Goal: Task Accomplishment & Management: Complete application form

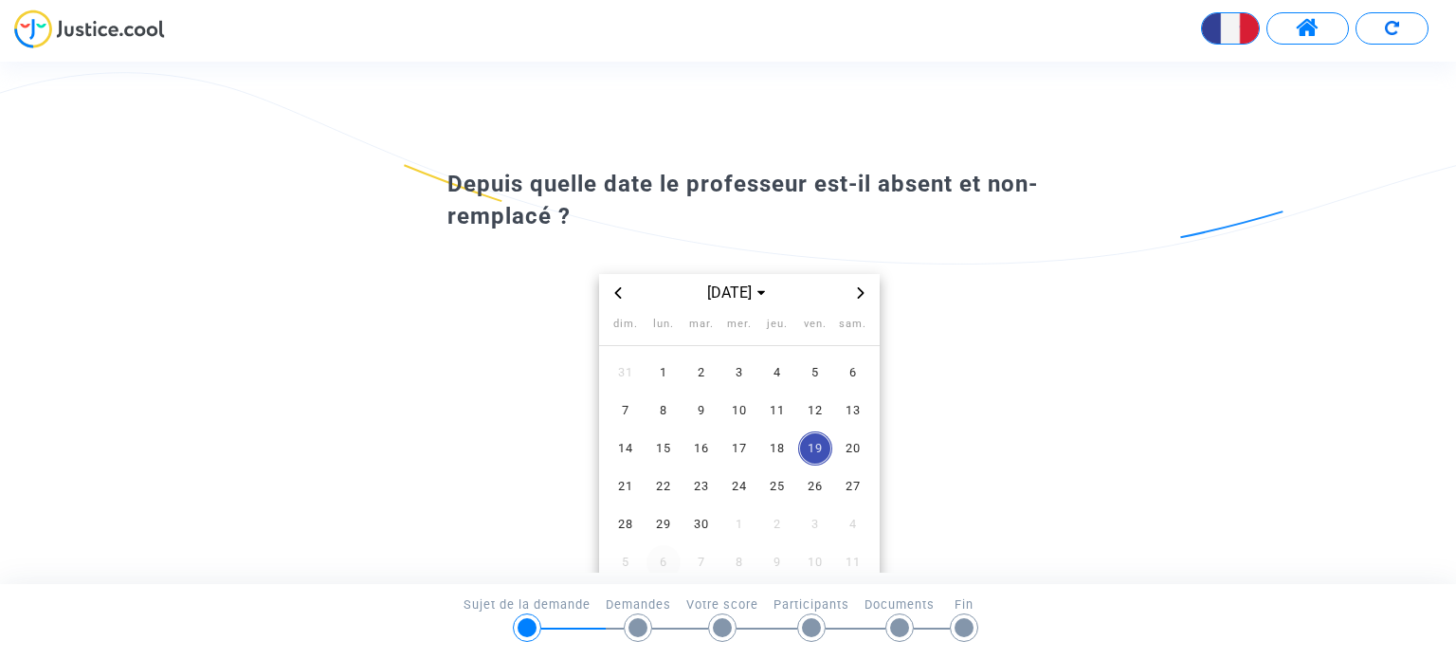
scroll to position [110, 0]
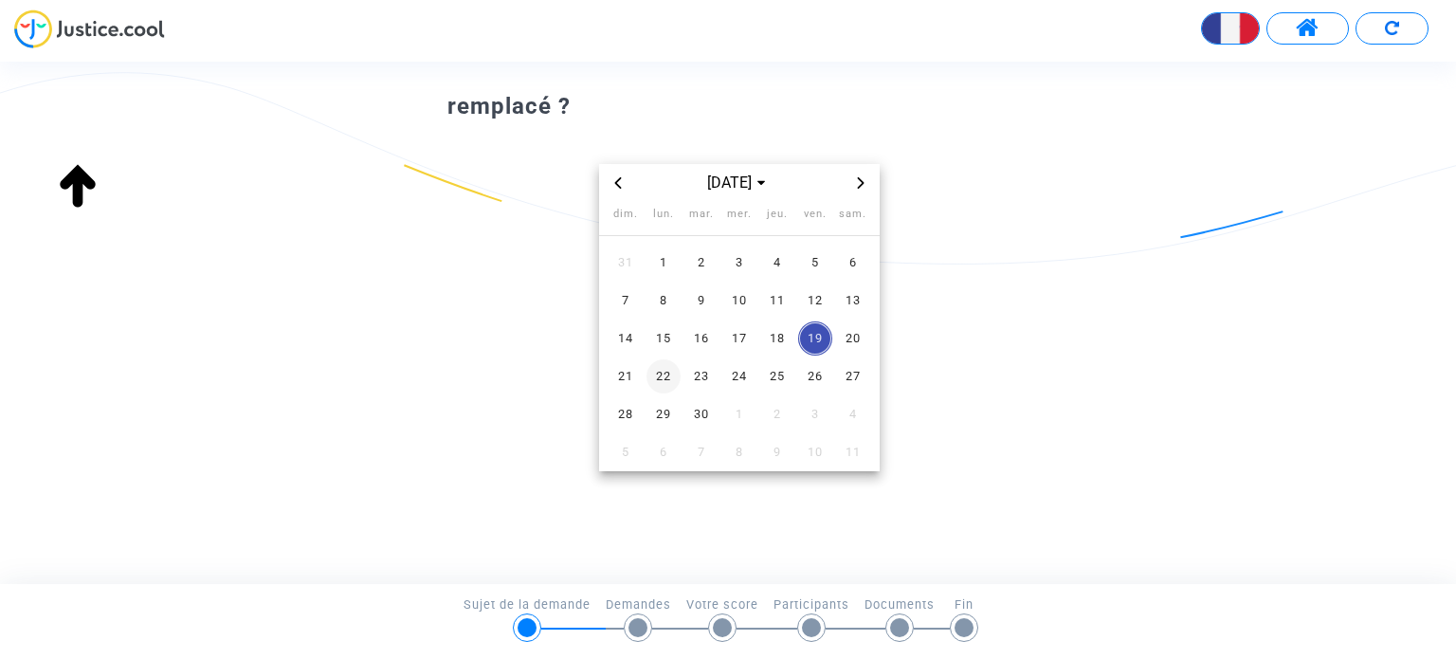
click at [656, 374] on span "22" at bounding box center [663, 376] width 34 height 34
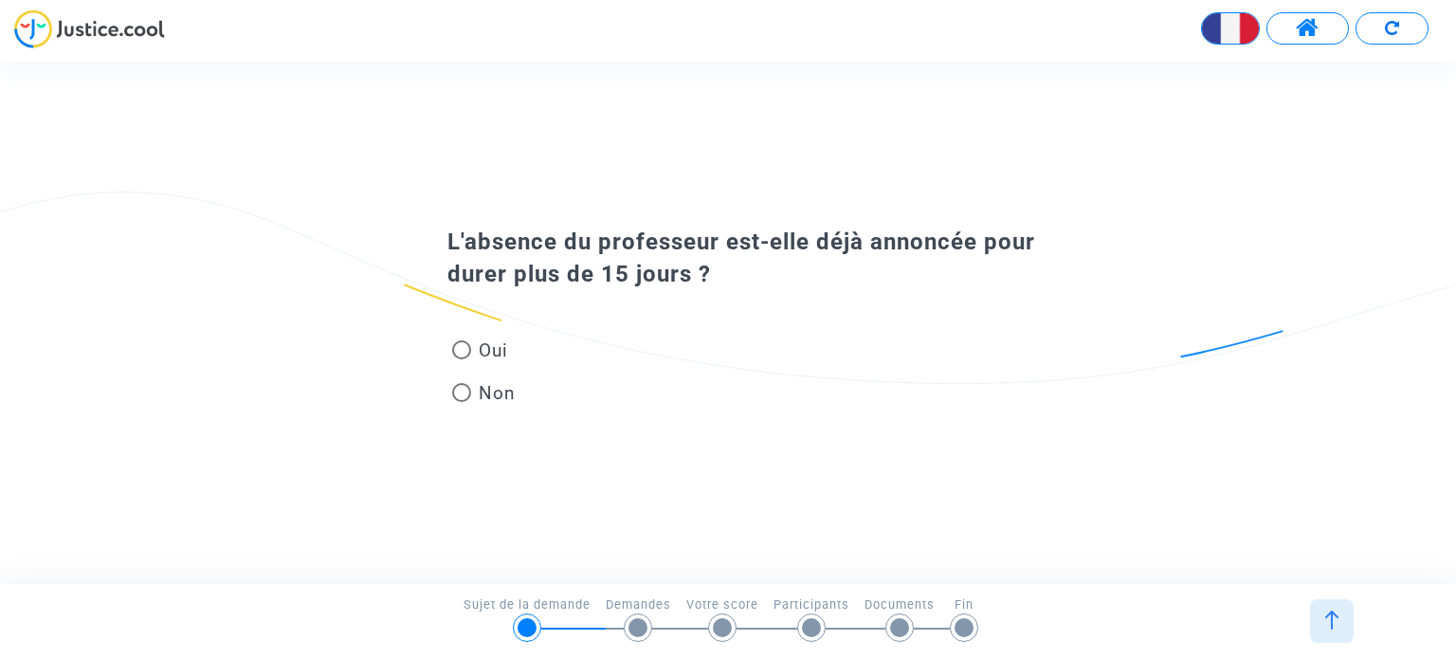
click at [468, 348] on span at bounding box center [461, 349] width 19 height 19
click at [462, 359] on input "Oui" at bounding box center [461, 359] width 1 height 1
radio input "true"
click at [460, 391] on span at bounding box center [461, 392] width 19 height 19
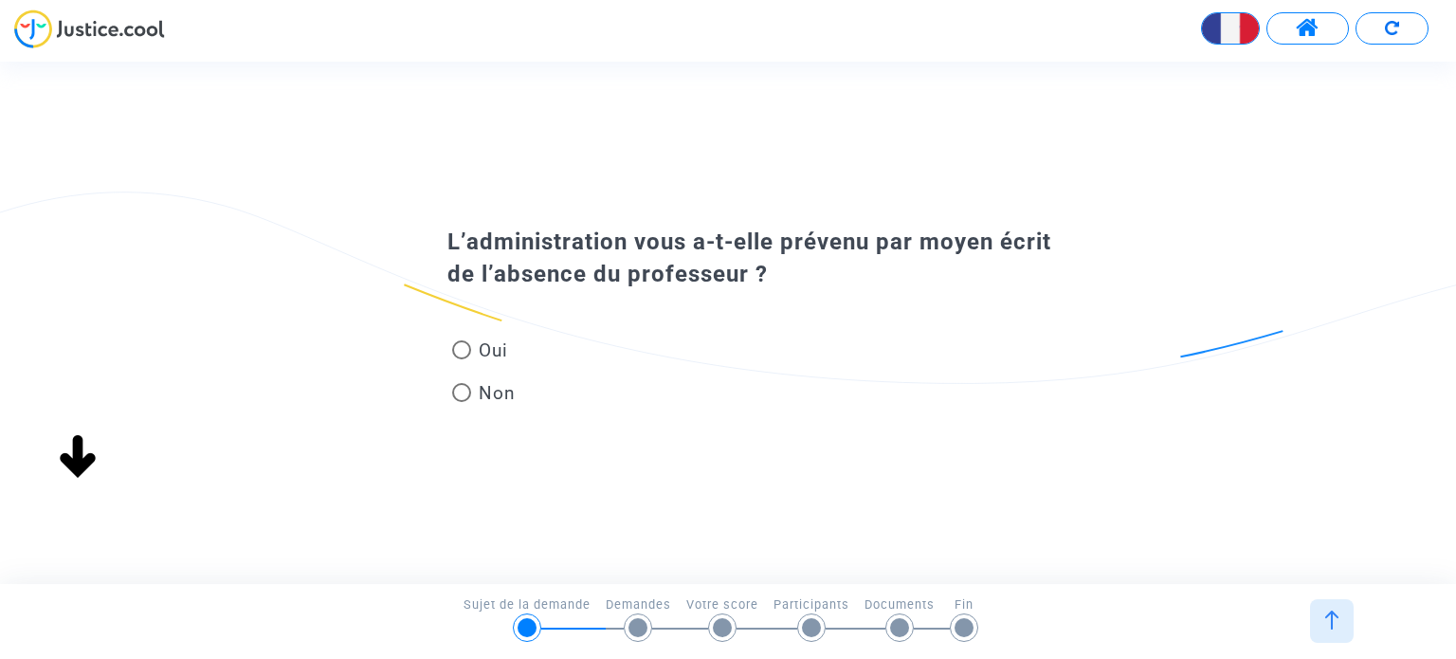
click at [461, 402] on input "Non" at bounding box center [461, 402] width 1 height 1
radio input "true"
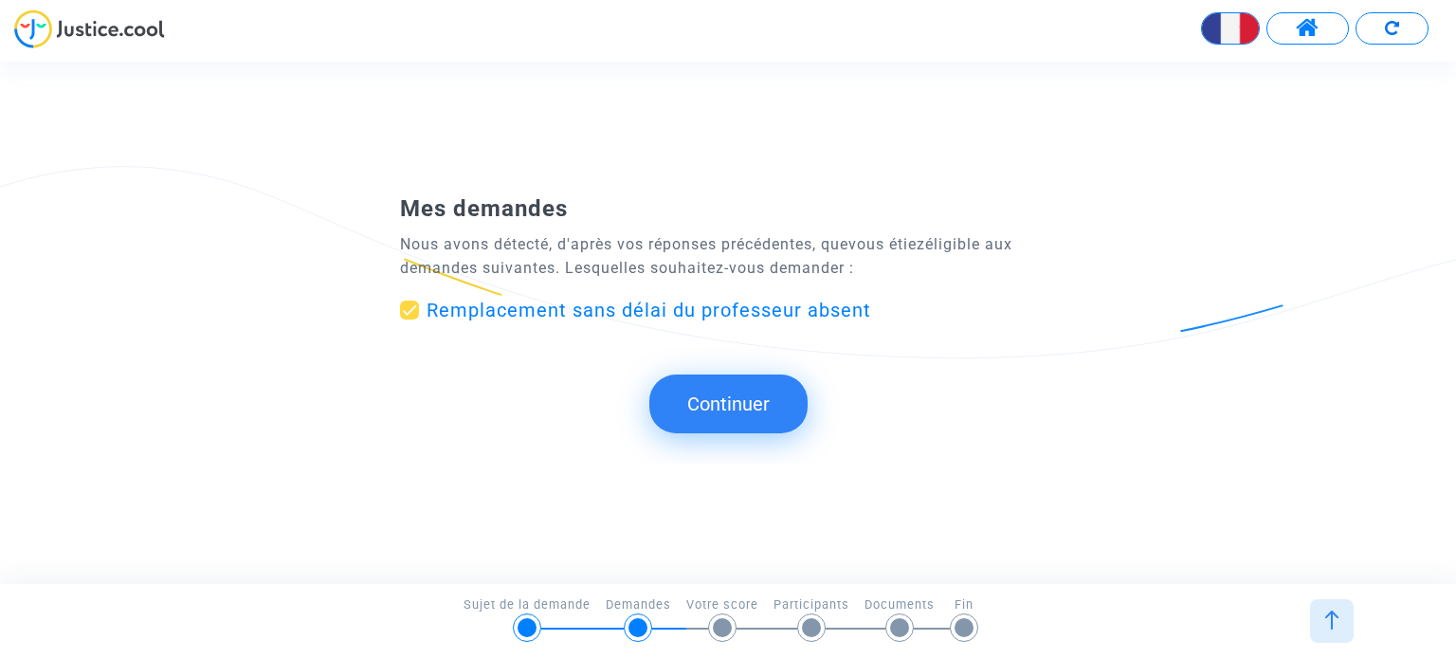
click at [759, 416] on button "Continuer" at bounding box center [728, 403] width 158 height 59
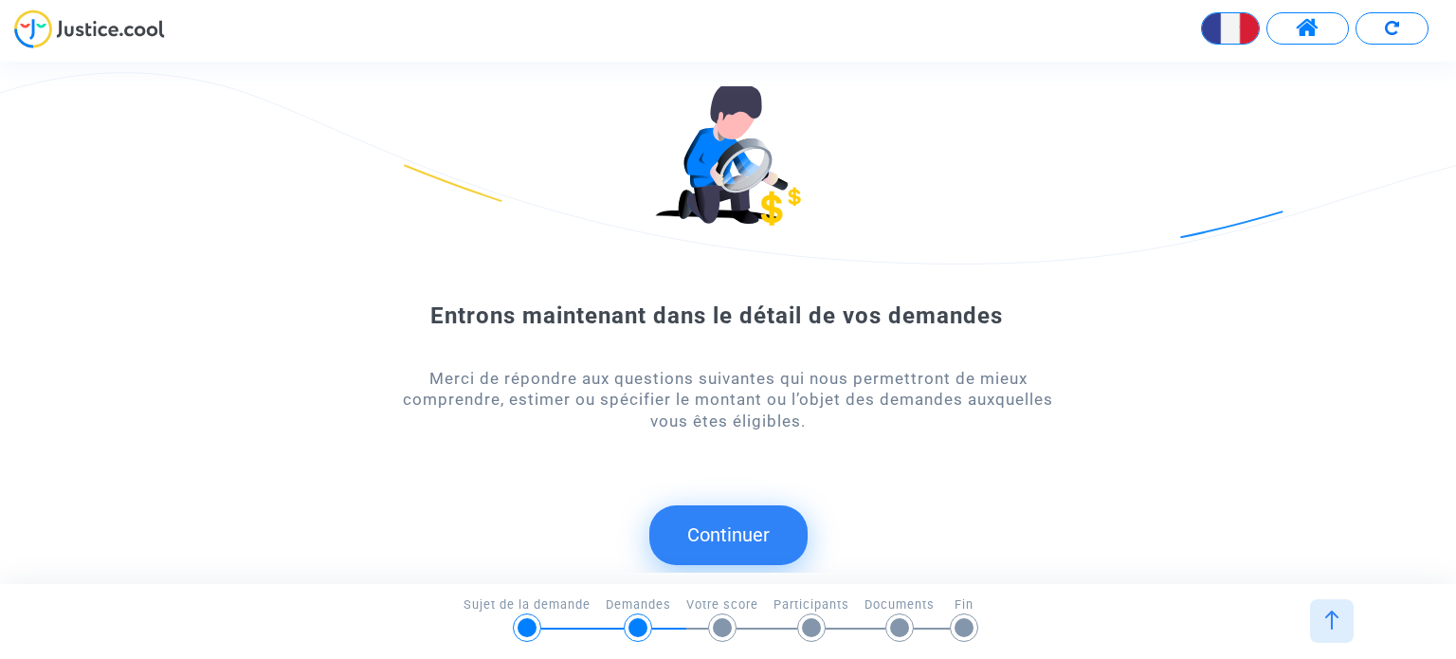
scroll to position [26, 0]
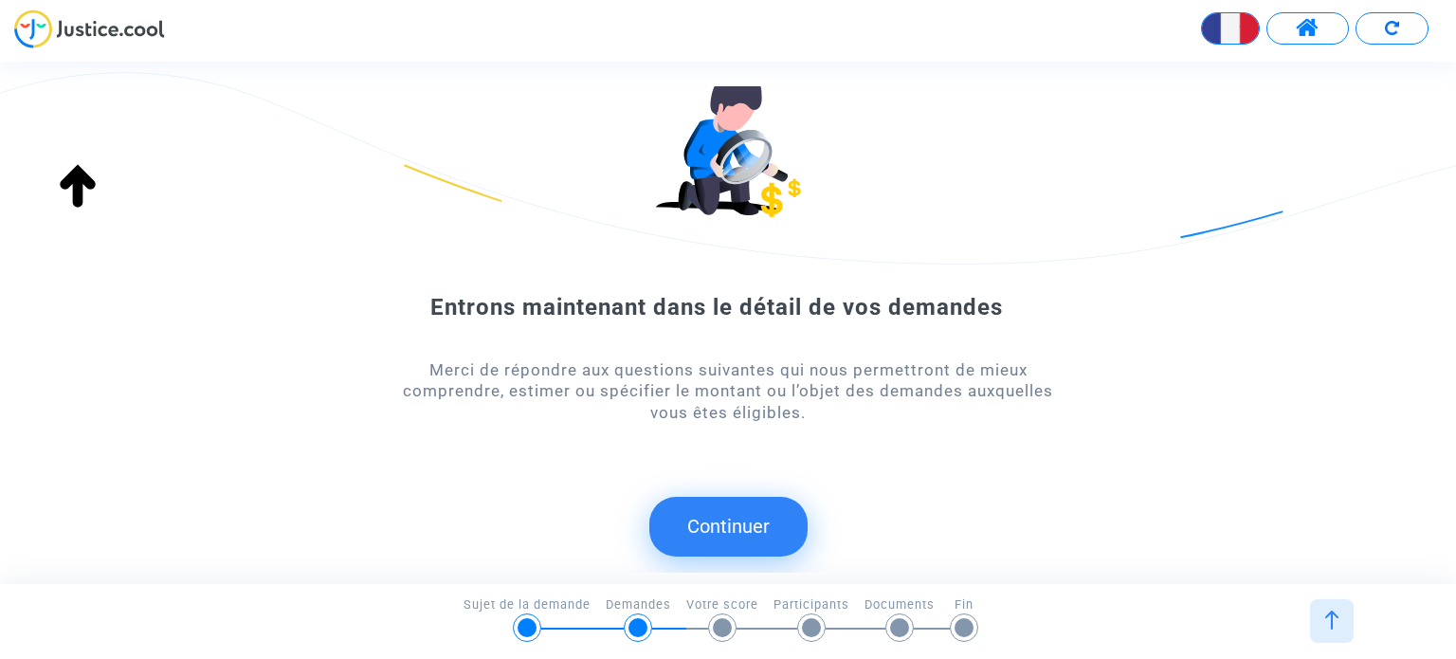
click at [748, 529] on button "Continuer" at bounding box center [728, 526] width 158 height 59
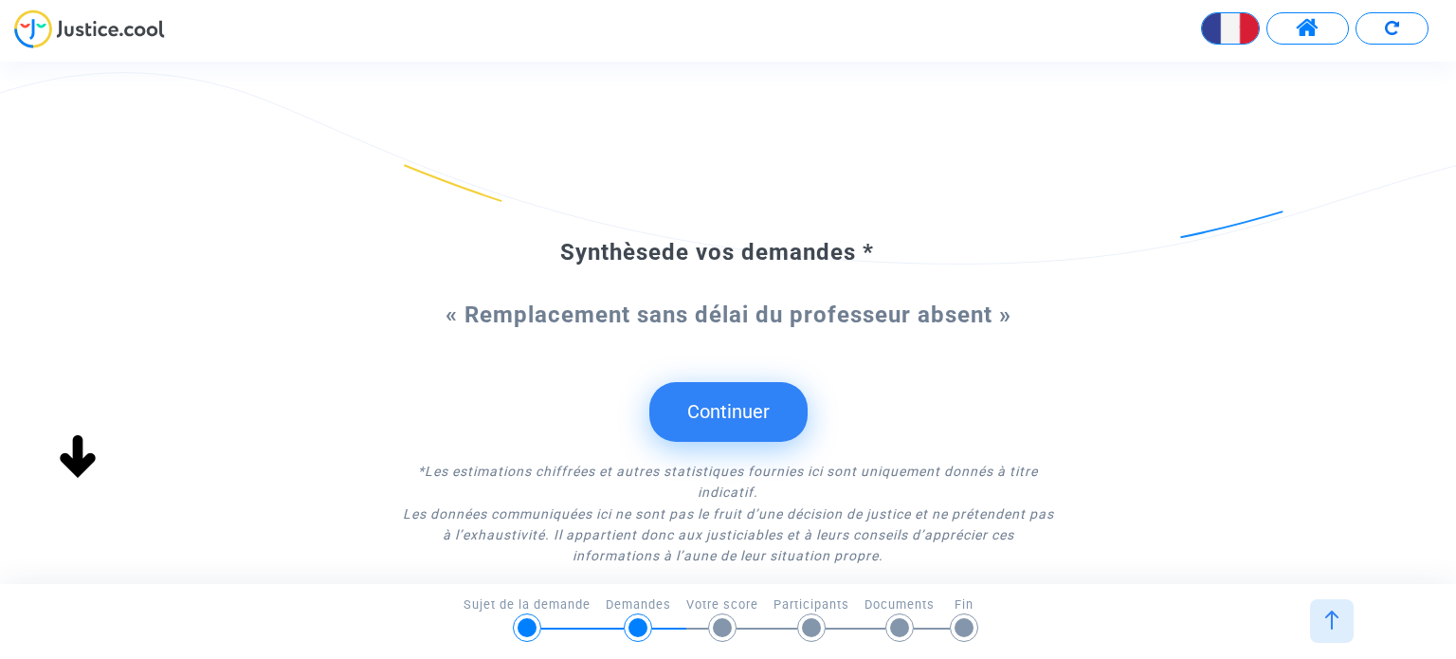
click at [728, 416] on button "Continuer" at bounding box center [728, 411] width 158 height 59
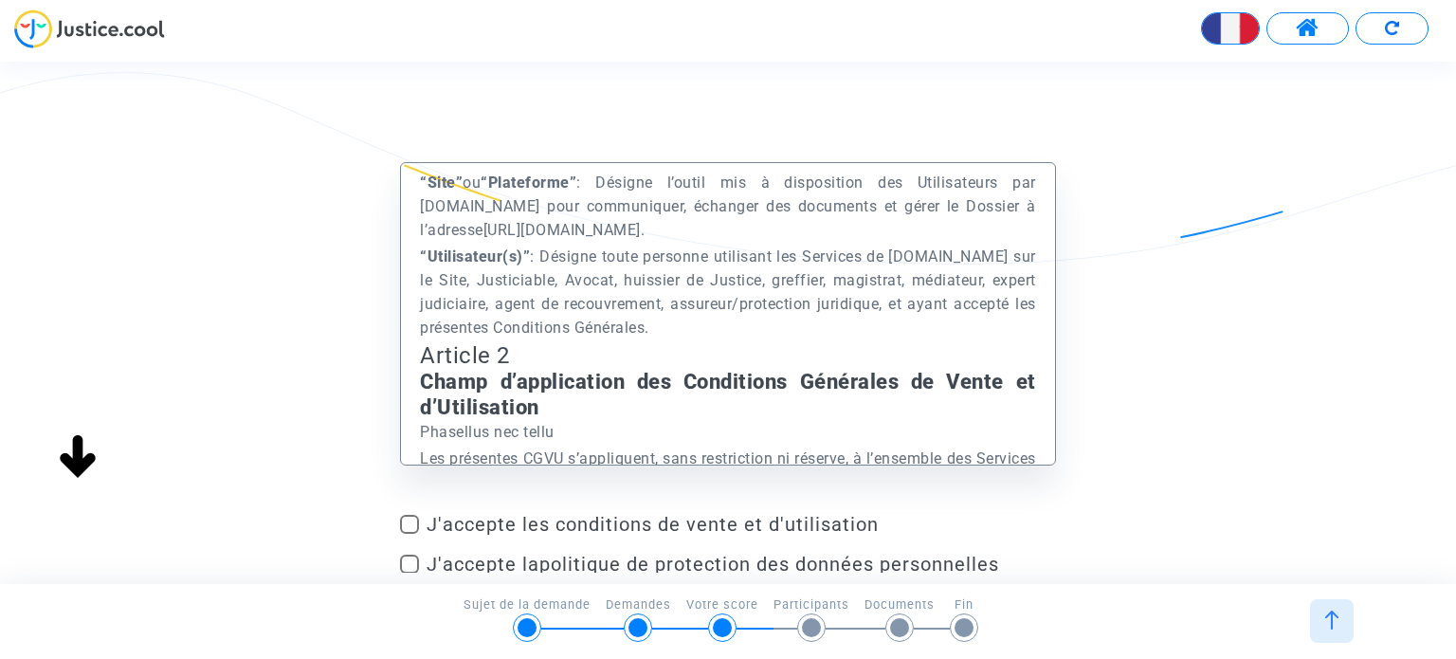
scroll to position [1706, 0]
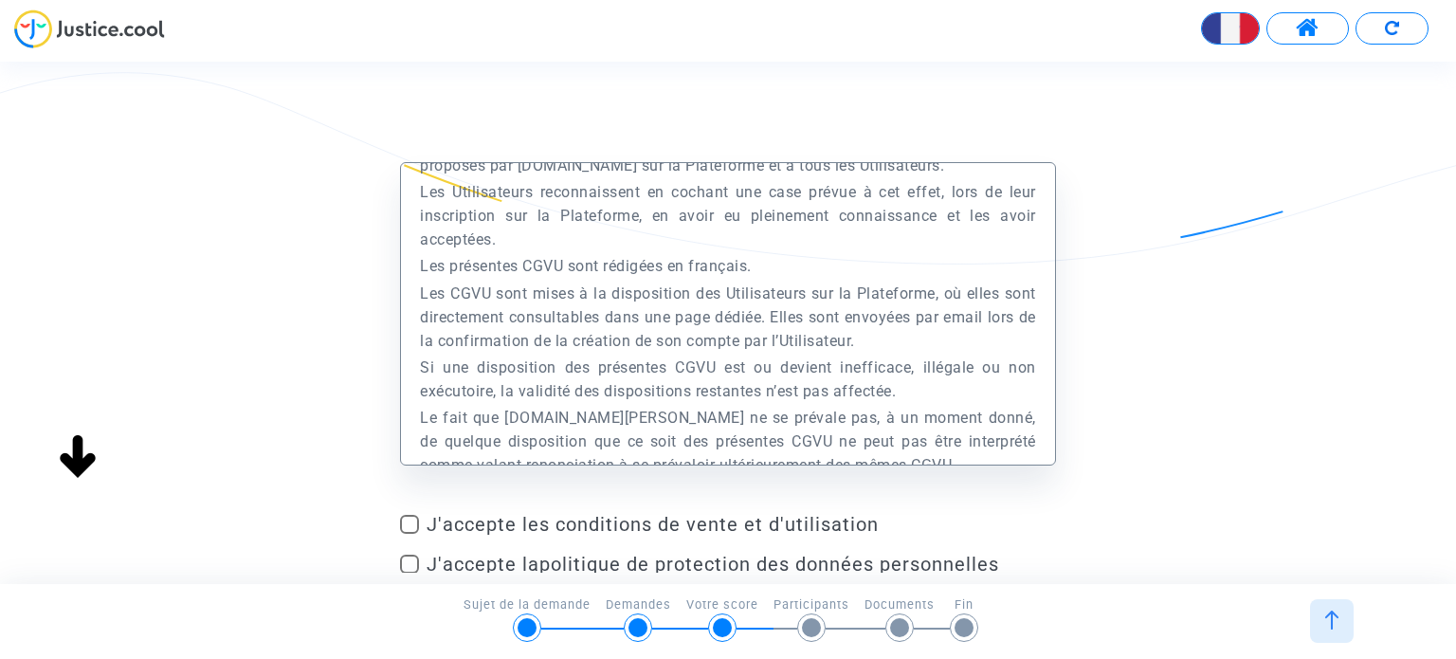
click at [412, 526] on span at bounding box center [409, 524] width 19 height 19
click at [409, 534] on input "J'accepte les conditions de vente et d'utilisation" at bounding box center [409, 534] width 1 height 1
checkbox input "true"
click at [414, 573] on div "Préambule Le présent Site est édité et exploité par la société Europe Médiation…" at bounding box center [728, 322] width 1456 height 521
click at [406, 563] on span at bounding box center [409, 564] width 19 height 19
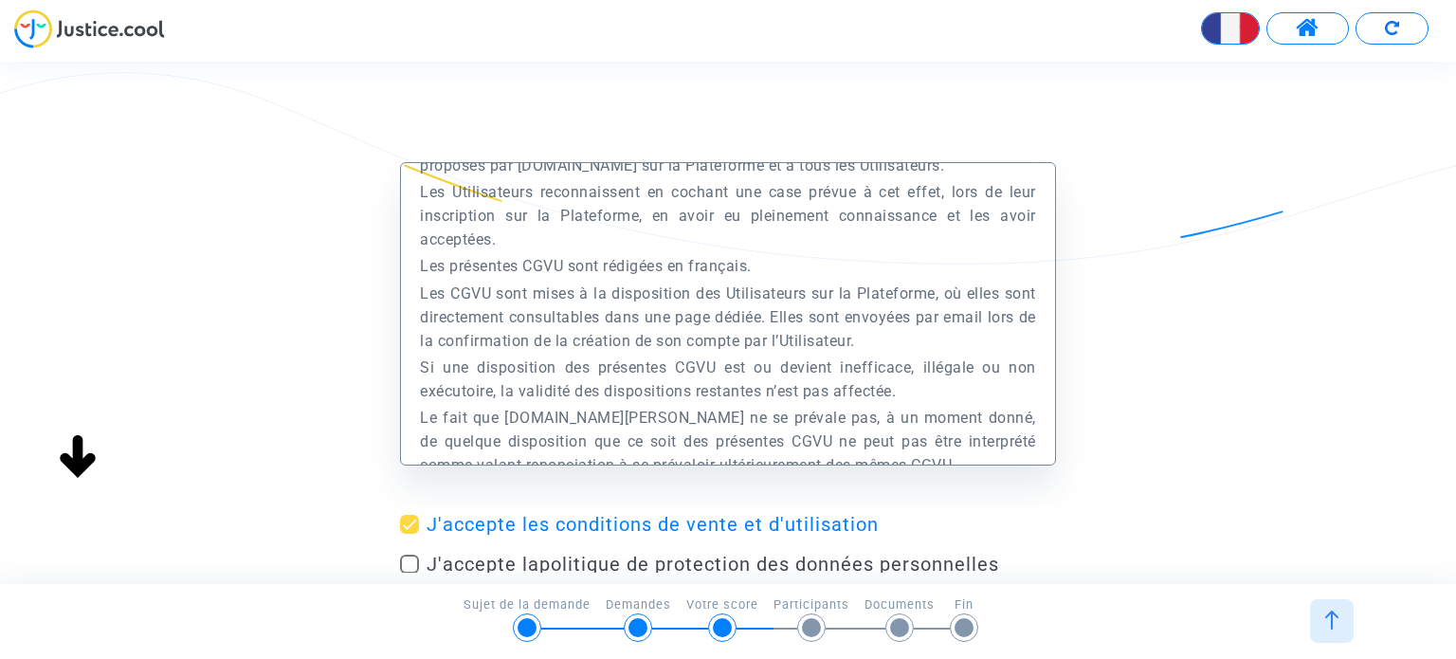
click at [409, 573] on input "J'accepte la politique de protection des données personnelles" at bounding box center [409, 573] width 1 height 1
checkbox input "true"
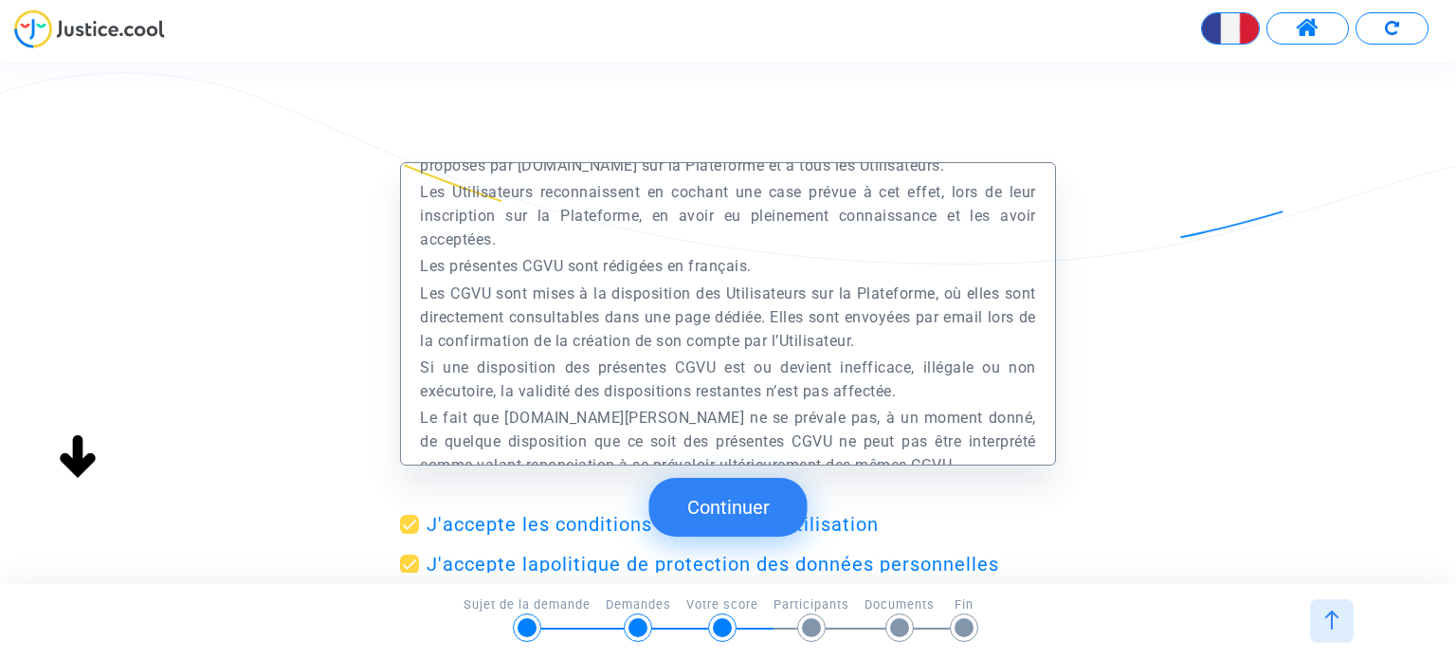
scroll to position [14, 0]
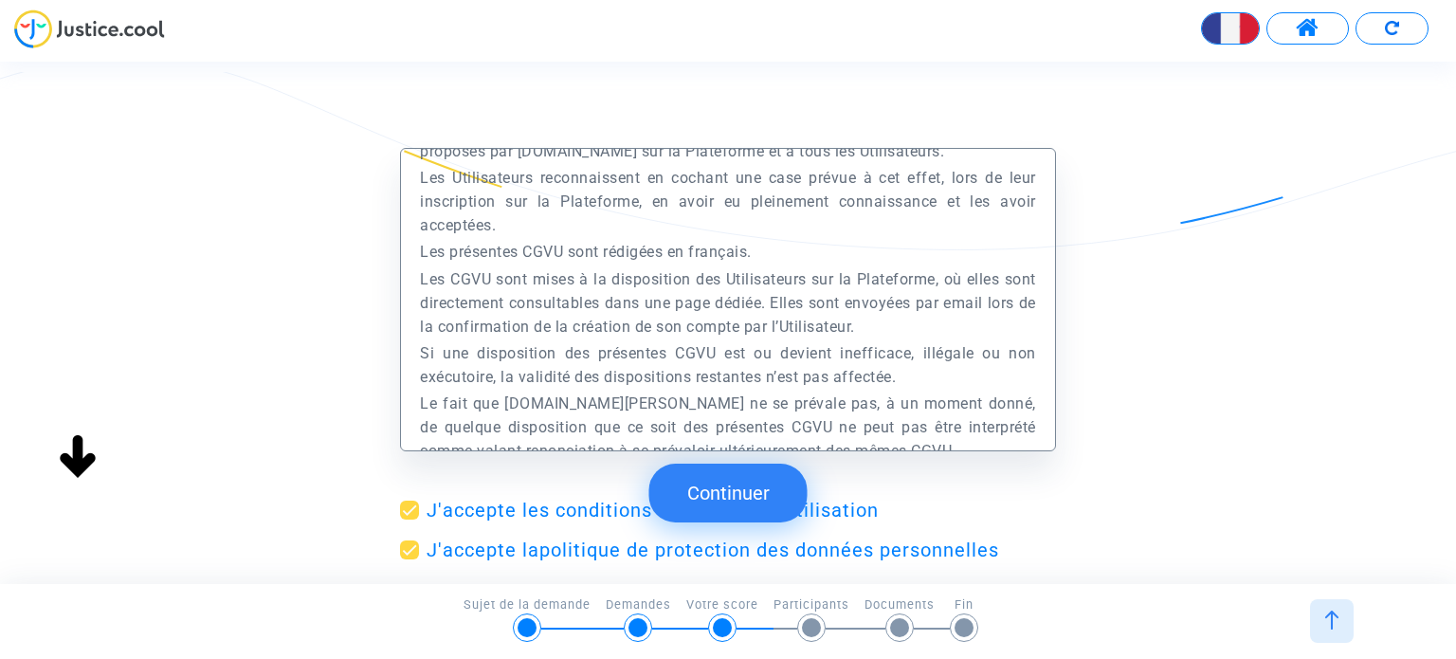
click at [739, 488] on button "Continuer" at bounding box center [728, 493] width 158 height 59
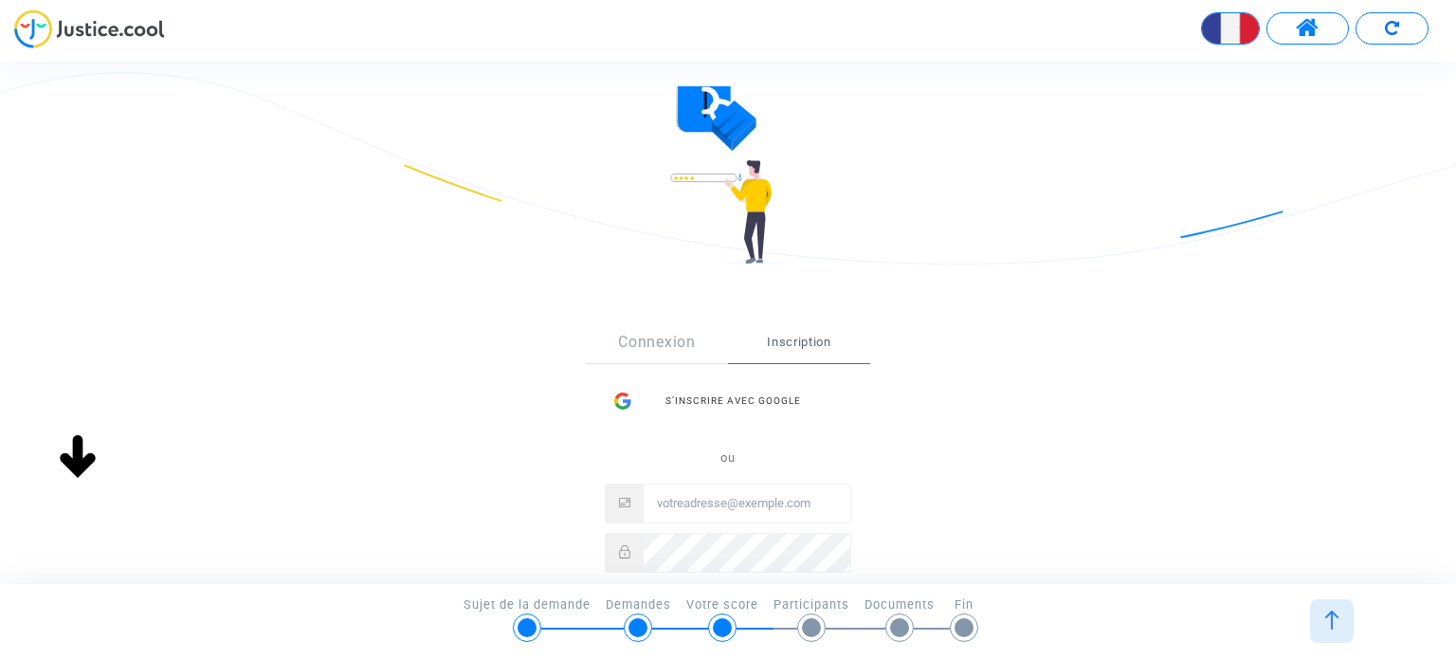
scroll to position [190, 0]
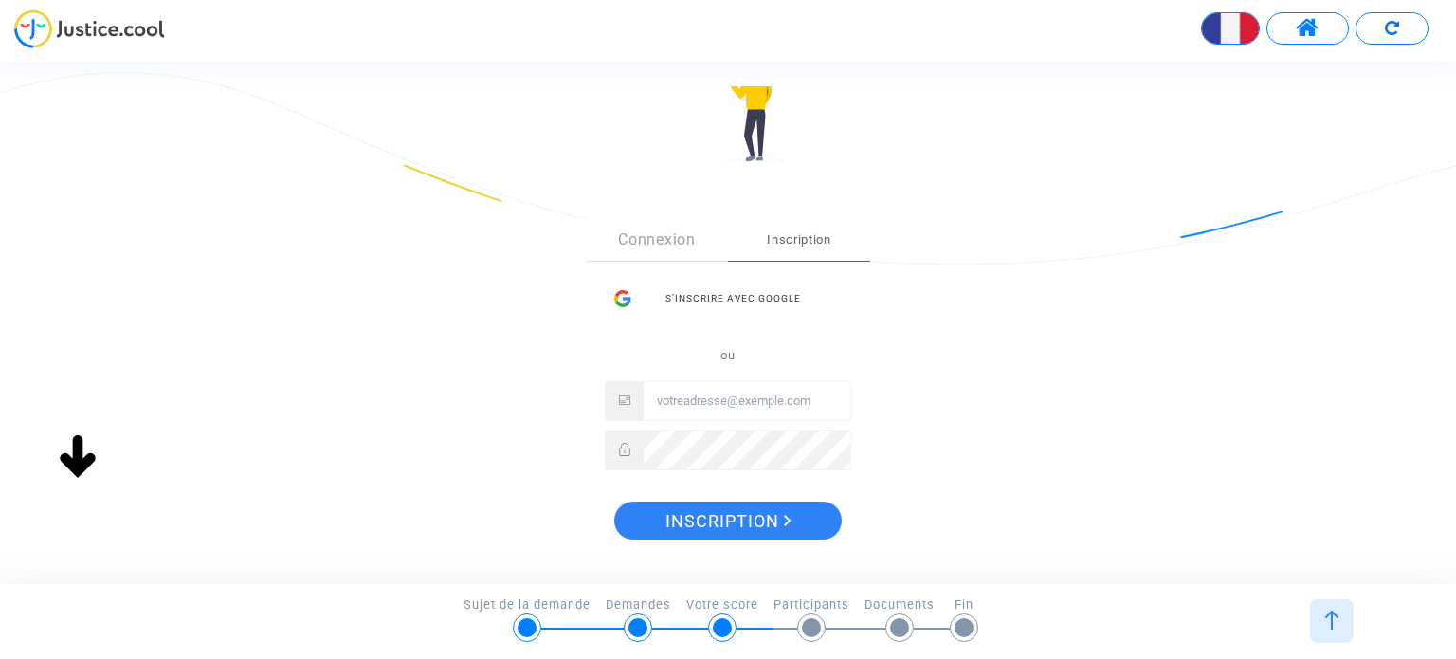
click at [700, 401] on input "Email" at bounding box center [747, 401] width 207 height 38
type input "[PERSON_NAME][EMAIL_ADDRESS][DOMAIN_NAME]"
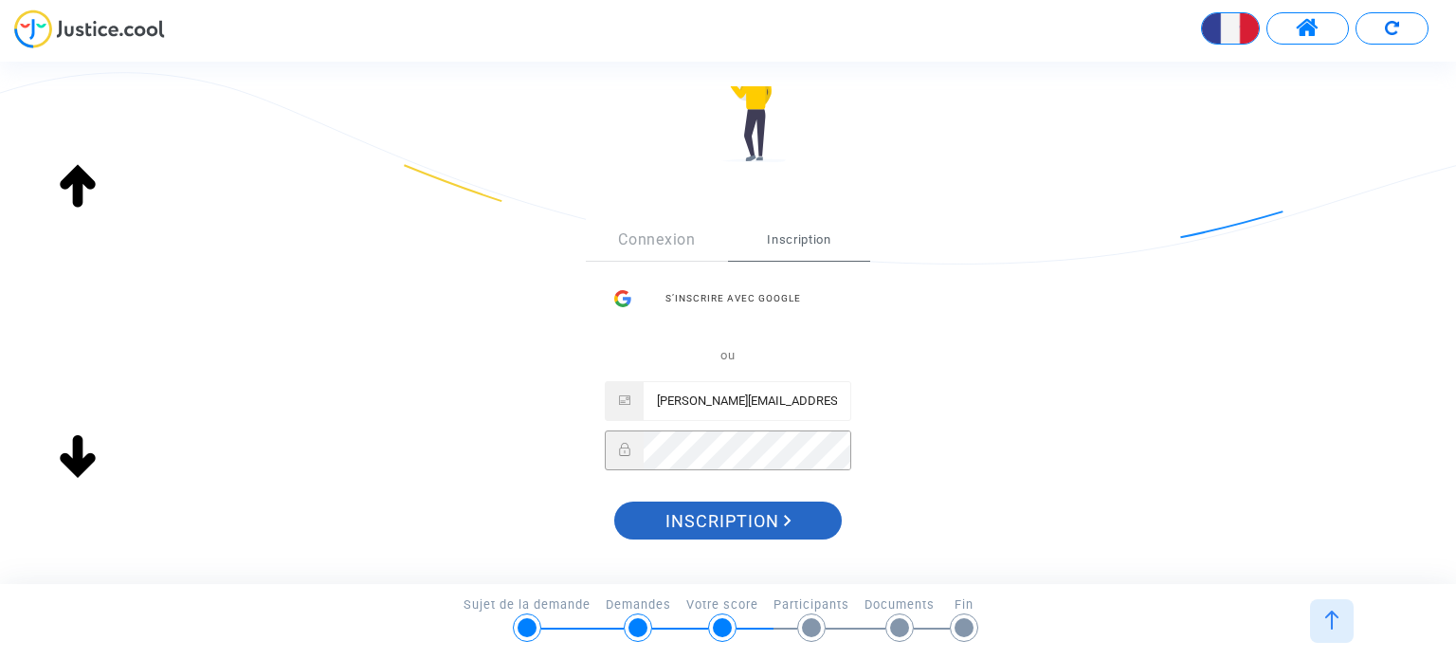
click at [762, 529] on span "Inscription" at bounding box center [728, 521] width 126 height 40
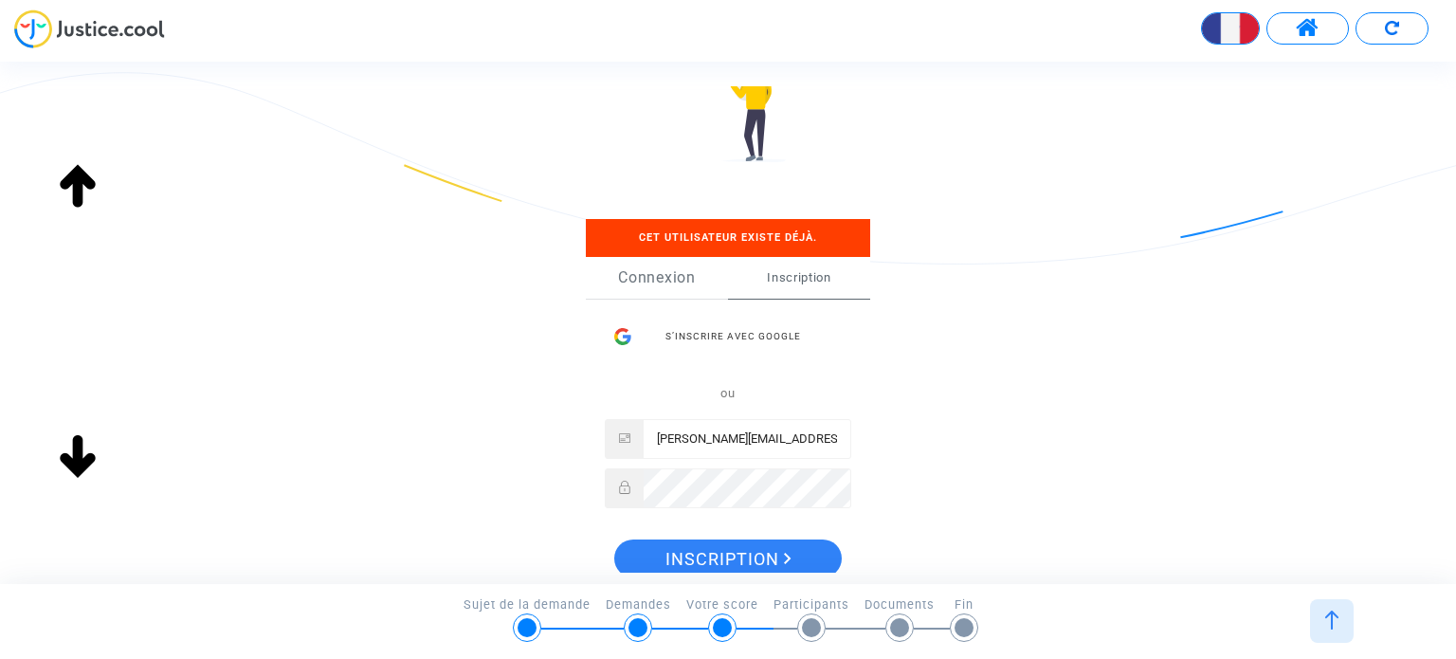
click at [645, 290] on link "Connexion" at bounding box center [657, 278] width 142 height 42
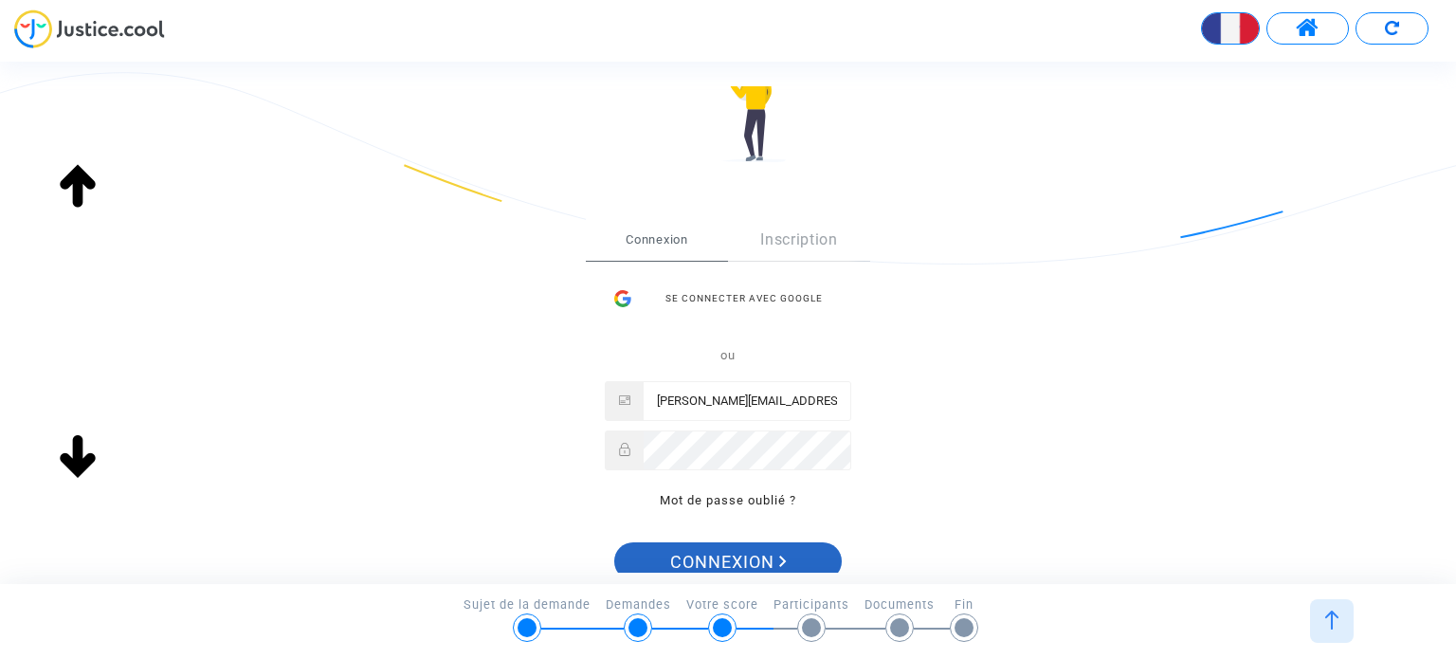
click at [782, 553] on span "Connexion" at bounding box center [728, 562] width 117 height 40
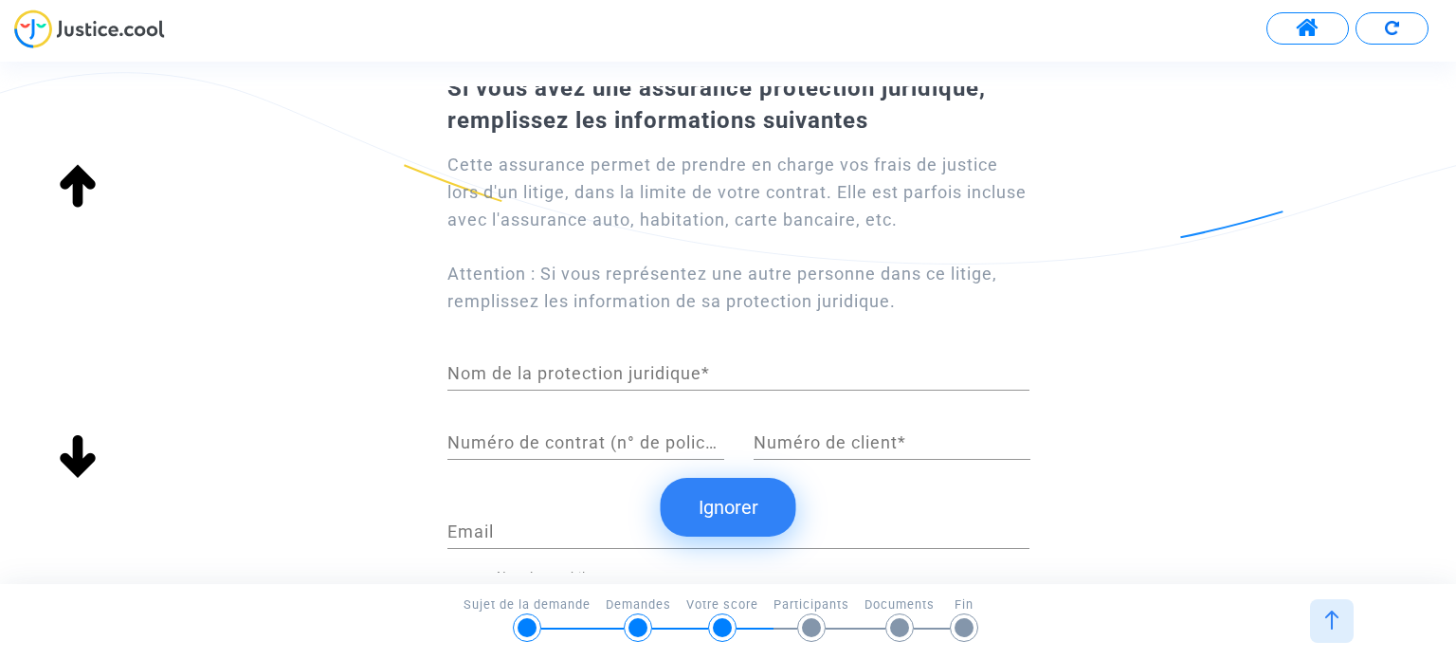
scroll to position [190, 0]
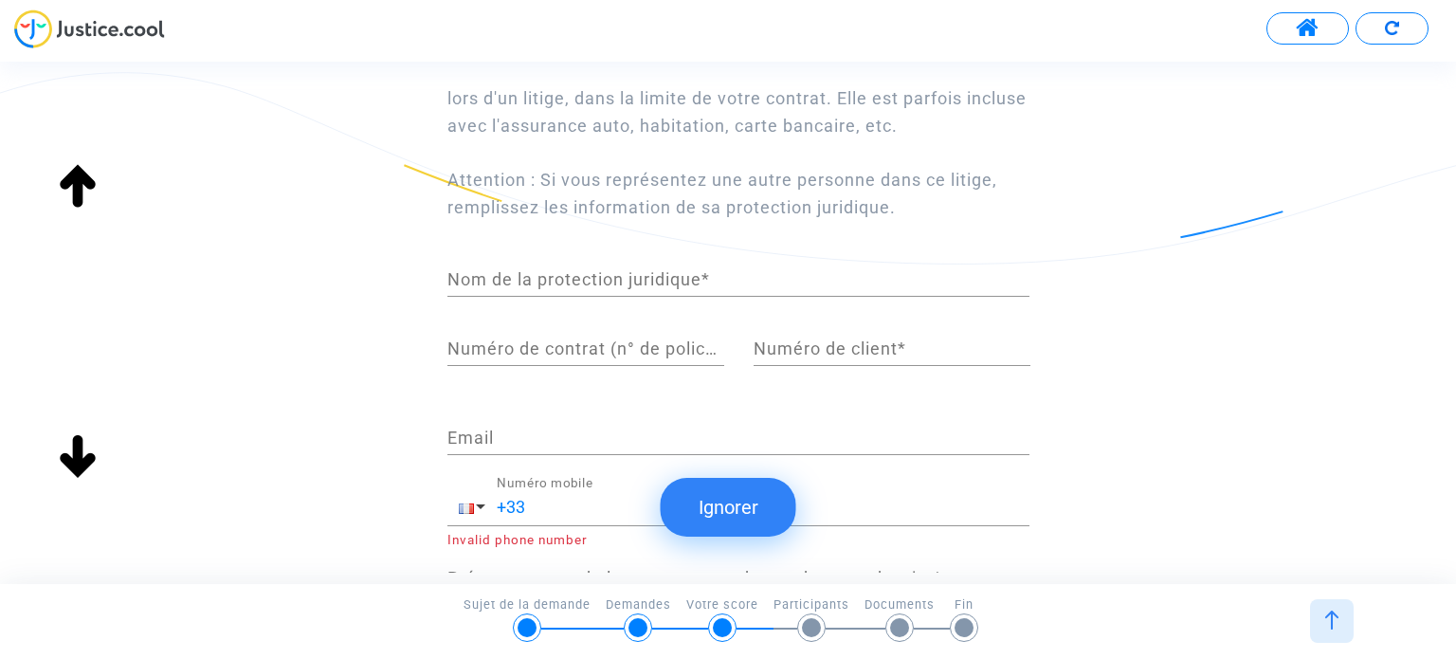
click at [685, 282] on input "Nom de la protection juridique *" at bounding box center [738, 279] width 582 height 19
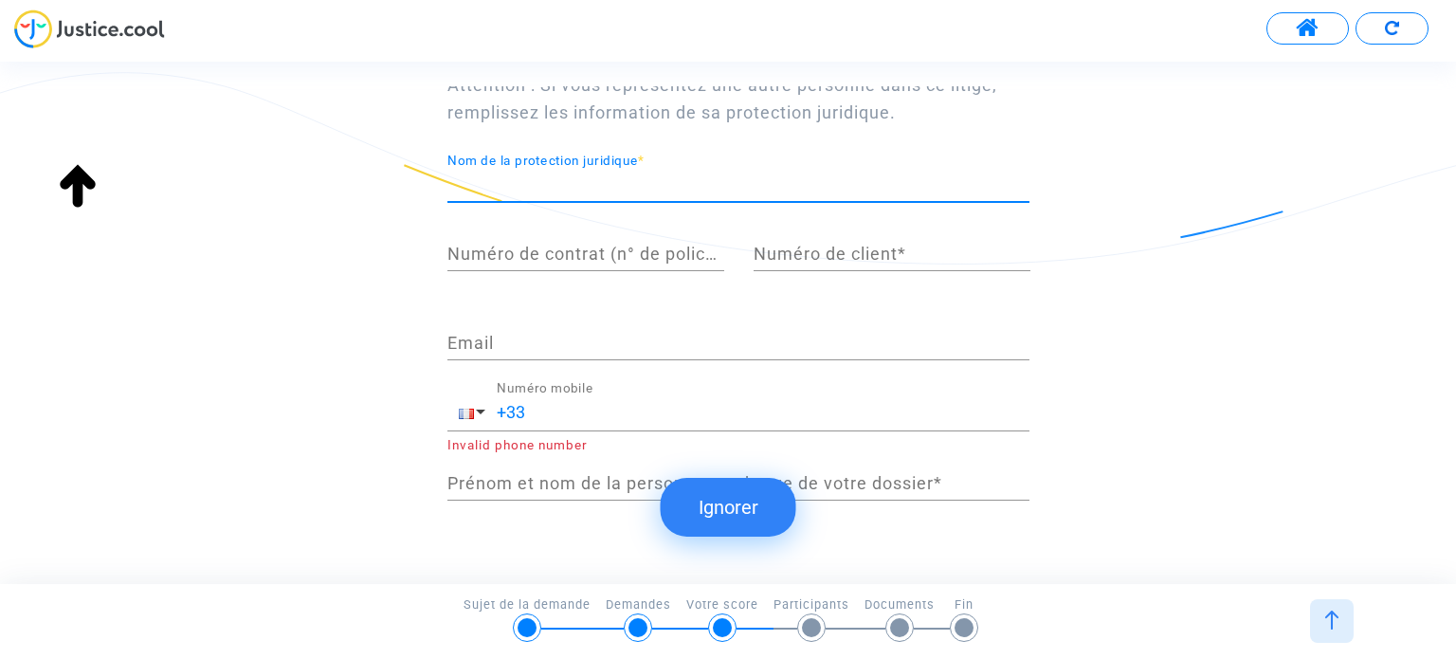
scroll to position [332, 0]
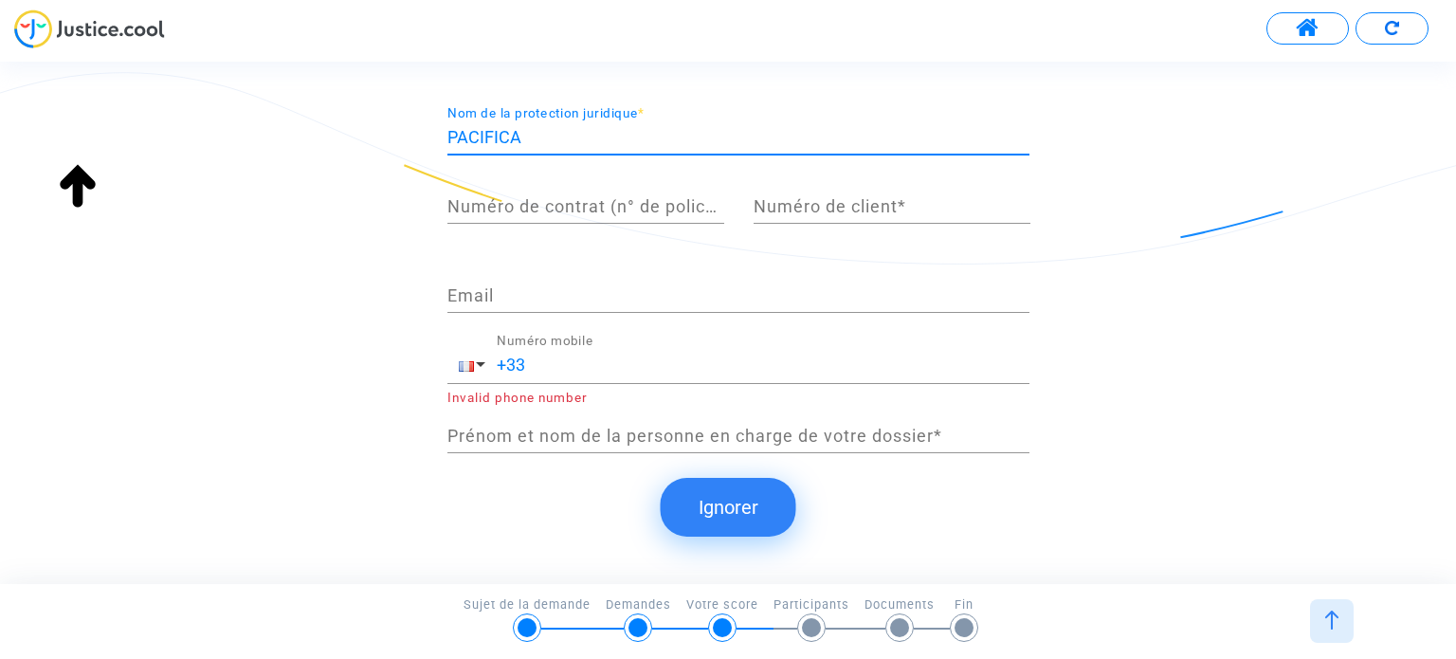
type input "PACIFICA"
click at [526, 206] on input "Numéro de contrat (n° de police d'assurance) *" at bounding box center [585, 206] width 277 height 19
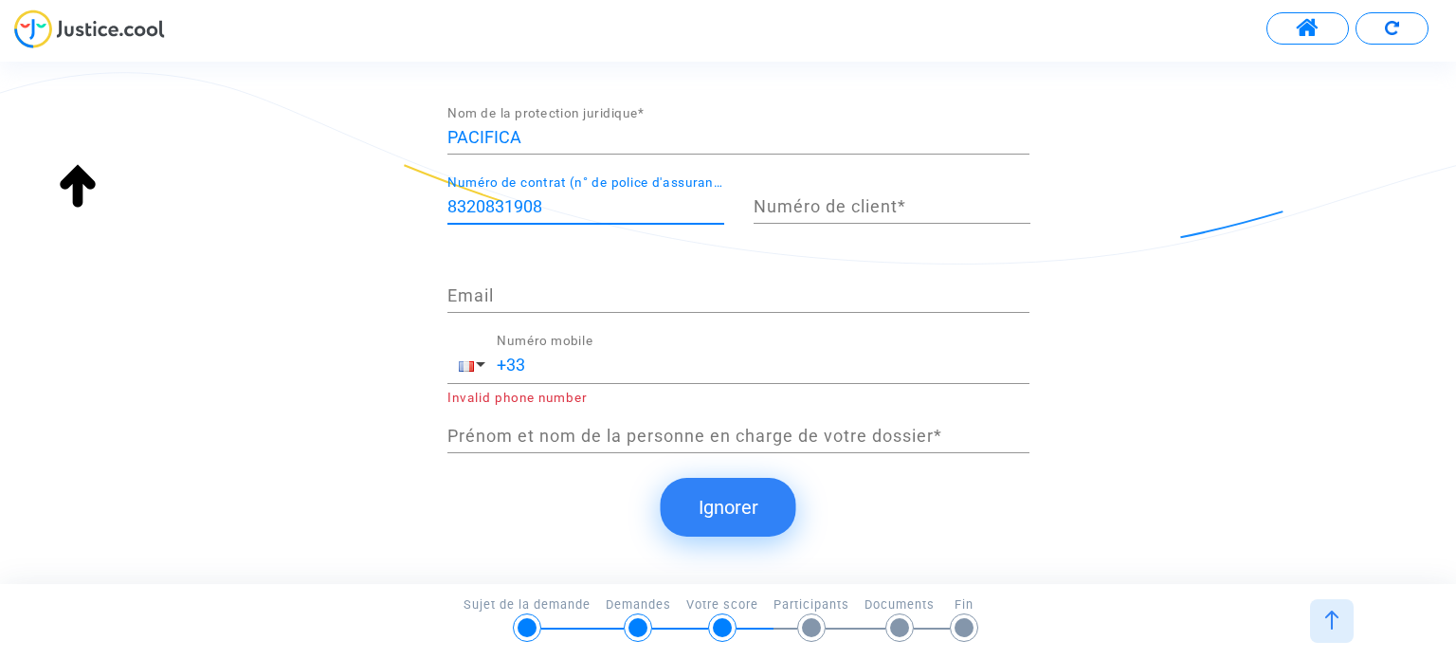
type input "8320831908"
click at [927, 213] on input "Numéro de client *" at bounding box center [892, 206] width 277 height 19
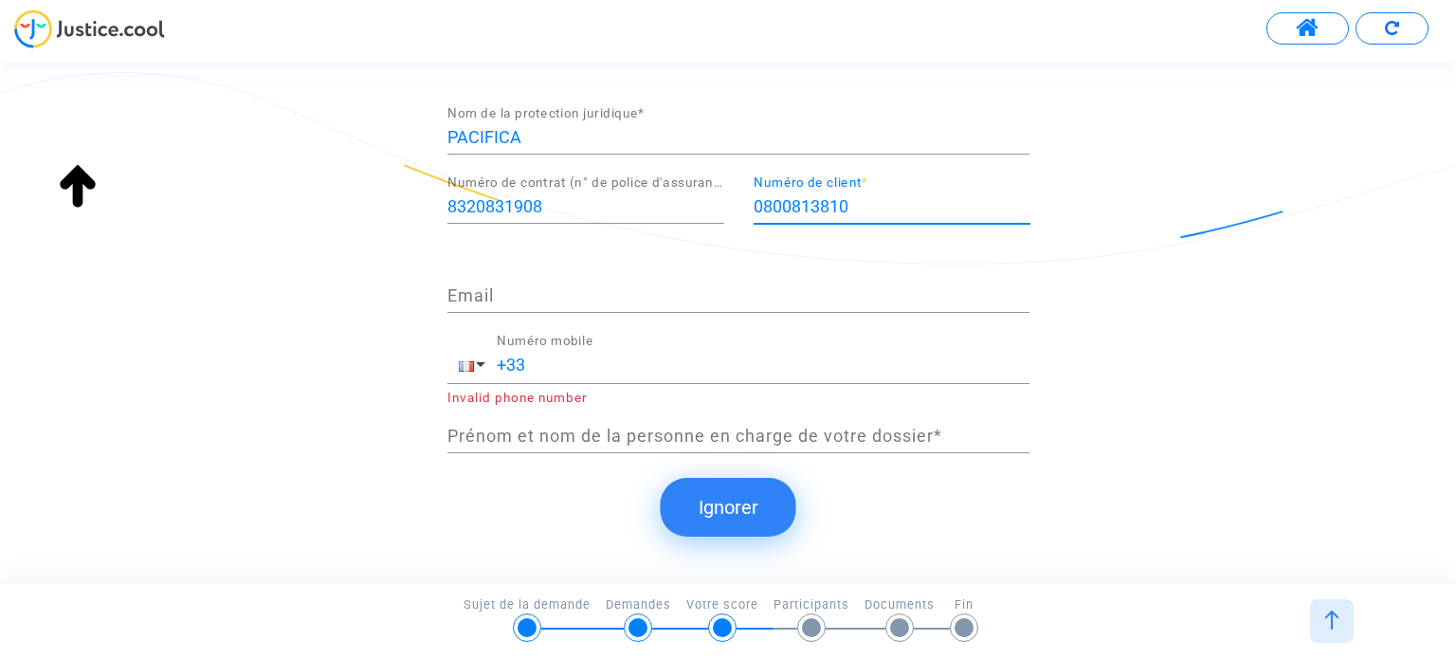
type input "0800813810"
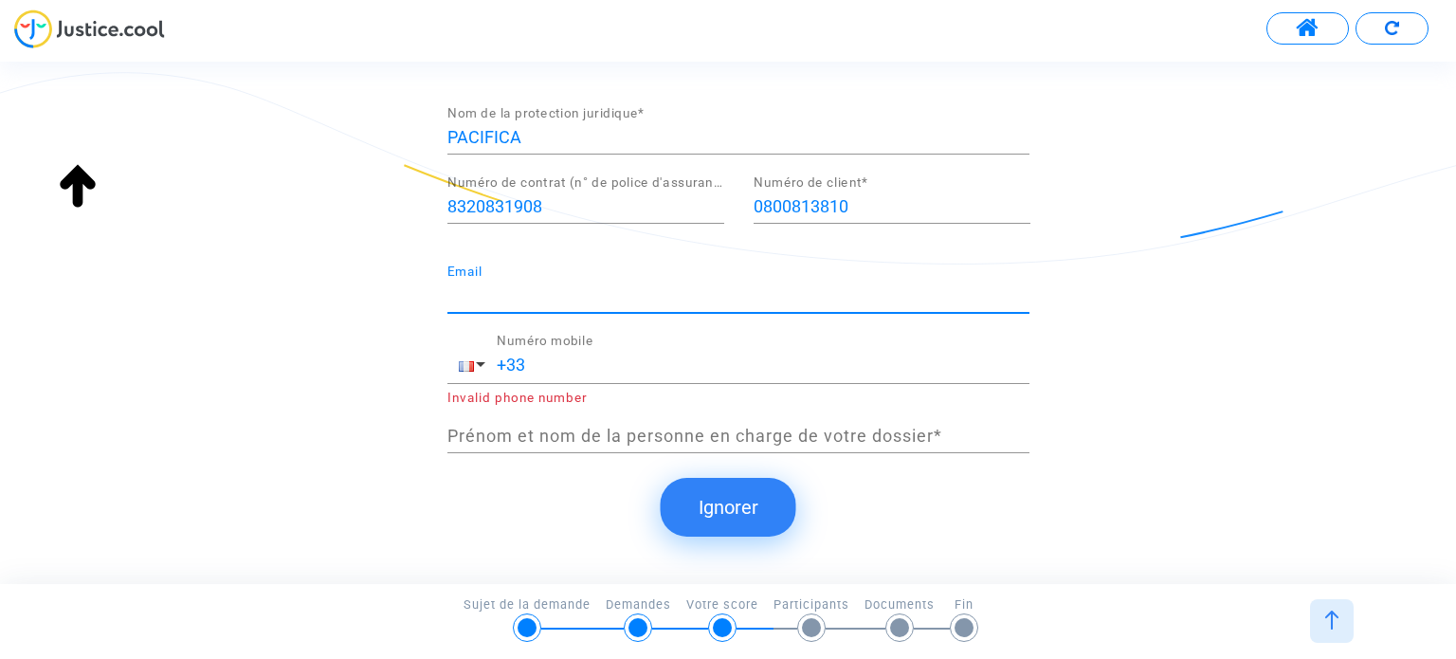
click at [608, 296] on input "Email" at bounding box center [738, 295] width 582 height 19
click at [938, 357] on input "+33" at bounding box center [763, 364] width 533 height 19
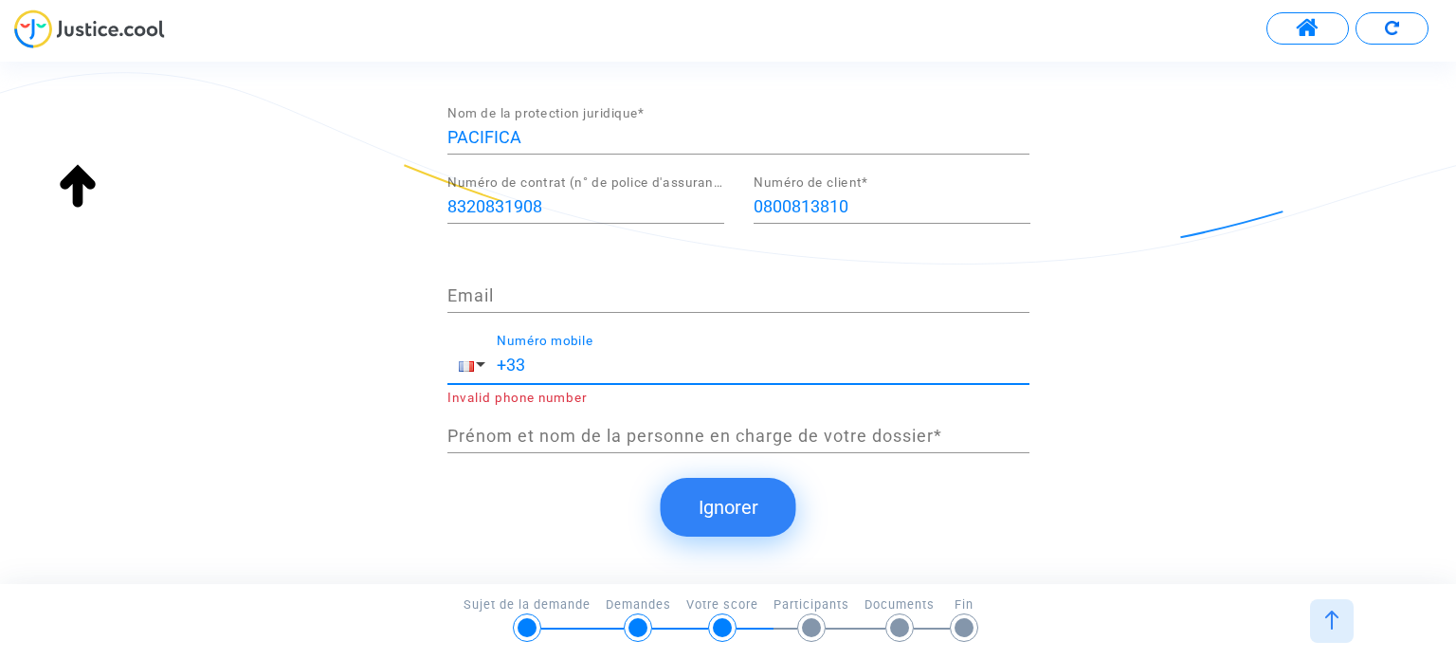
click at [658, 427] on input "Prénom et nom de la personne en charge de votre dossier *" at bounding box center [738, 436] width 582 height 19
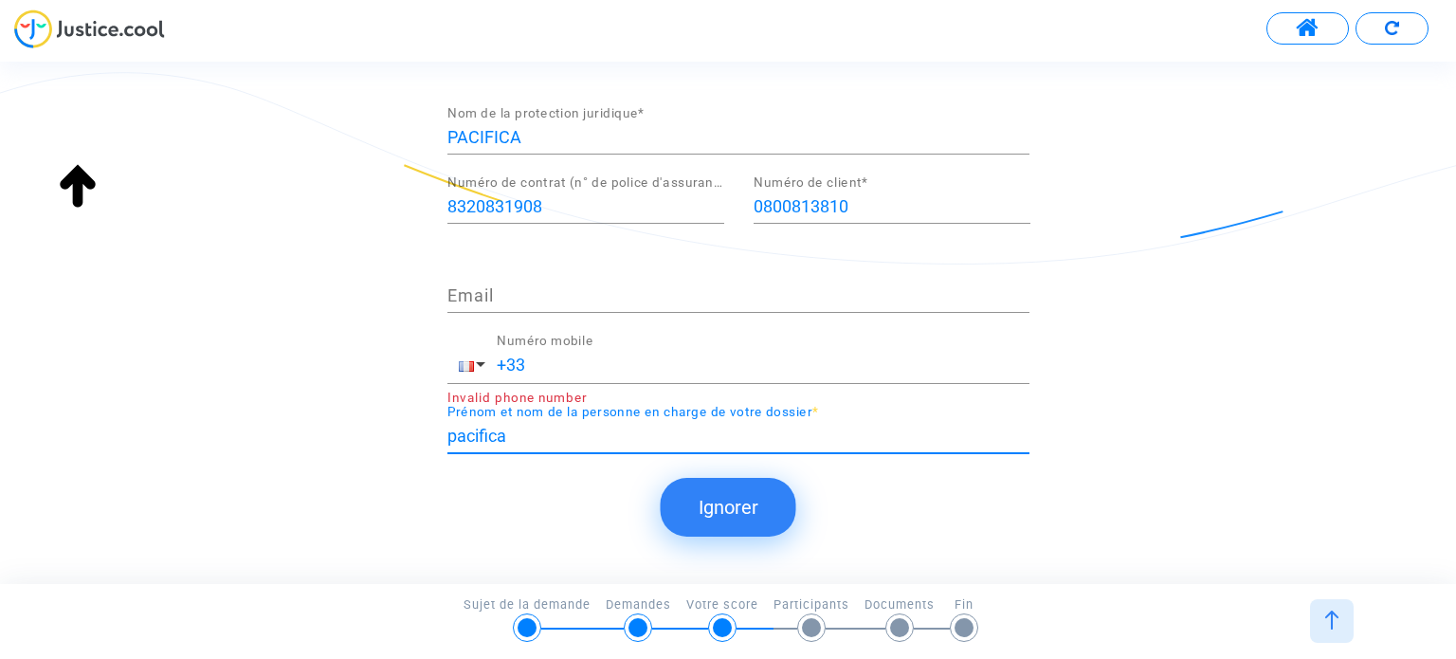
type input "pacifica"
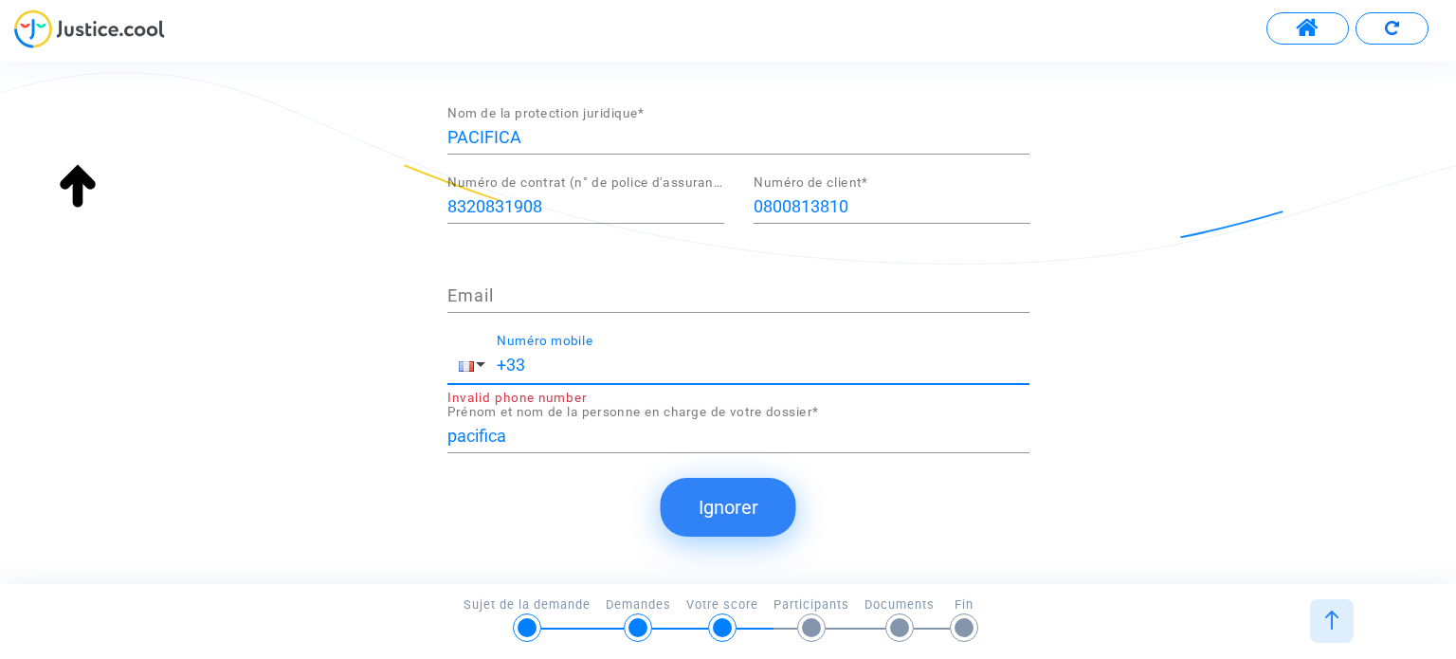
paste input "0800 810 81"
type input "[PHONE_NUMBER]"
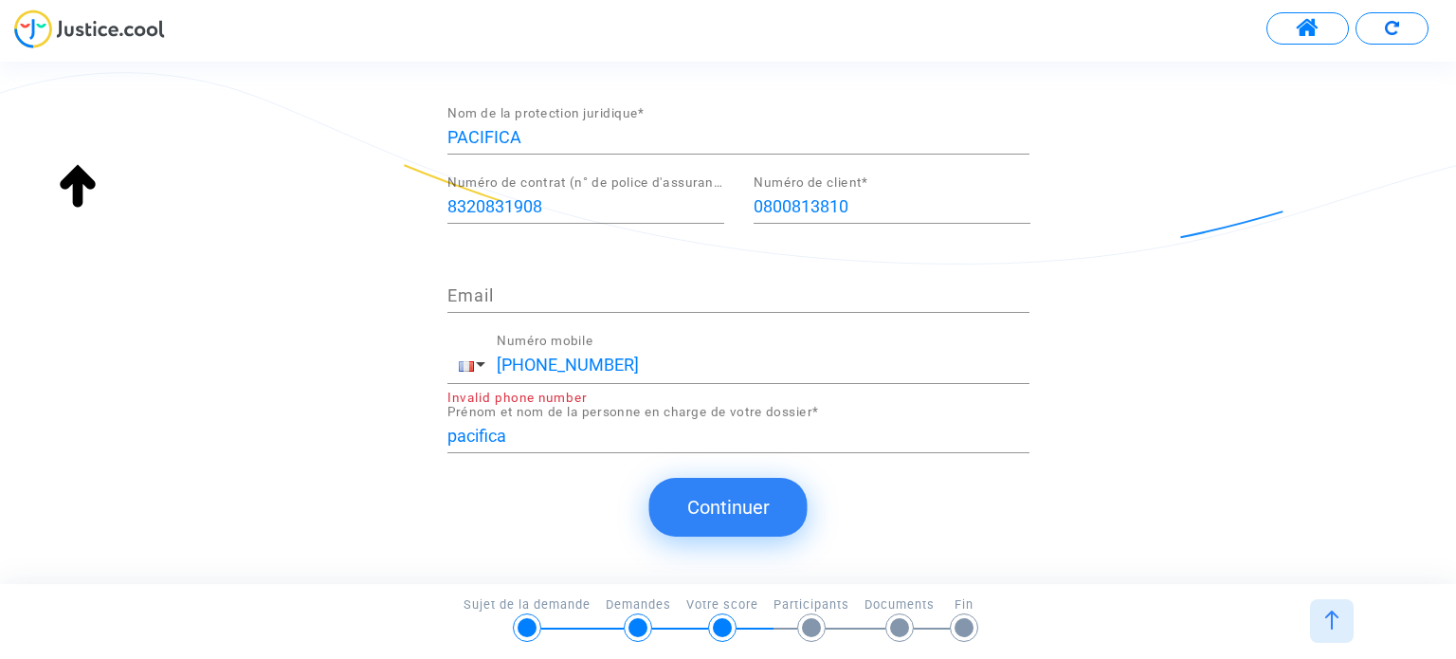
click at [751, 505] on button "Continuer" at bounding box center [728, 507] width 158 height 59
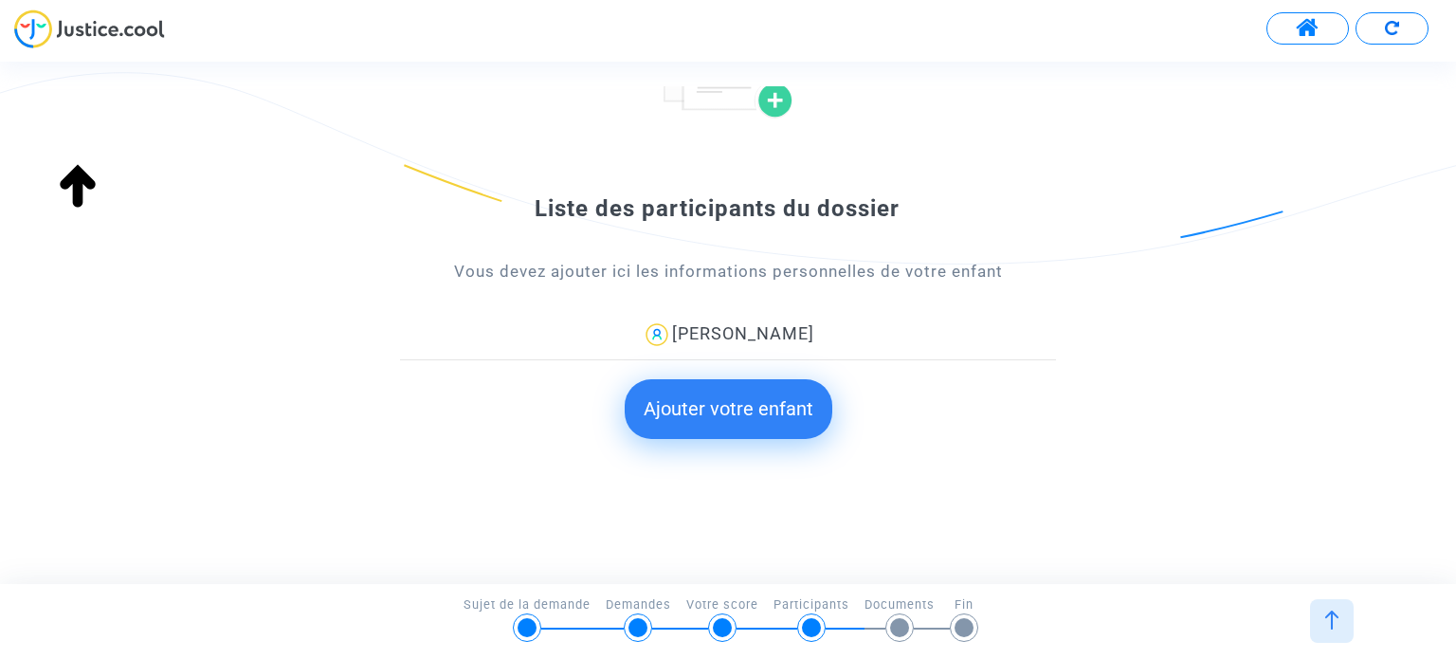
scroll to position [186, 0]
click at [728, 400] on button "Ajouter votre enfant" at bounding box center [729, 408] width 208 height 59
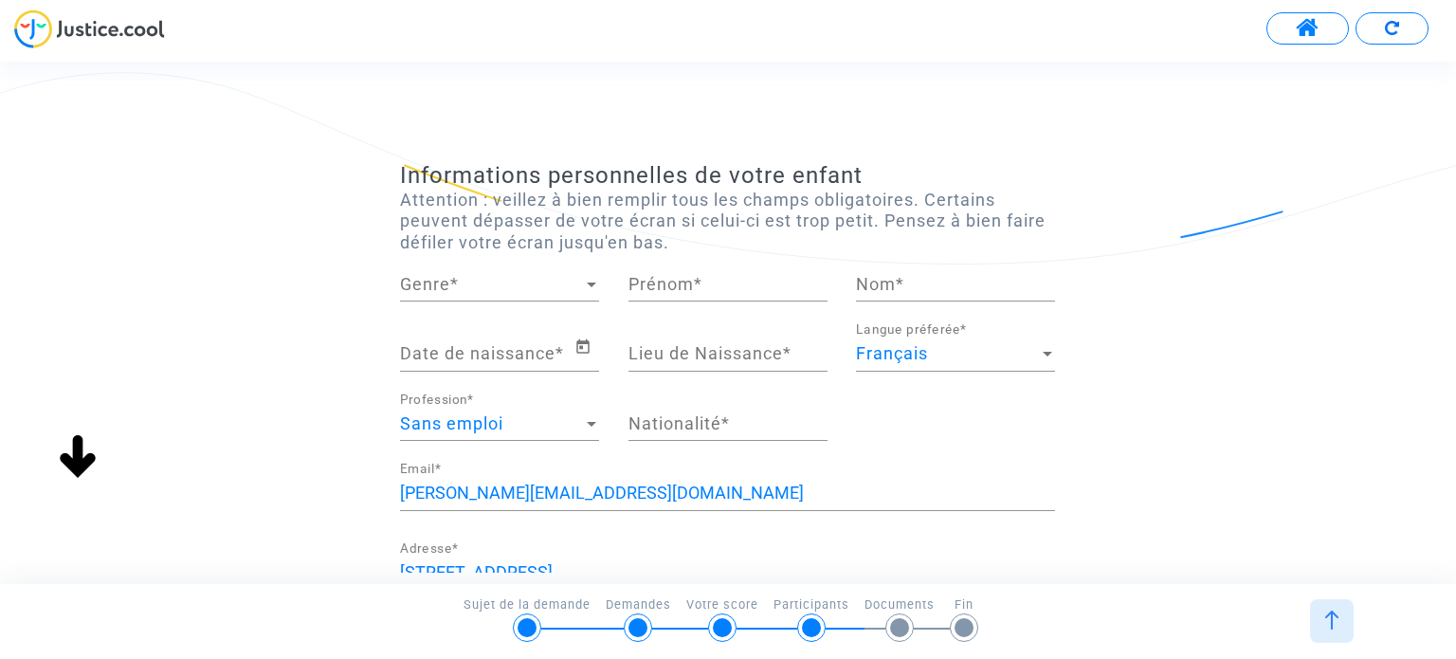
scroll to position [0, 0]
click at [577, 291] on span "Genre" at bounding box center [491, 284] width 182 height 19
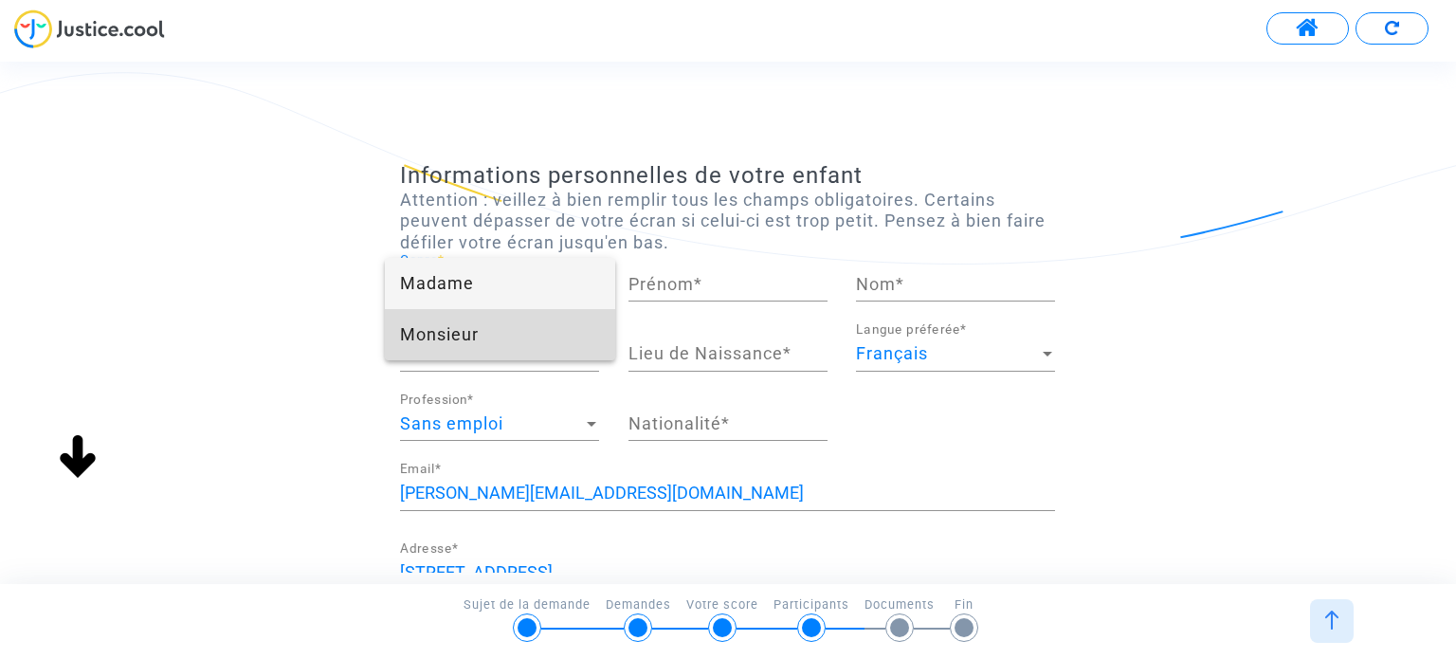
click at [482, 326] on span "Monsieur" at bounding box center [499, 334] width 199 height 51
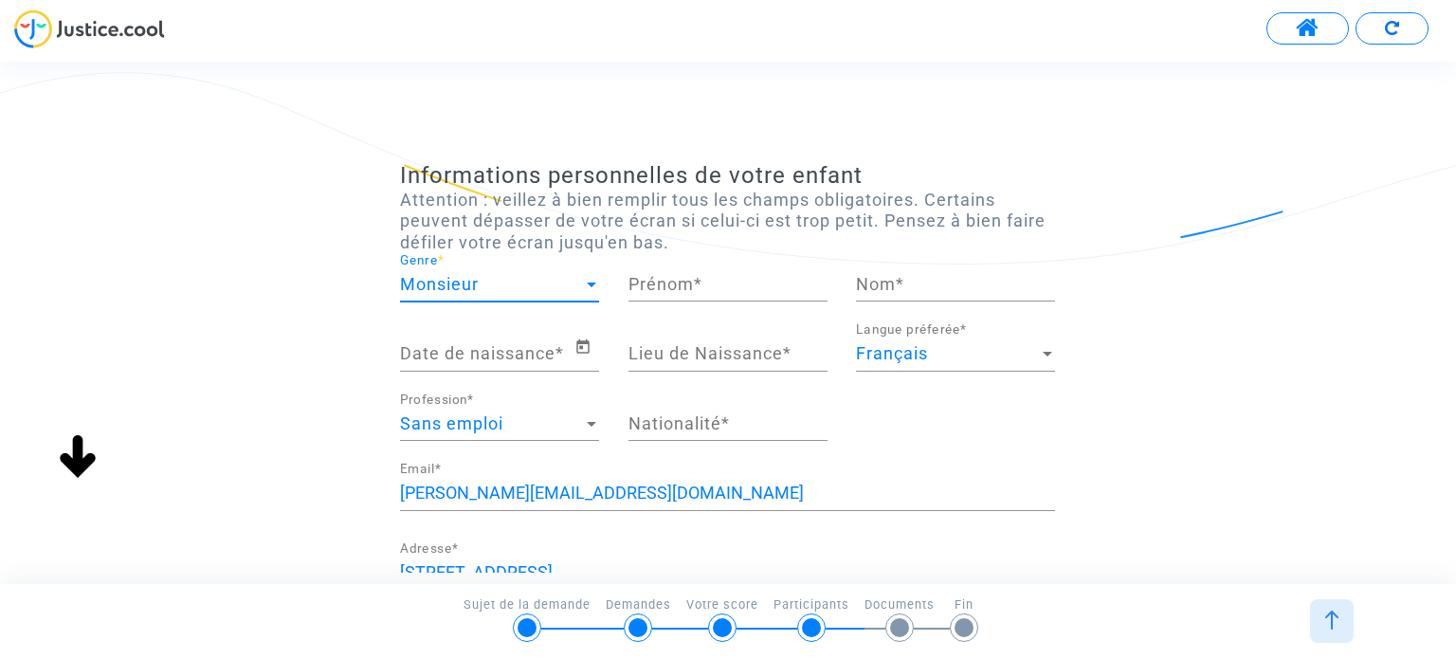
click at [640, 282] on input "Prénom *" at bounding box center [727, 284] width 199 height 19
click at [637, 289] on input "[PERSON_NAME]" at bounding box center [727, 284] width 199 height 19
type input "[PERSON_NAME]"
click at [927, 291] on input "Nom *" at bounding box center [955, 284] width 199 height 19
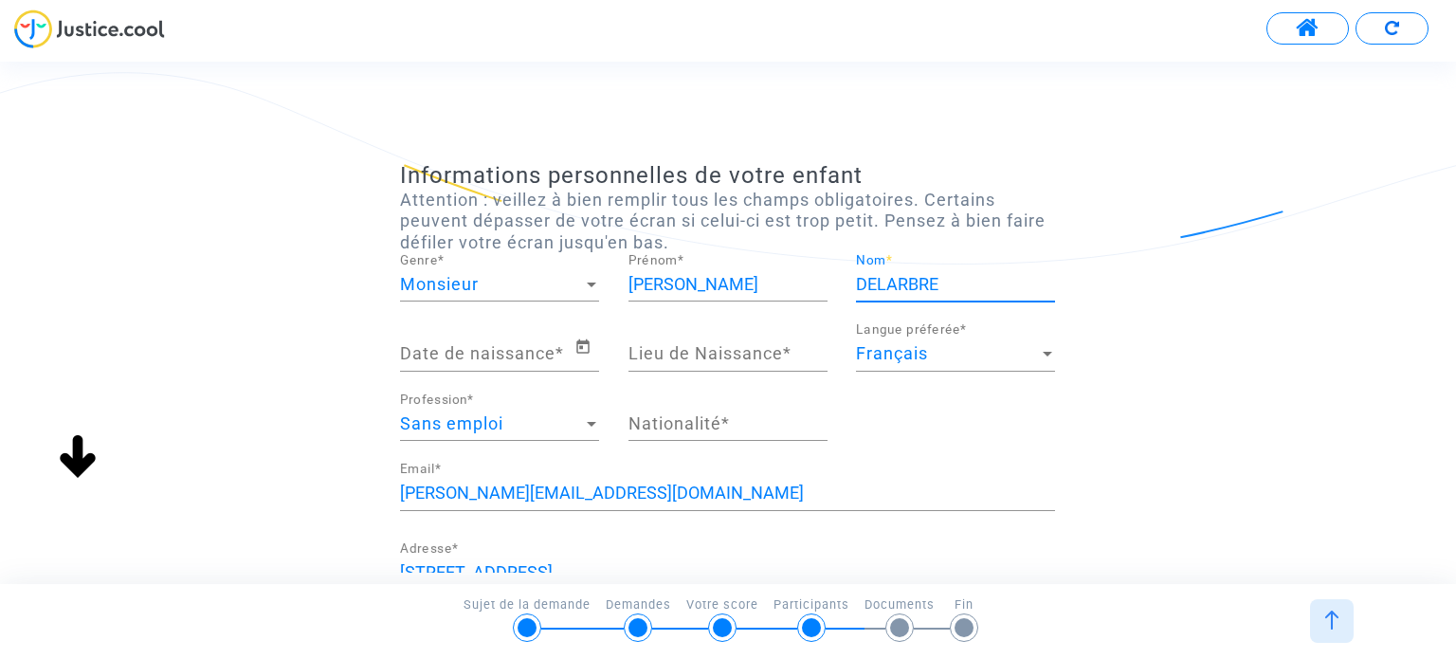
type input "DELARBRE"
click at [519, 357] on input "Date de naissance *" at bounding box center [486, 353] width 173 height 19
click at [513, 357] on input "Date de naissance *" at bounding box center [486, 353] width 173 height 19
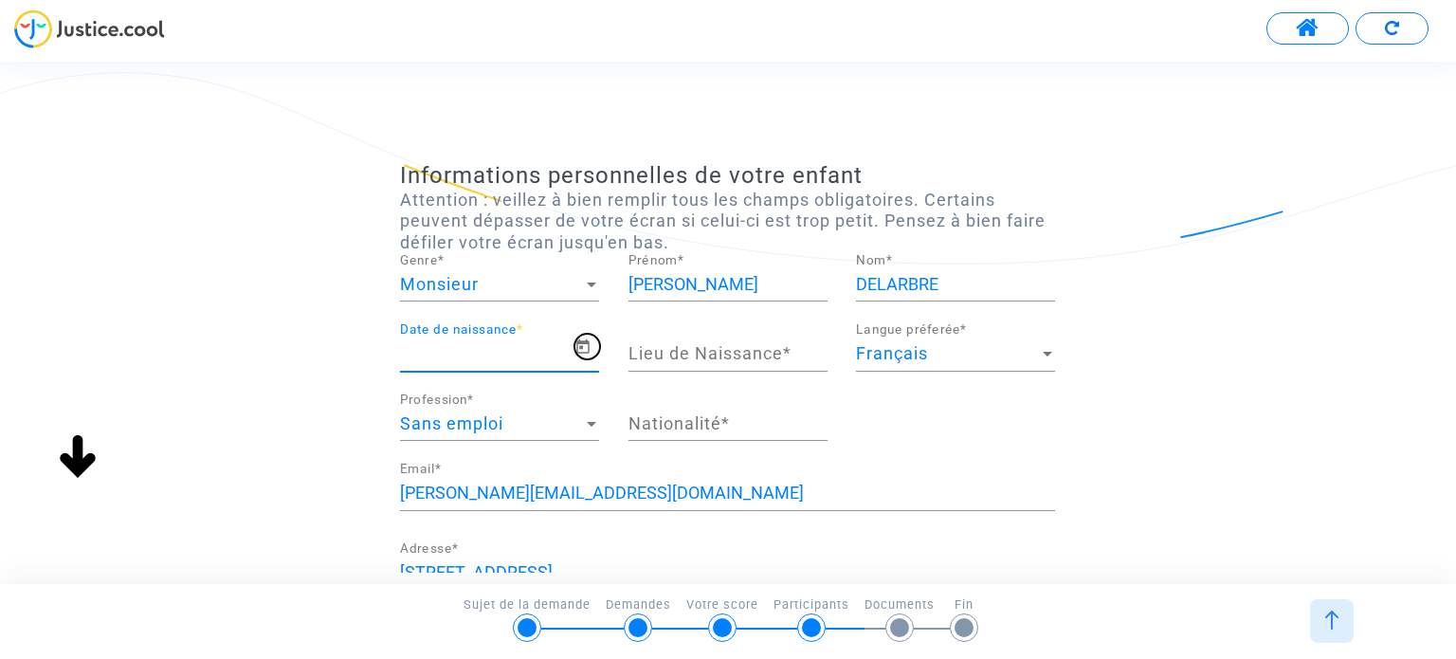
click at [586, 341] on icon "Open calendar" at bounding box center [582, 346] width 13 height 14
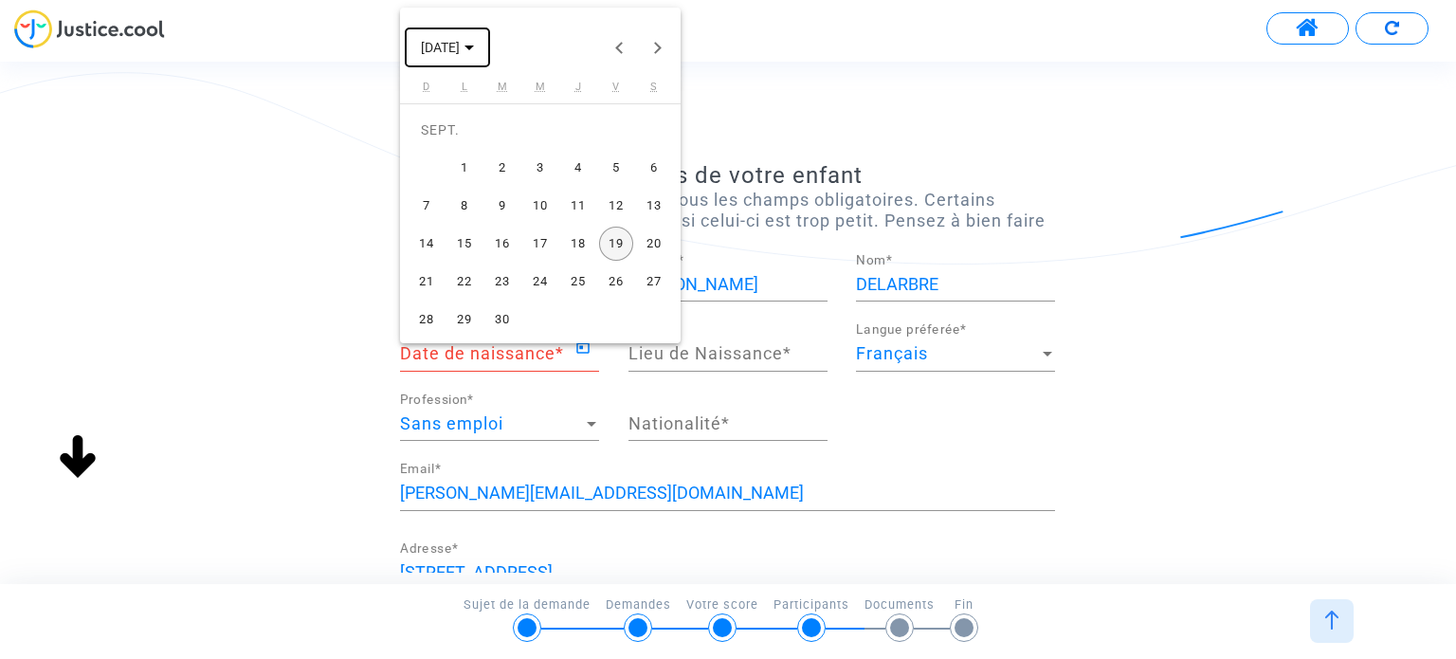
click at [474, 48] on polygon "Choose month and year" at bounding box center [468, 47] width 9 height 5
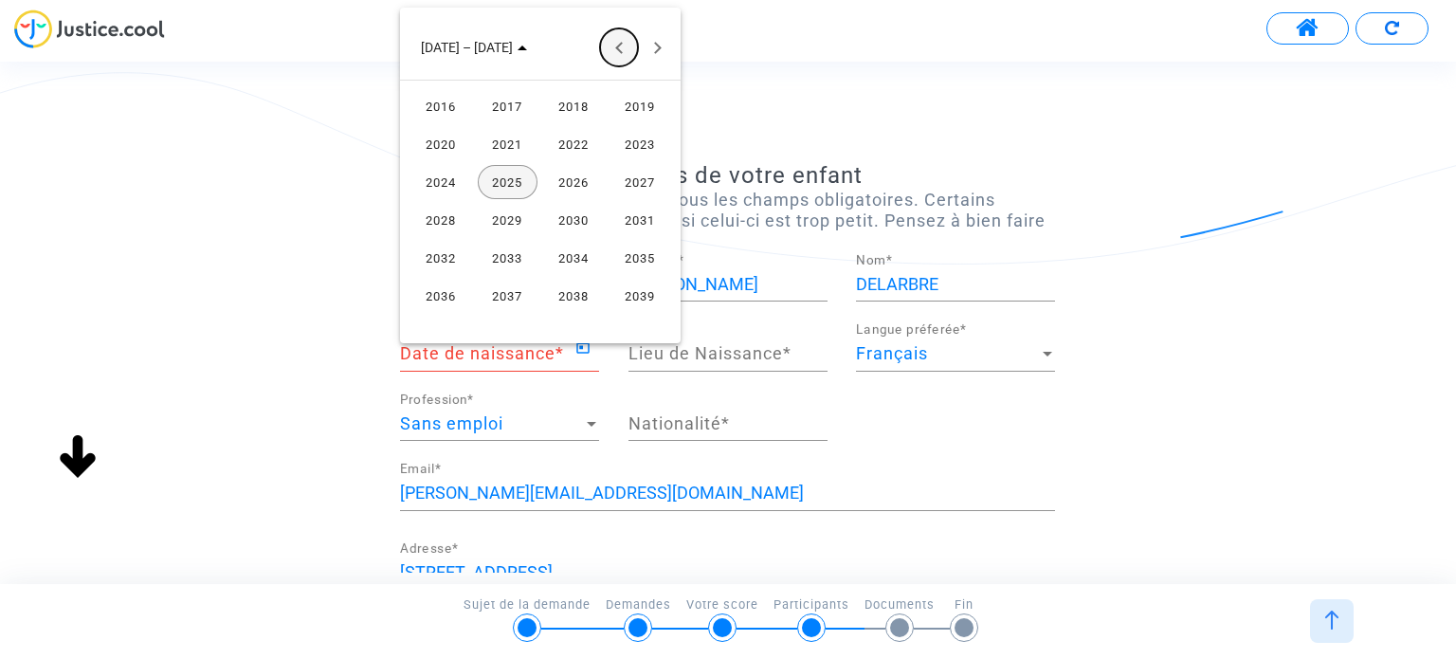
click at [622, 46] on button "Previous 24 years" at bounding box center [619, 47] width 38 height 38
click at [440, 287] on div "2012" at bounding box center [441, 296] width 60 height 34
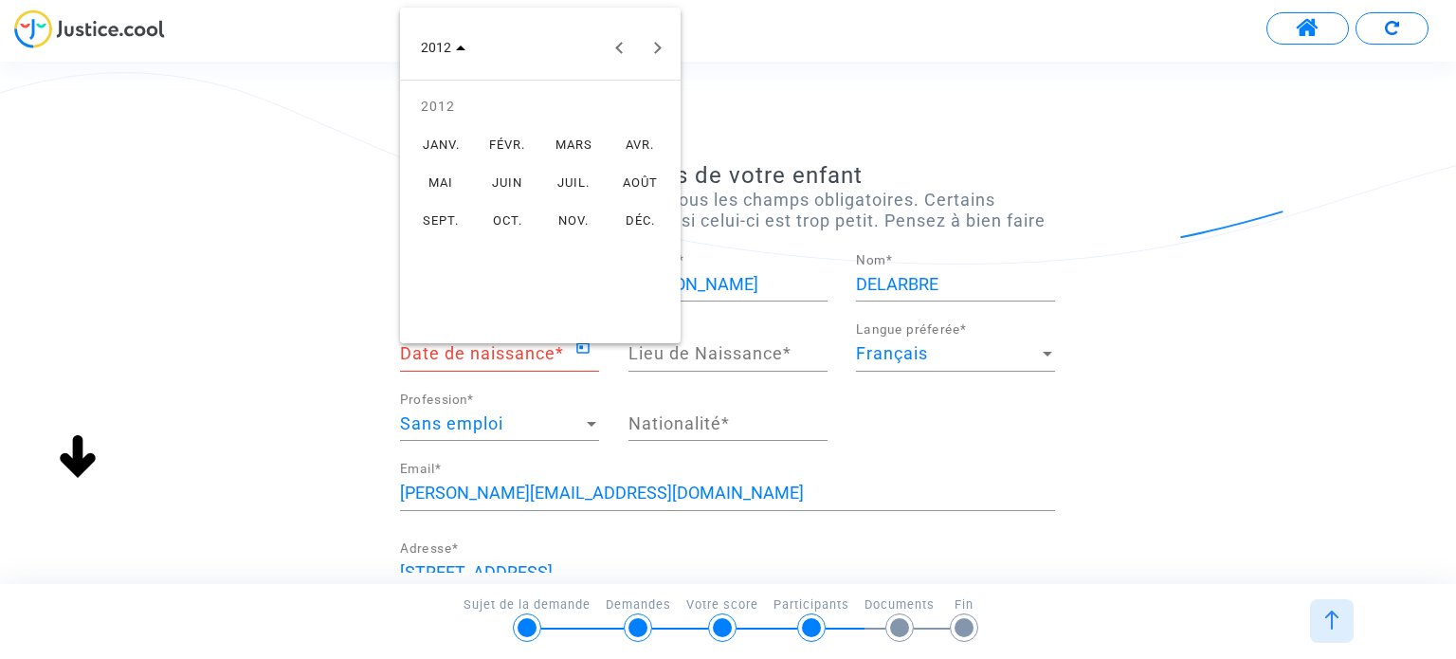
click at [522, 214] on div "OCT." at bounding box center [508, 220] width 60 height 34
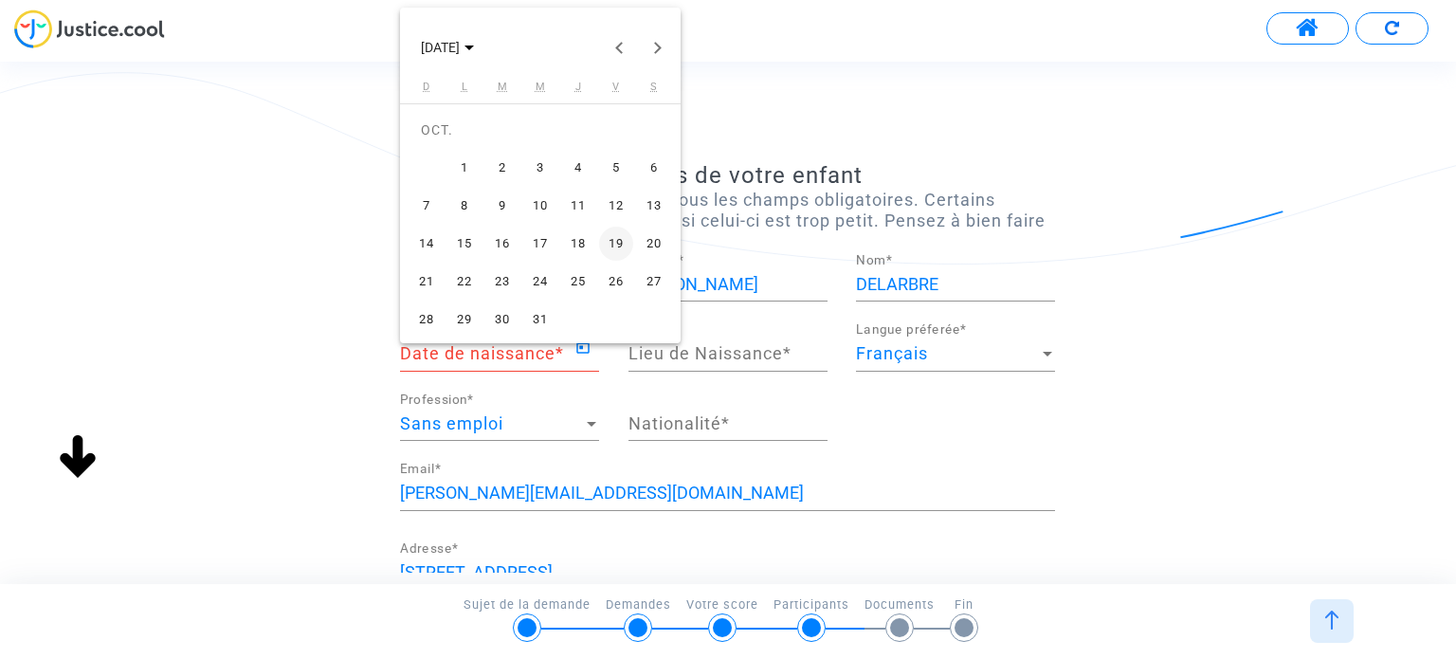
click at [504, 214] on div "9" at bounding box center [502, 206] width 34 height 34
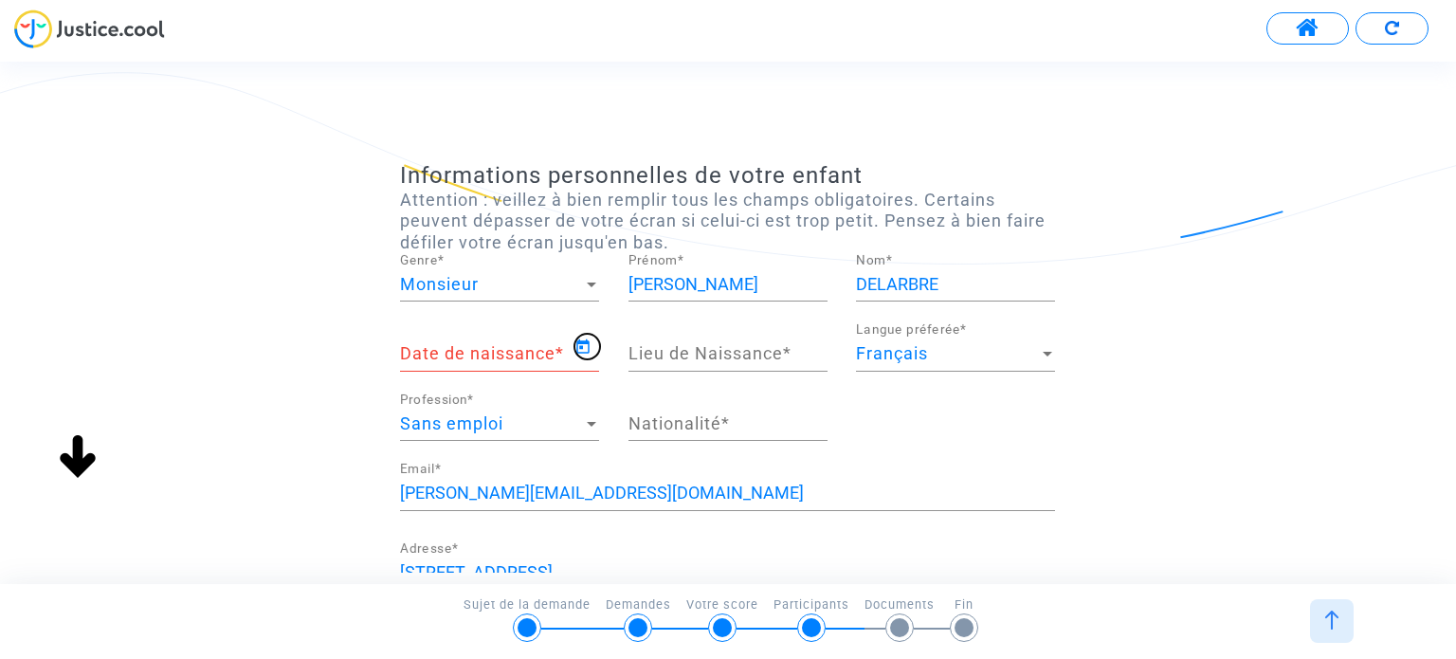
type input "[DATE]"
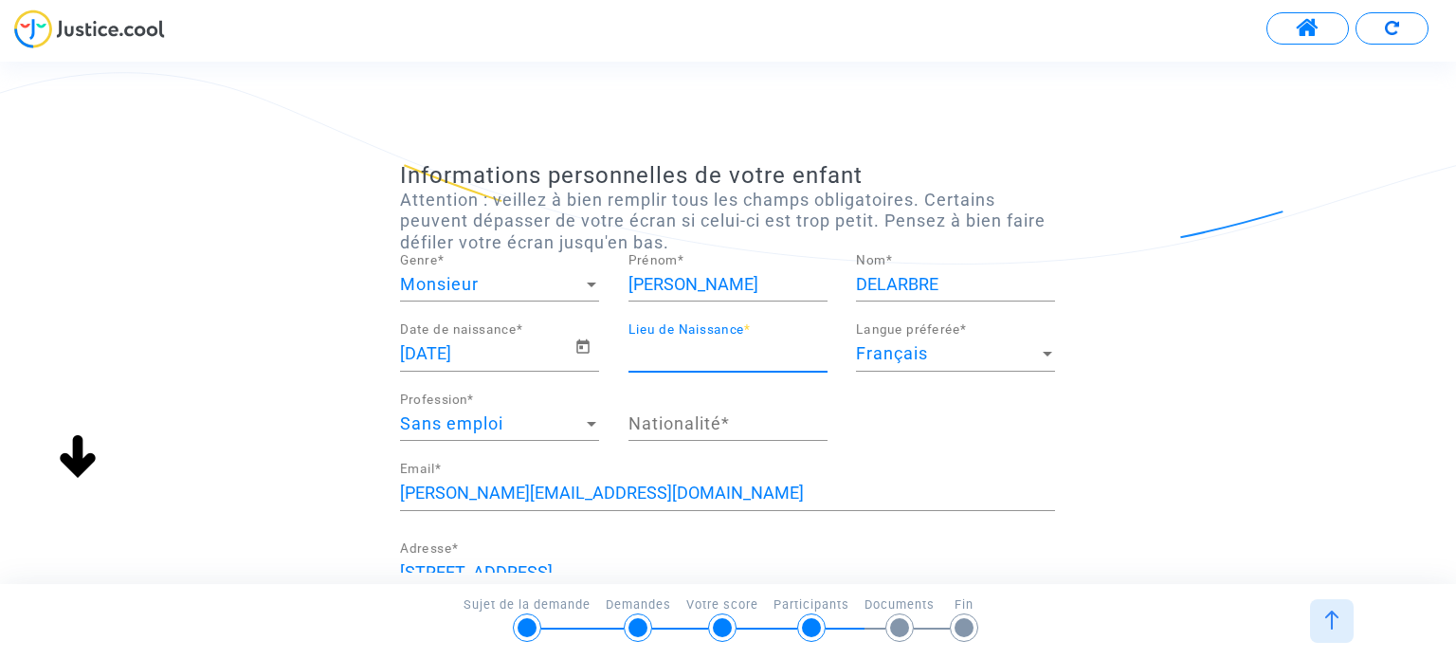
click at [707, 355] on input "Lieu de Naissance *" at bounding box center [727, 353] width 199 height 19
type input "bourgoin jallieu"
click at [575, 427] on div "Sans emploi" at bounding box center [491, 423] width 182 height 19
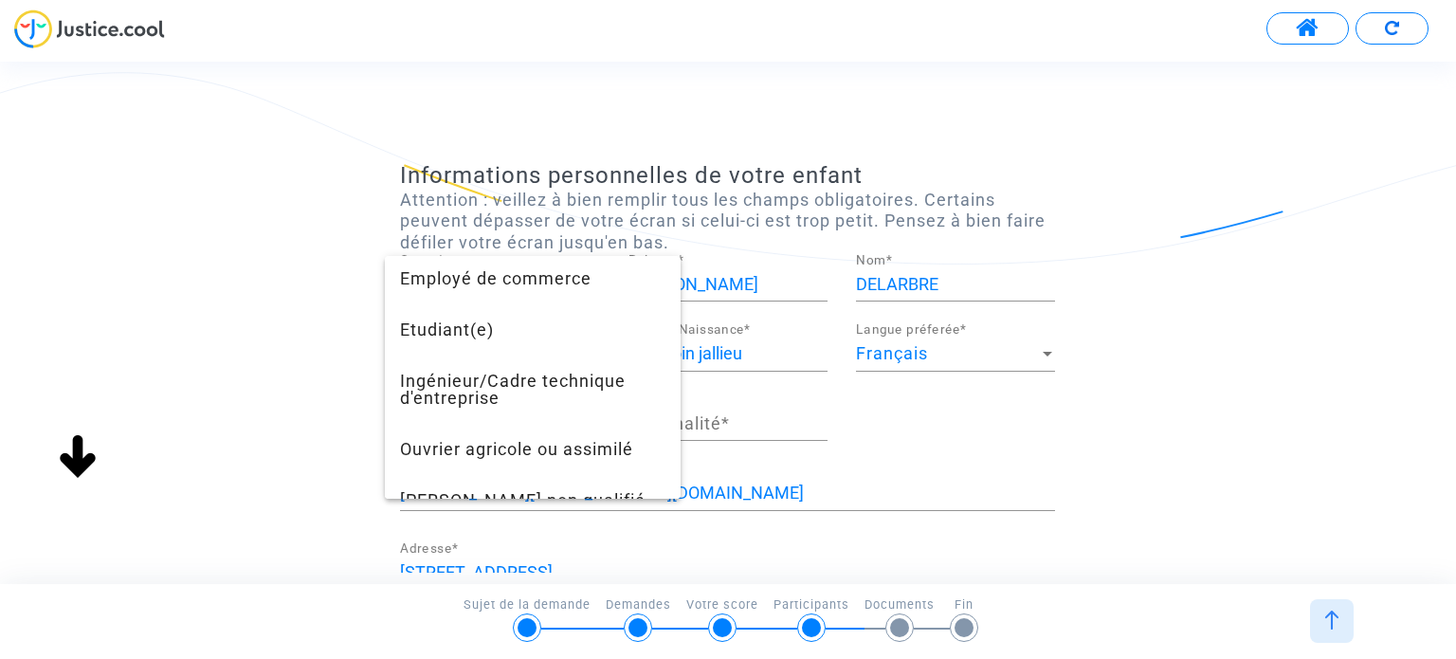
scroll to position [664, 0]
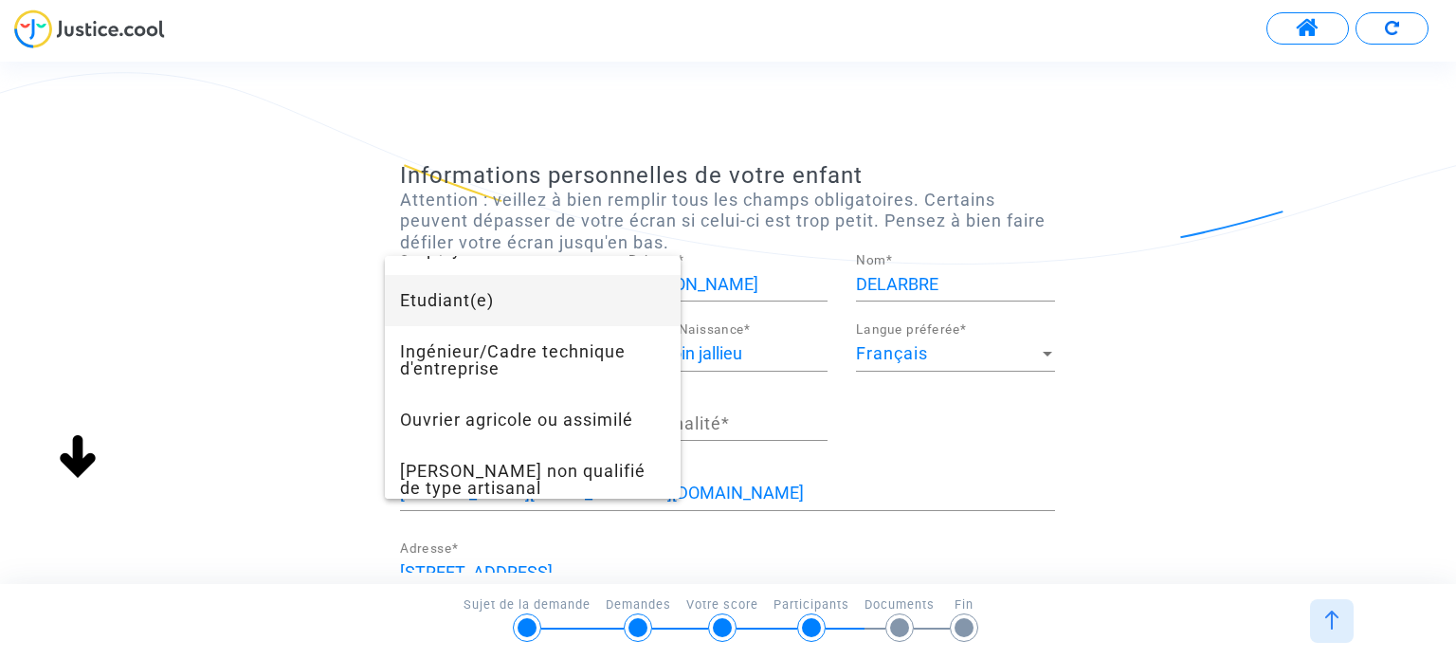
click at [450, 307] on span "Etudiant(e)" at bounding box center [532, 300] width 265 height 51
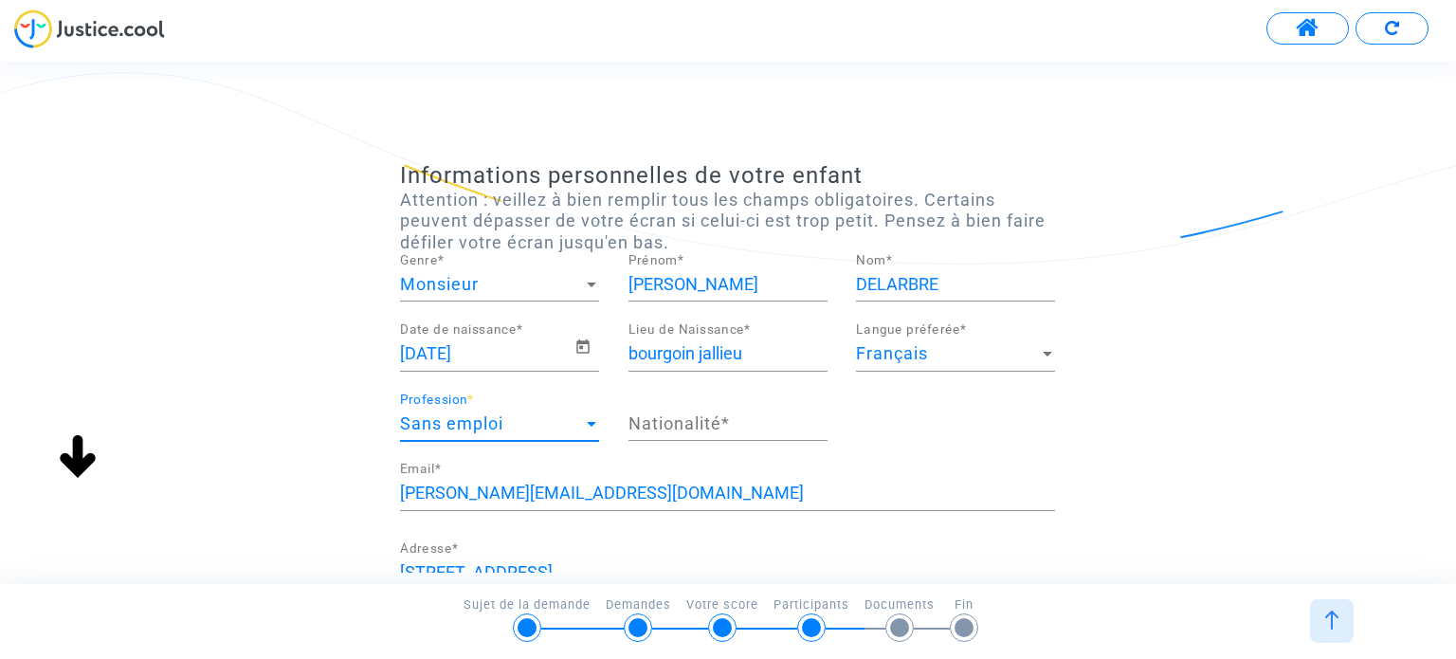
scroll to position [614, 0]
click at [682, 421] on input "Nationalité *" at bounding box center [727, 423] width 199 height 19
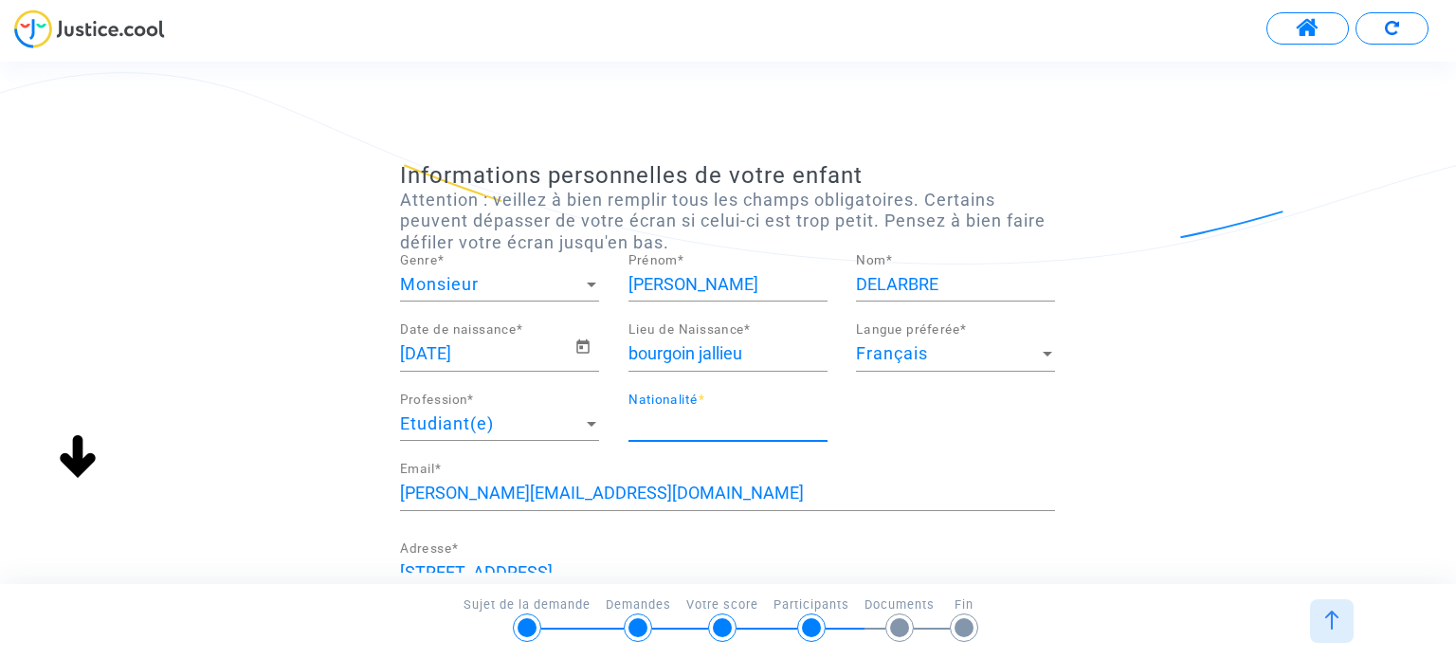
type input "française"
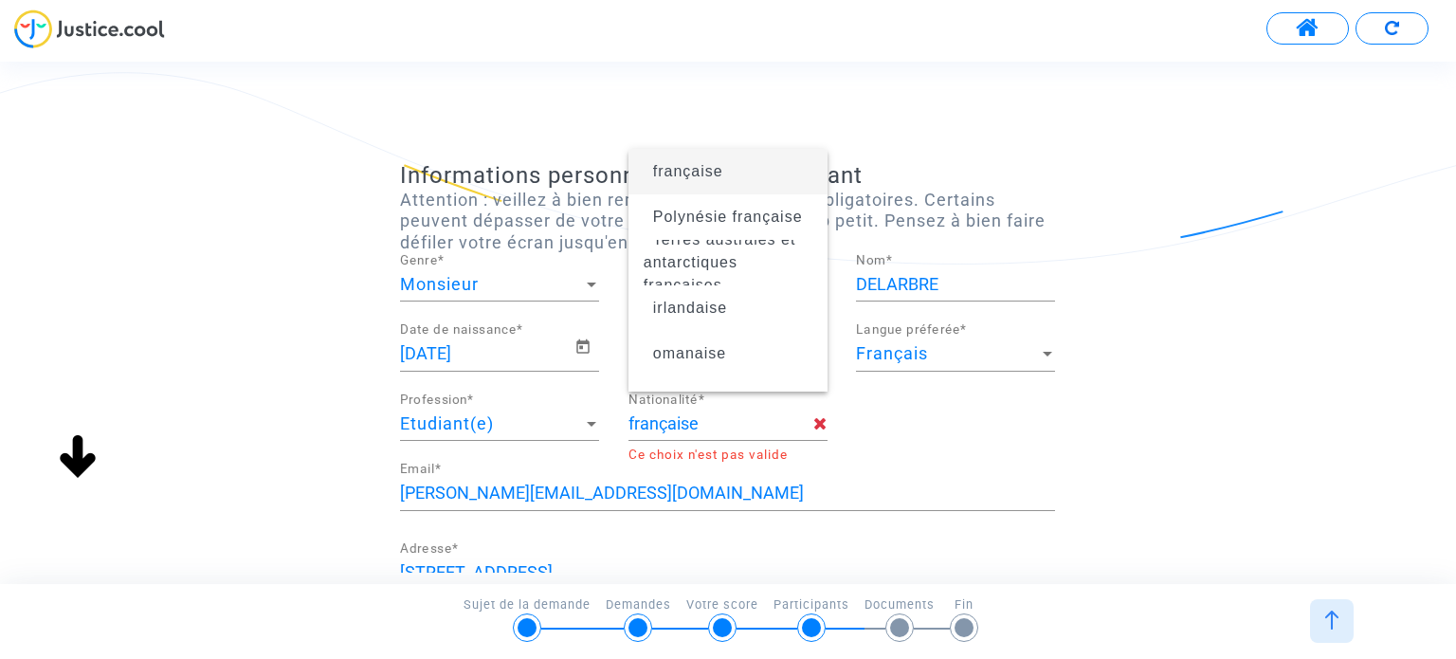
click at [963, 457] on div "[DEMOGRAPHIC_DATA] Date de naissance * [PERSON_NAME] jallieu Lieu de Naissance …" at bounding box center [727, 392] width 683 height 139
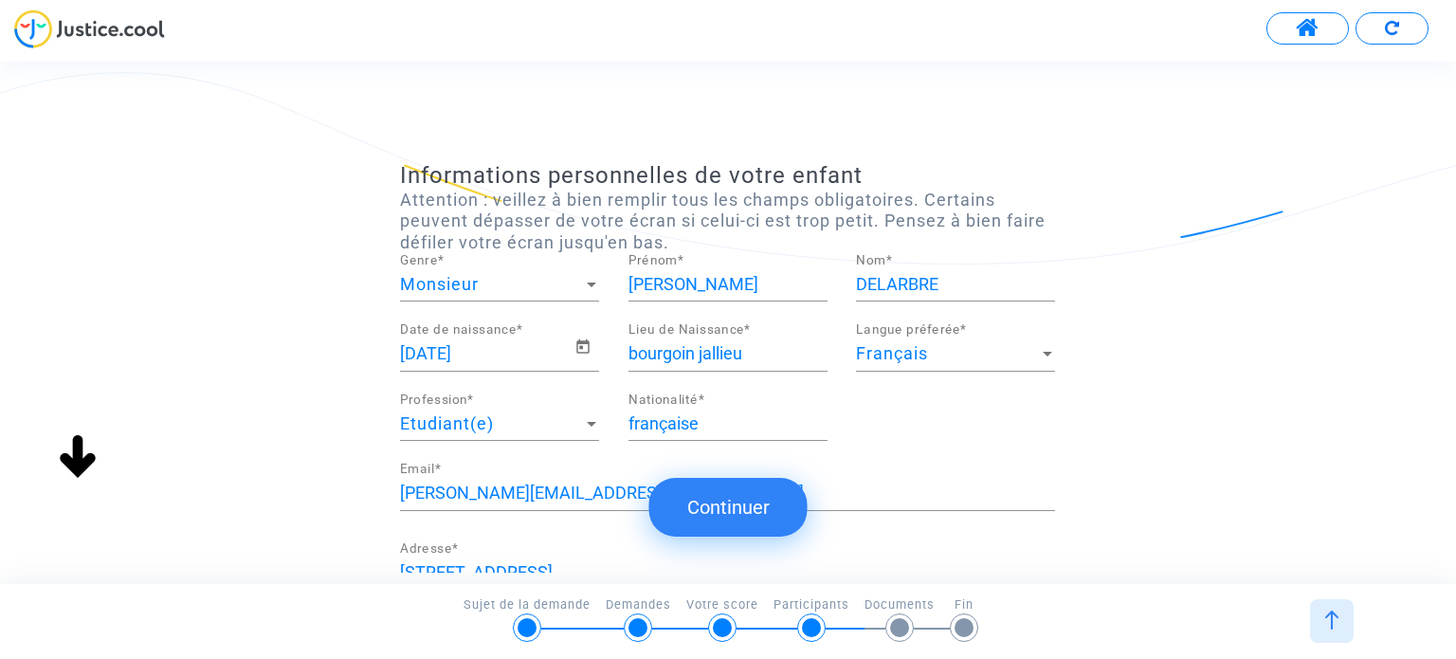
click at [742, 417] on input "française" at bounding box center [727, 423] width 199 height 19
click at [932, 455] on div "[DEMOGRAPHIC_DATA] Date de naissance * [PERSON_NAME] jallieu Lieu de Naissance …" at bounding box center [727, 392] width 683 height 139
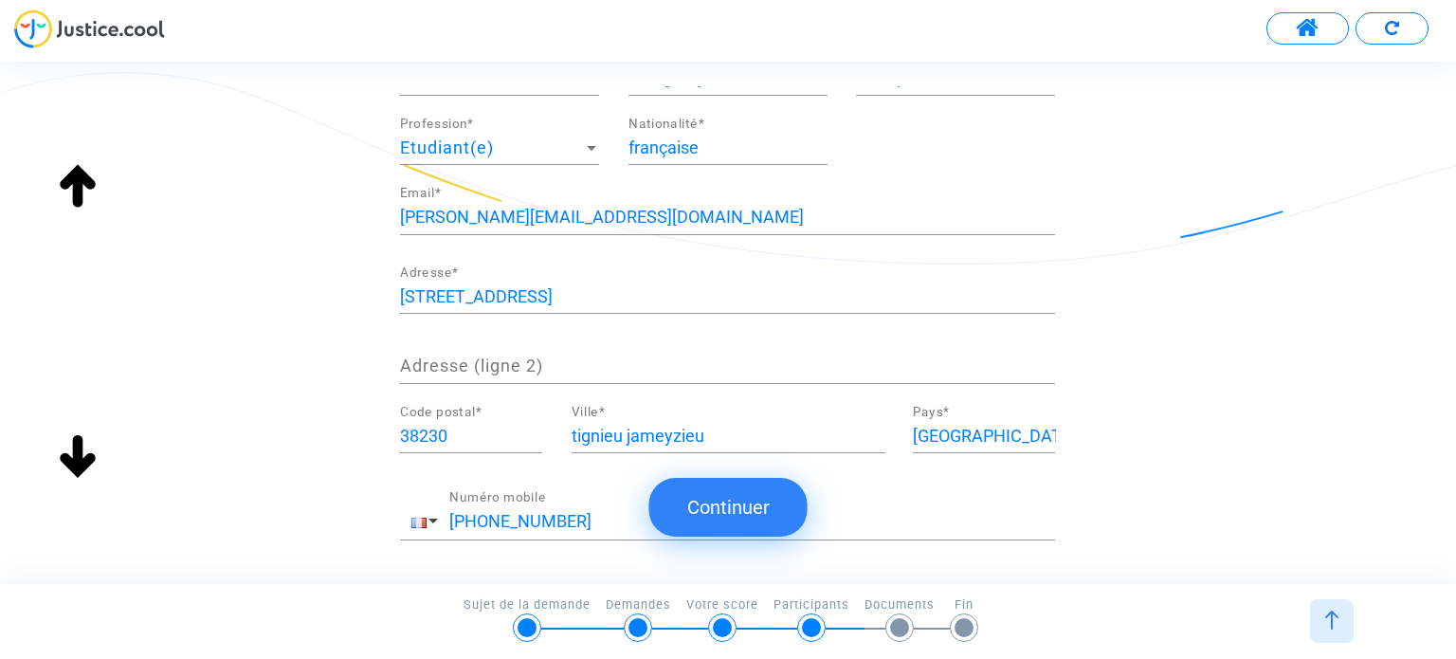
scroll to position [373, 0]
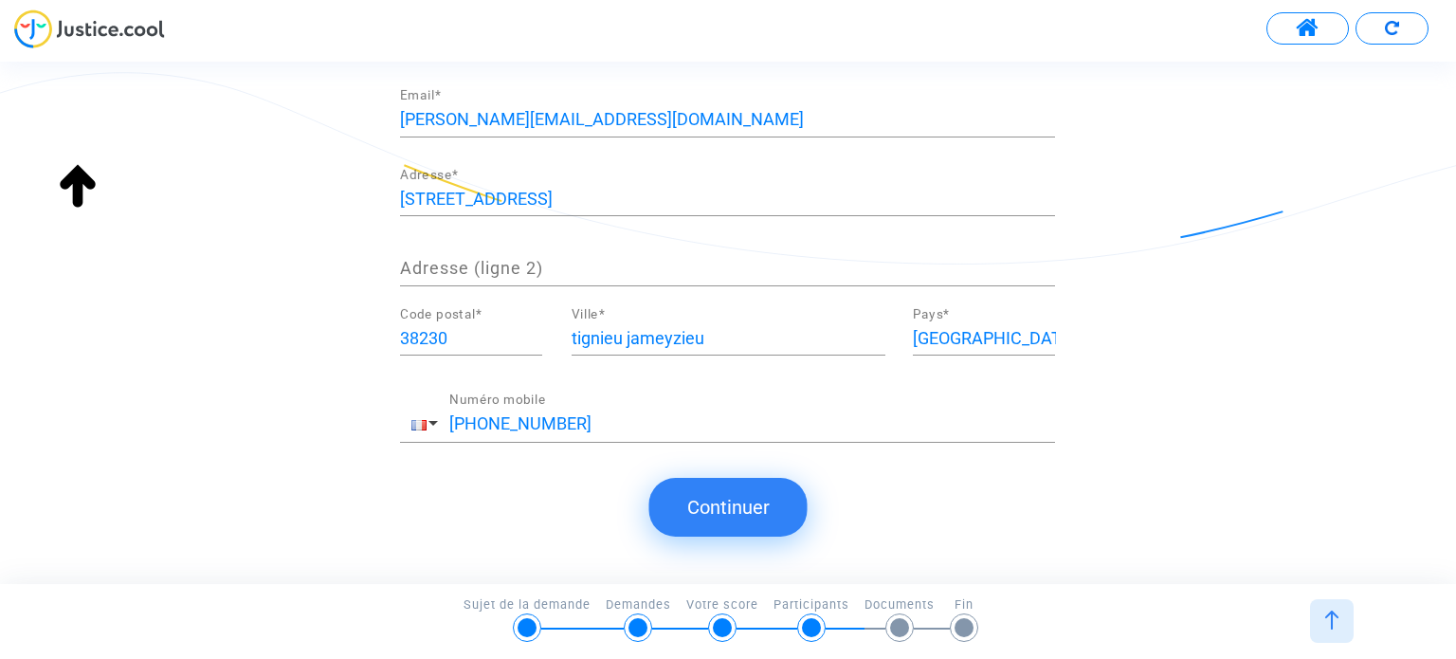
click at [738, 516] on button "Continuer" at bounding box center [728, 507] width 158 height 59
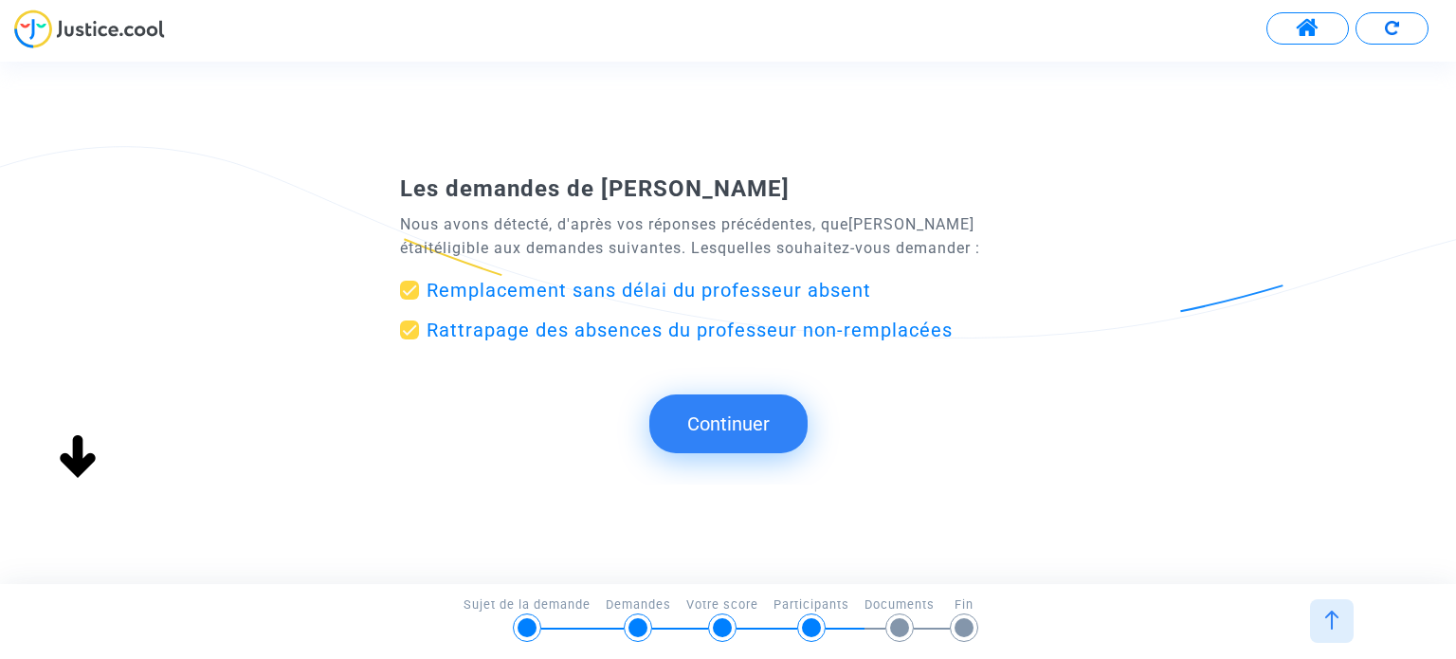
scroll to position [0, 0]
click at [735, 436] on button "Continuer" at bounding box center [728, 423] width 158 height 59
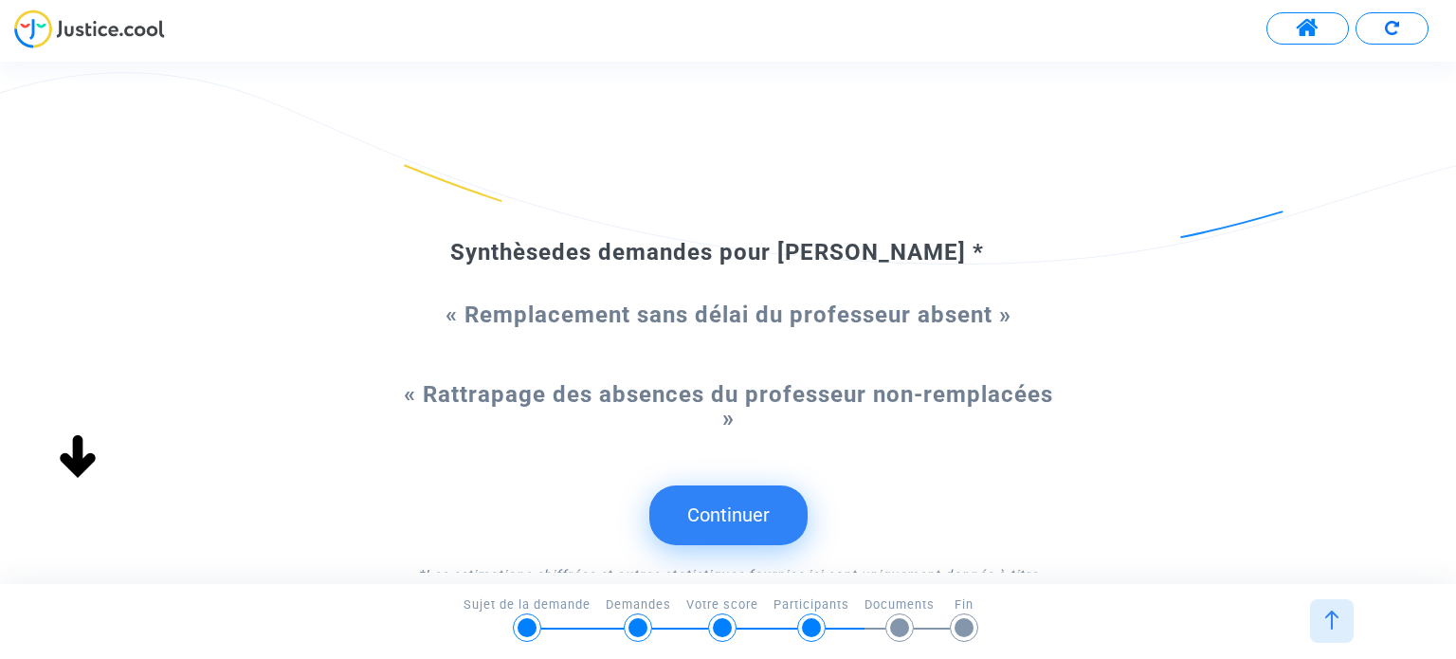
scroll to position [95, 0]
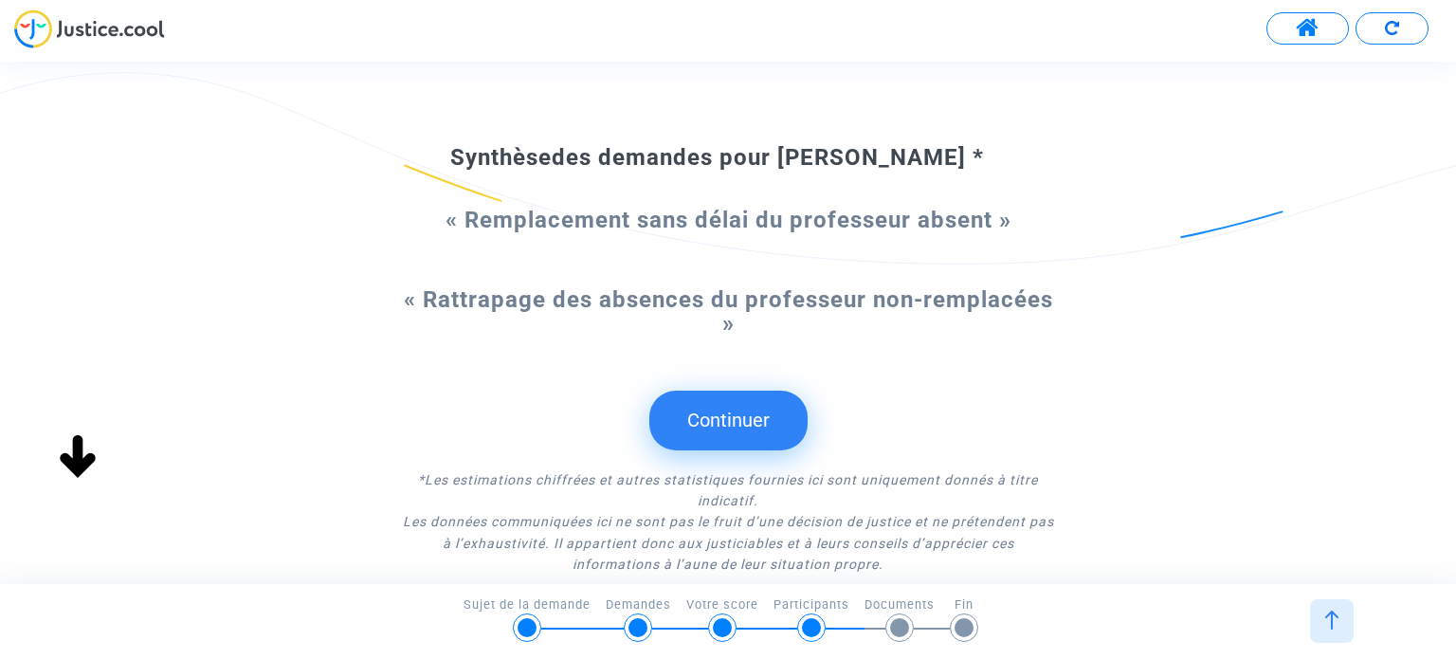
click at [728, 419] on button "Continuer" at bounding box center [728, 420] width 158 height 59
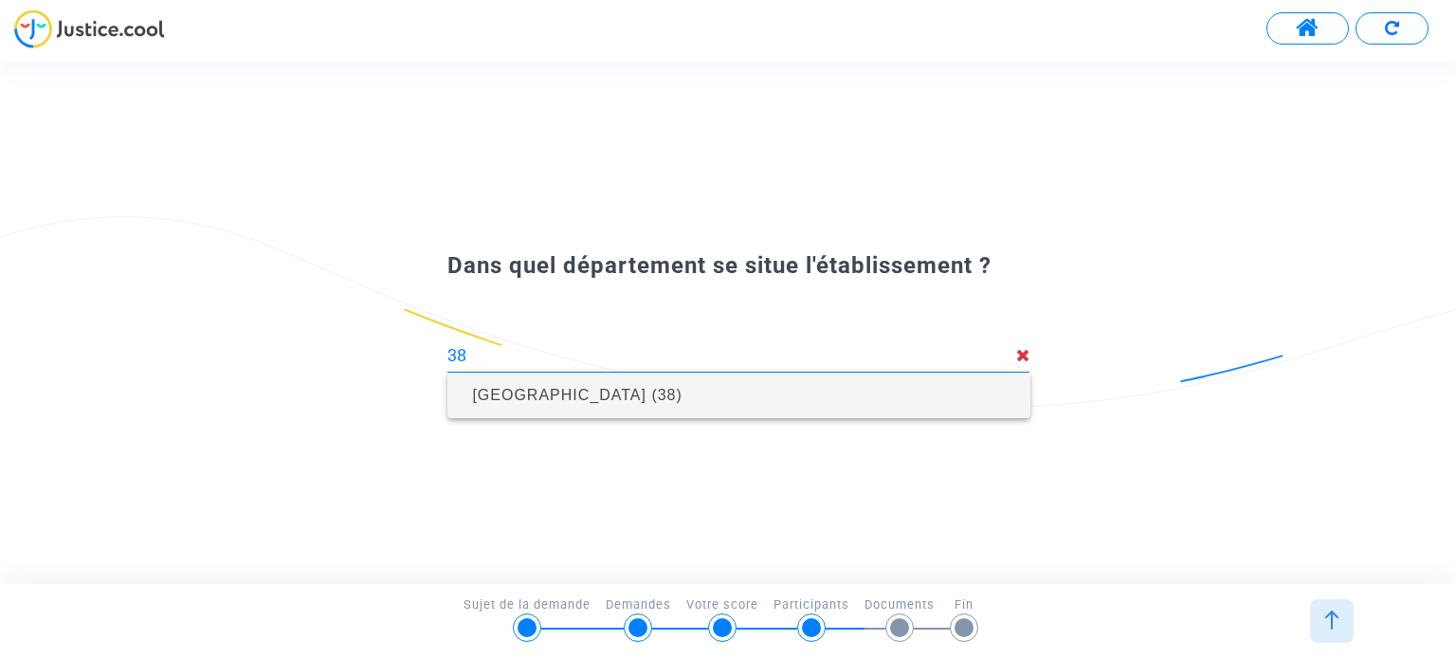
click at [672, 397] on span "[GEOGRAPHIC_DATA] (38)" at bounding box center [739, 395] width 552 height 53
type input "[GEOGRAPHIC_DATA] (38)"
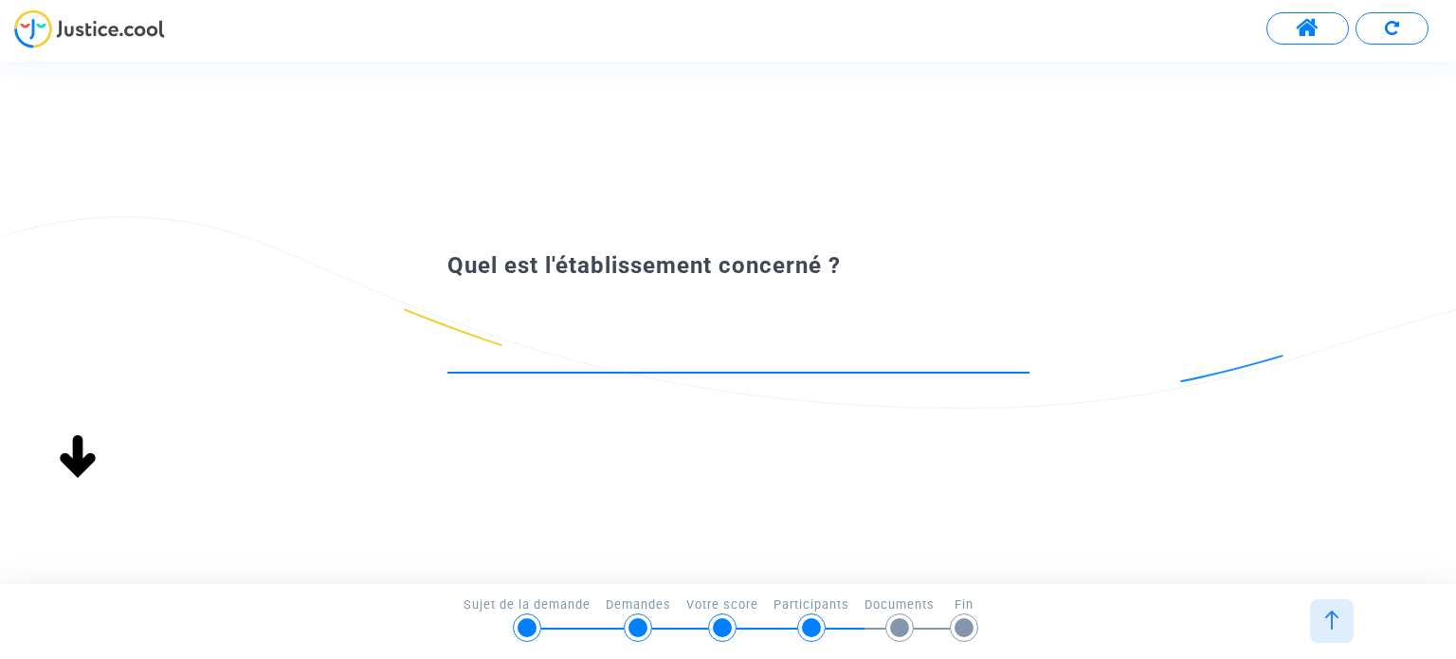
scroll to position [0, 0]
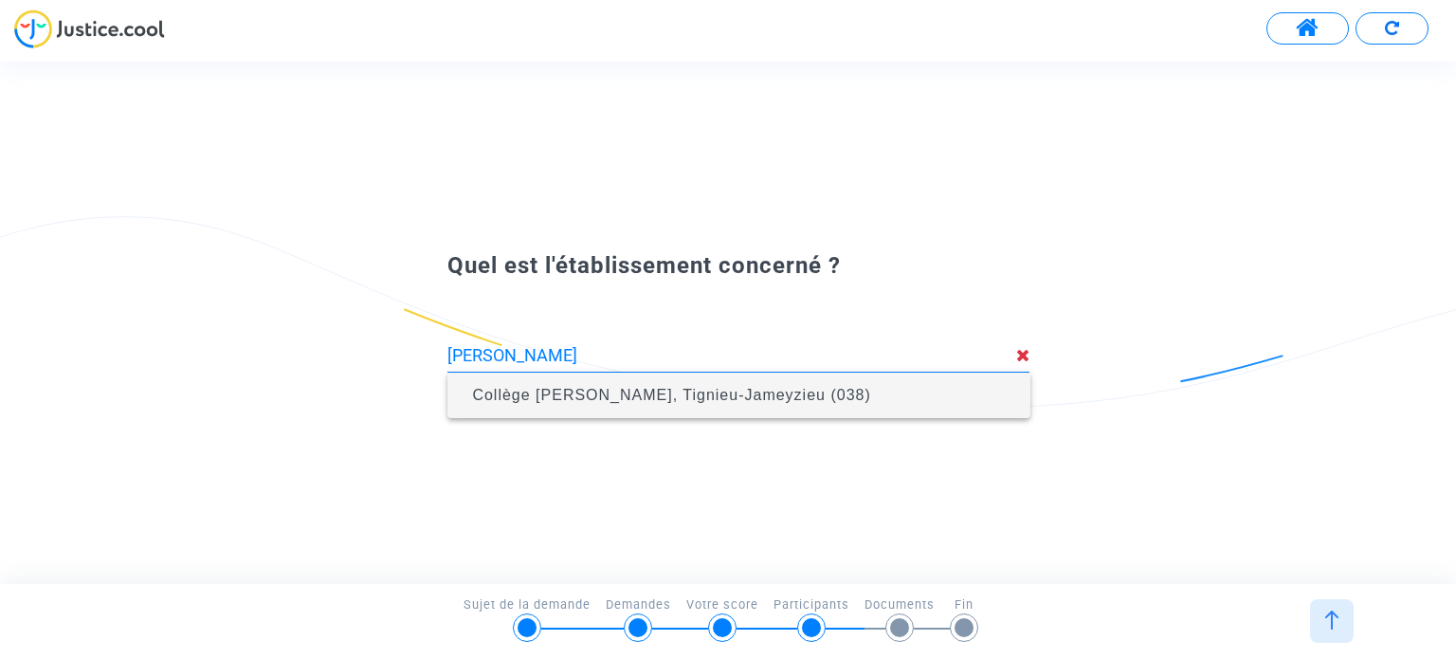
click at [839, 405] on span "Collège [PERSON_NAME], Tignieu-Jameyzieu (038)" at bounding box center [739, 395] width 552 height 53
type input "Collège [PERSON_NAME], Tignieu-Jameyzieu (038)"
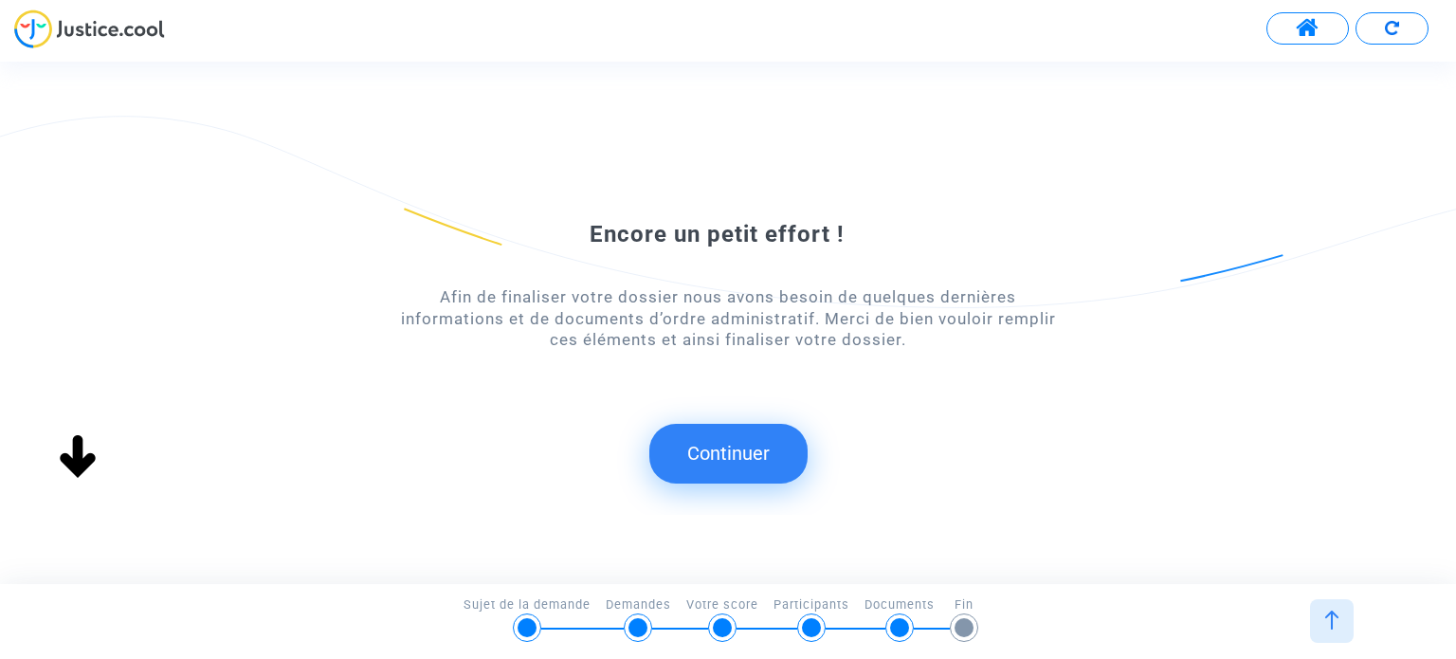
click at [738, 459] on button "Continuer" at bounding box center [728, 453] width 158 height 59
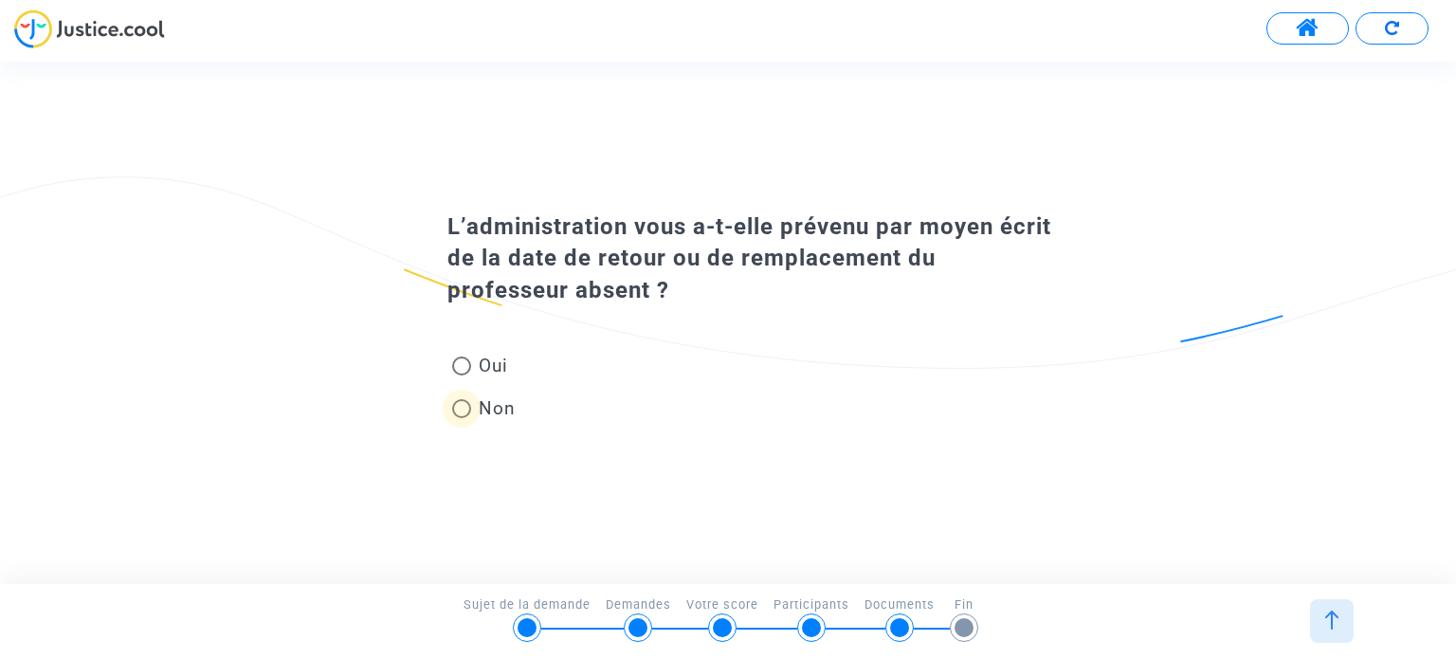
click at [463, 411] on span at bounding box center [461, 408] width 19 height 19
click at [462, 418] on input "Non" at bounding box center [461, 418] width 1 height 1
radio input "true"
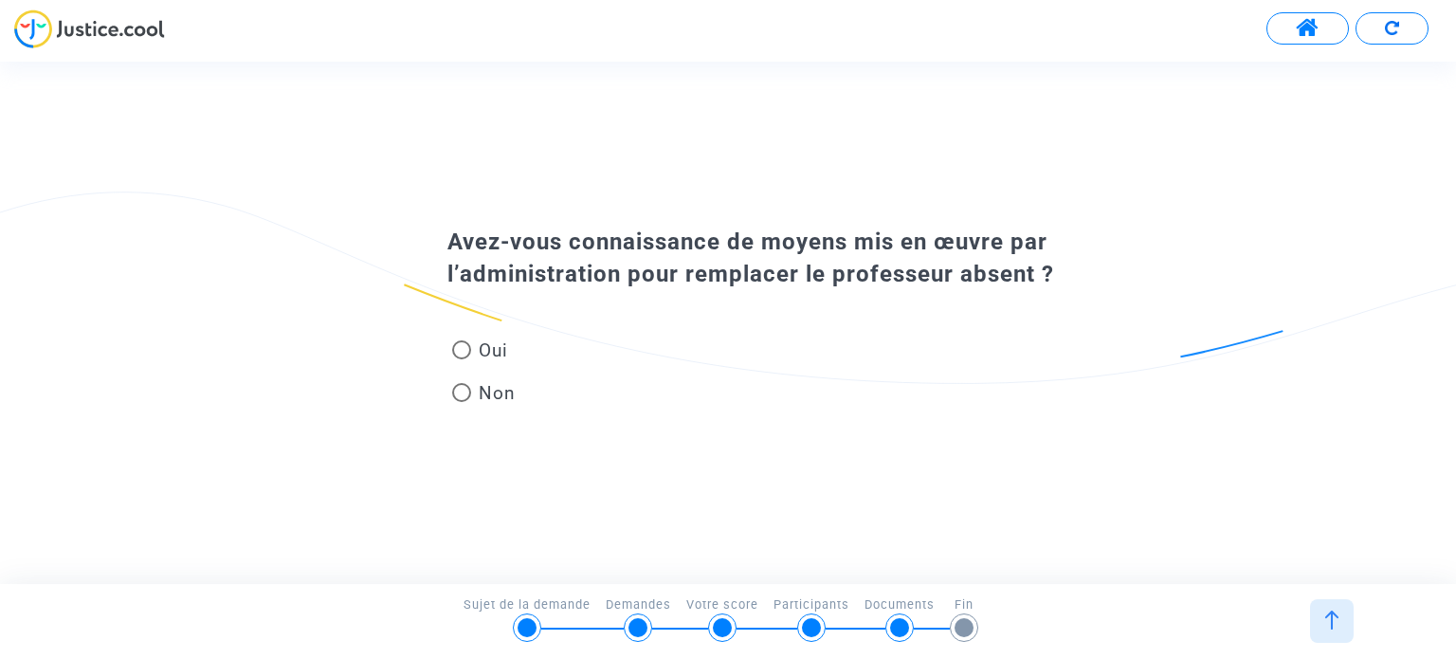
click at [459, 390] on span at bounding box center [461, 392] width 19 height 19
click at [461, 402] on input "Non" at bounding box center [461, 402] width 1 height 1
radio input "true"
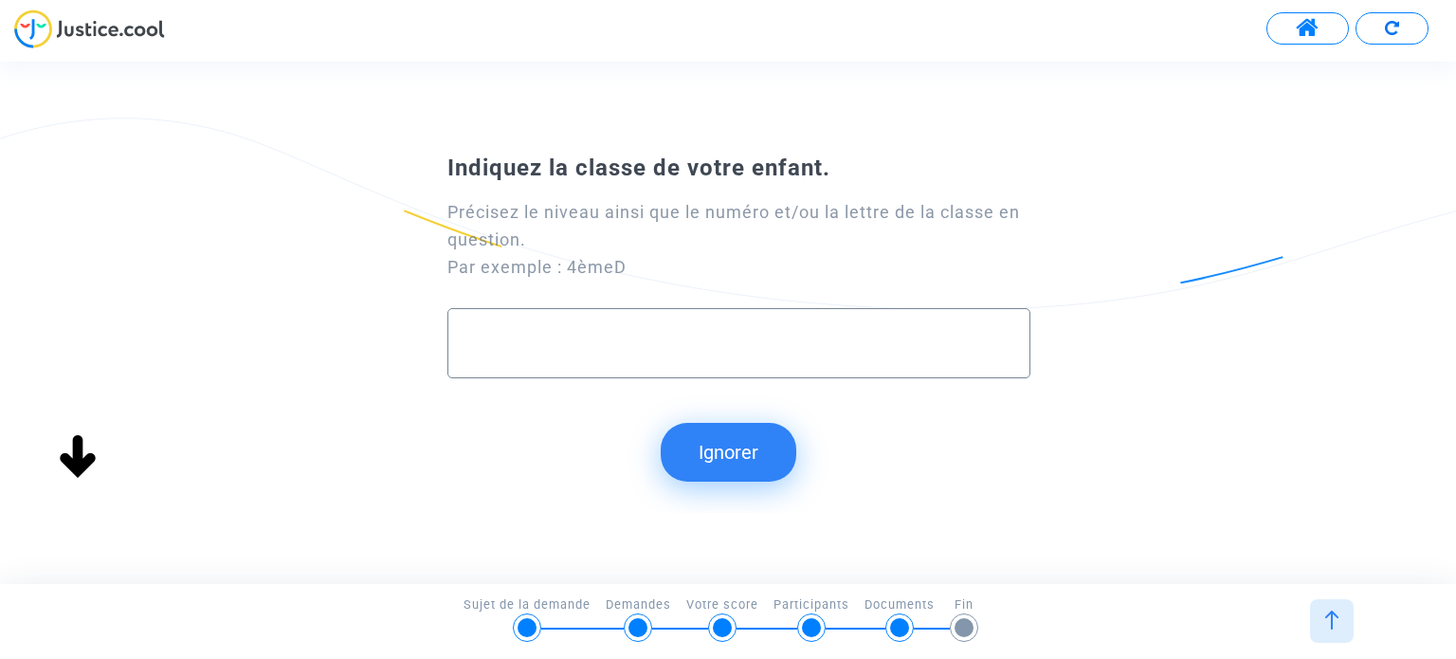
click at [601, 332] on input "text" at bounding box center [738, 343] width 542 height 22
type input "4ème3"
click at [737, 452] on button "Continuer" at bounding box center [728, 452] width 158 height 59
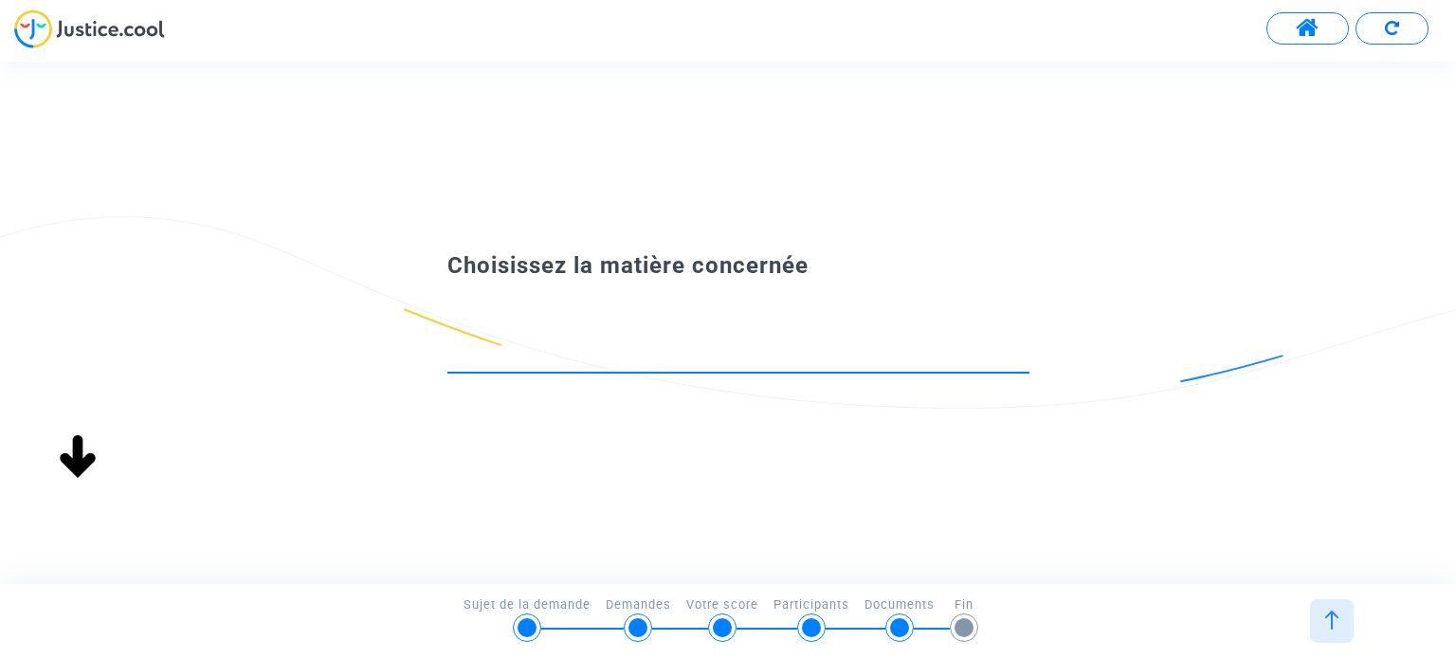
click at [615, 362] on input at bounding box center [738, 355] width 582 height 19
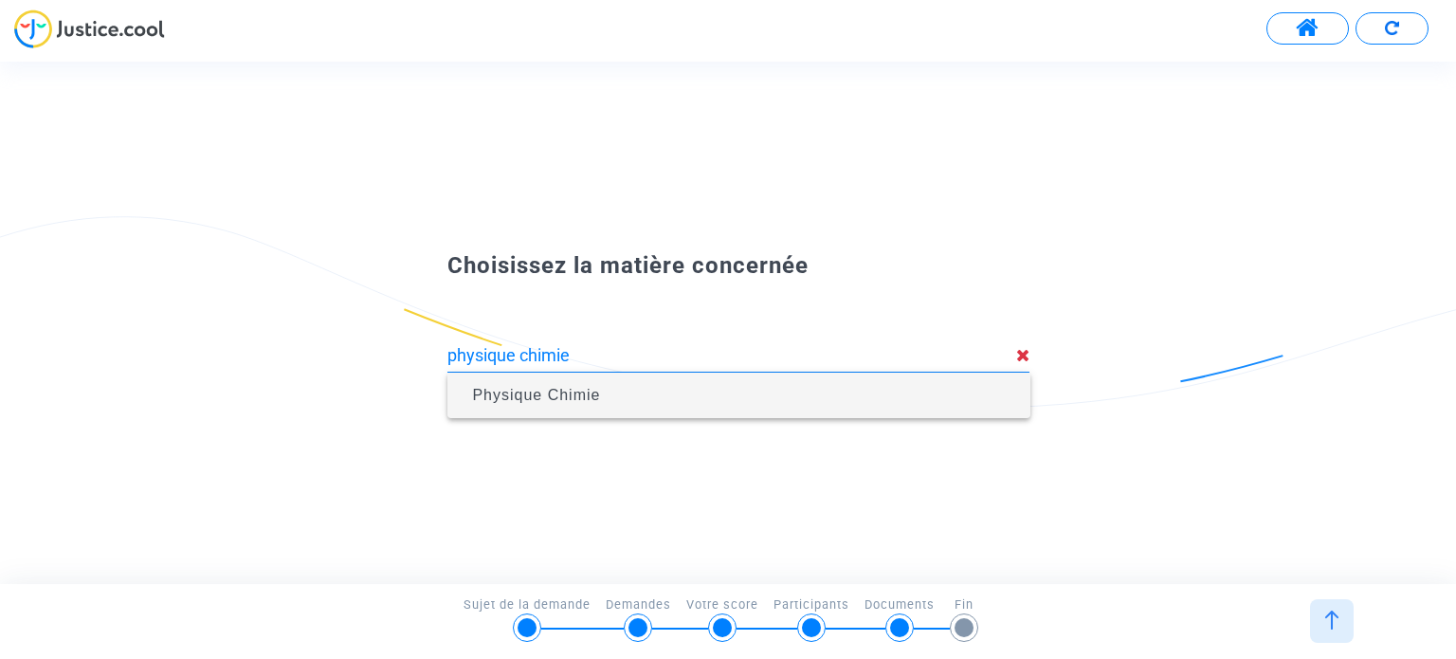
click at [609, 386] on span "Physique Chimie" at bounding box center [739, 395] width 552 height 53
type input "Physique Chimie"
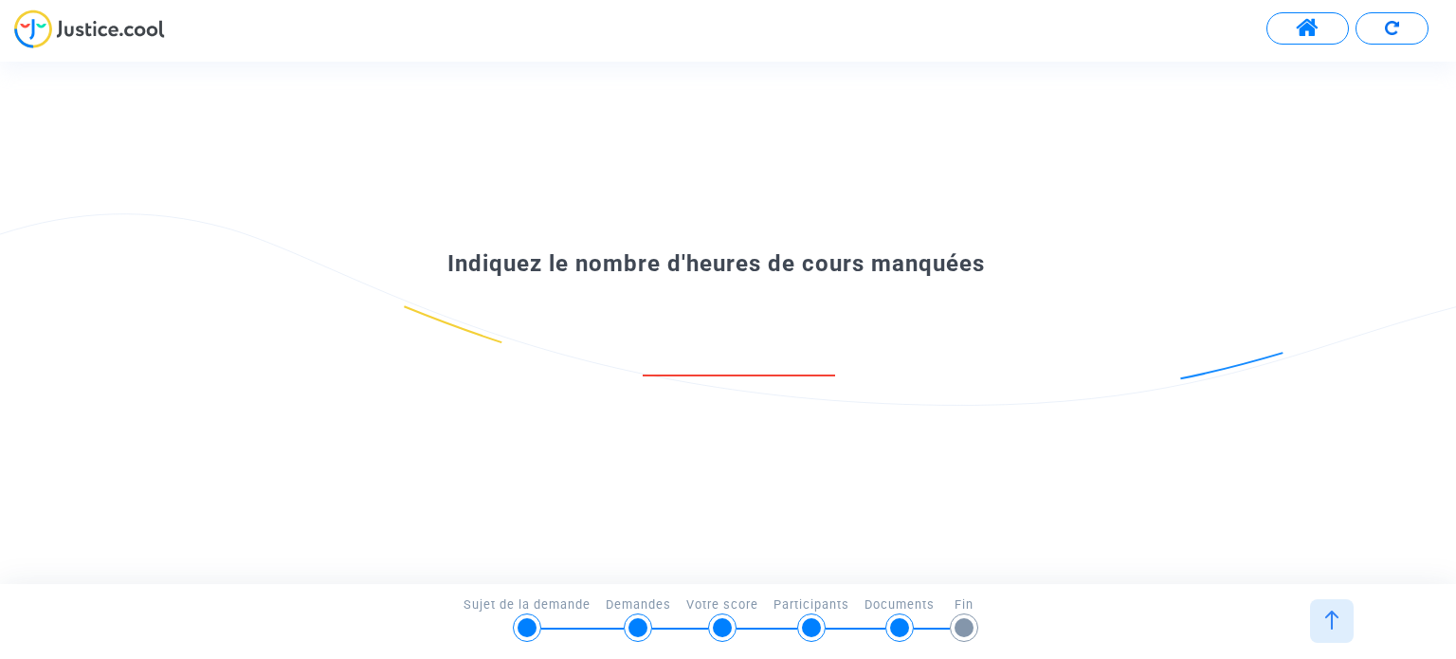
click at [693, 363] on input "number" at bounding box center [739, 355] width 192 height 26
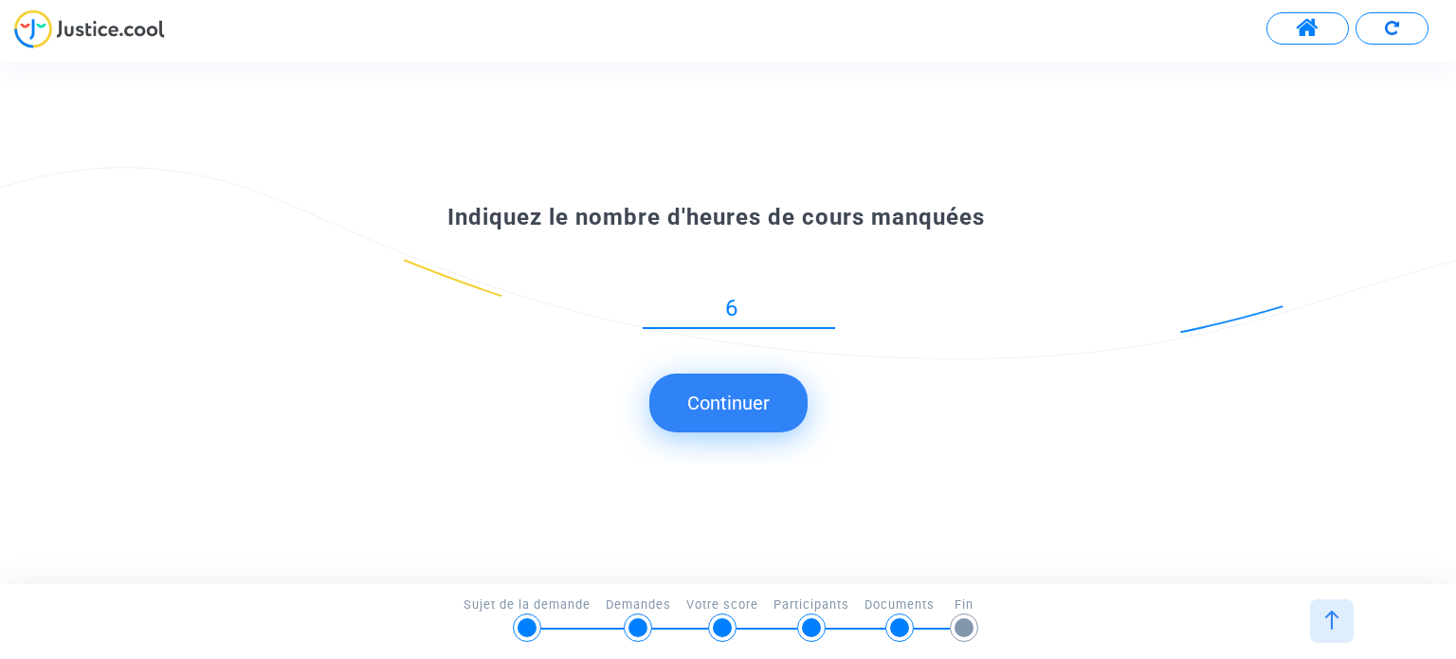
type input "6"
click at [710, 400] on button "Continuer" at bounding box center [728, 402] width 158 height 59
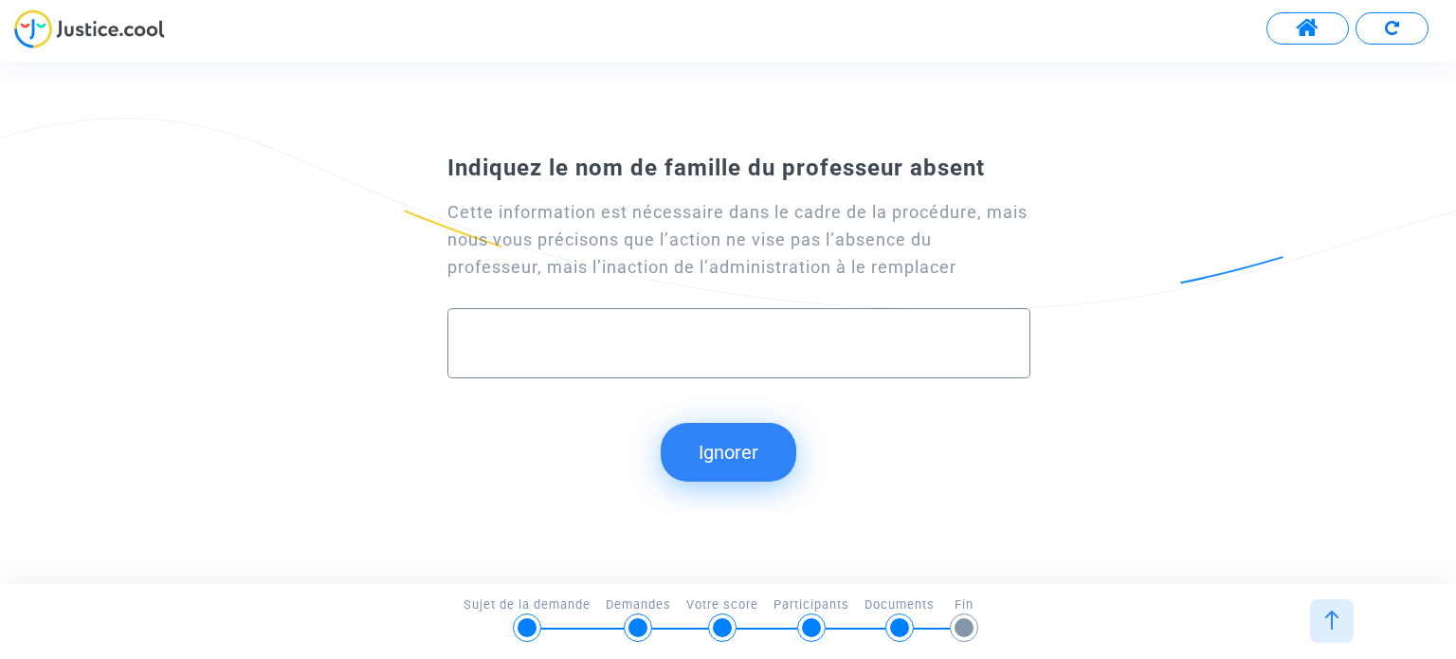
click at [569, 322] on div at bounding box center [738, 335] width 542 height 53
click at [537, 331] on div at bounding box center [738, 335] width 542 height 53
type input "[PERSON_NAME]"
click at [729, 469] on button "Continuer" at bounding box center [728, 452] width 158 height 59
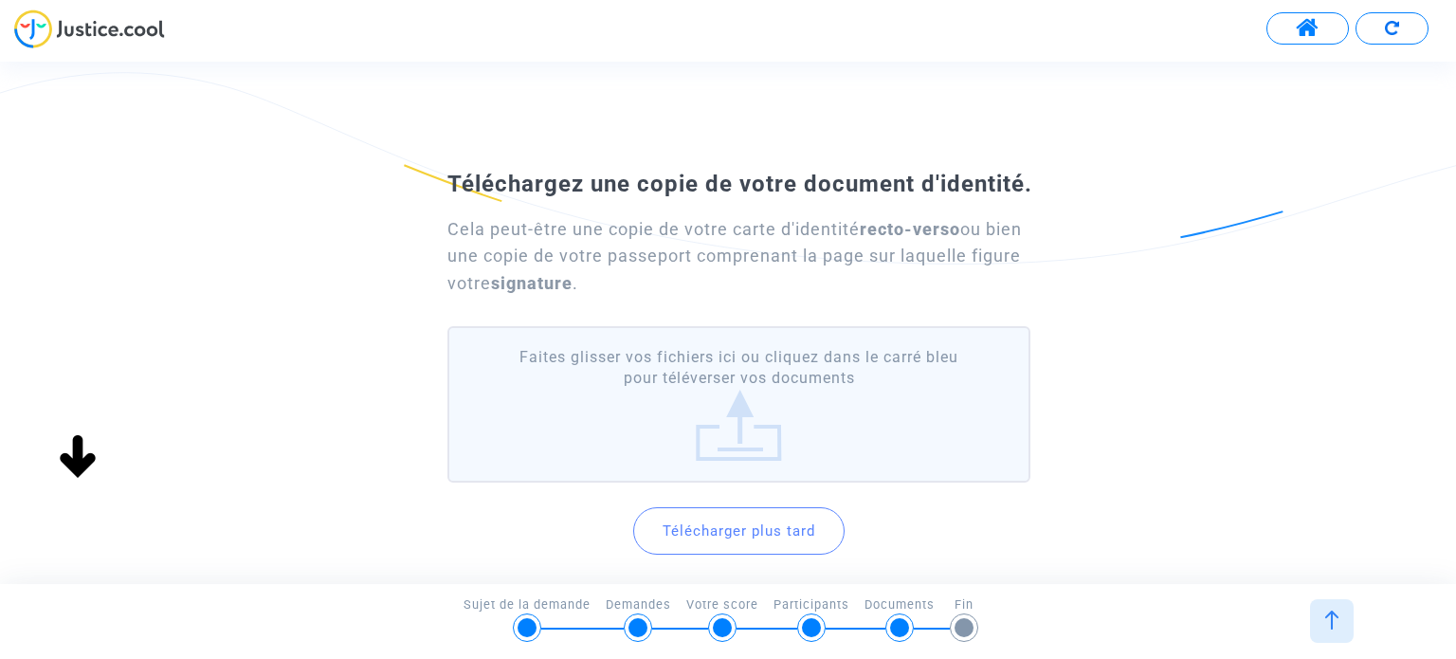
click at [737, 435] on label "Faites glisser vos fichiers ici ou cliquez dans le carré bleu pour téléverser v…" at bounding box center [738, 404] width 582 height 156
click at [0, 0] on input "Faites glisser vos fichiers ici ou cliquez dans le carré bleu pour téléverser v…" at bounding box center [0, 0] width 0 height 0
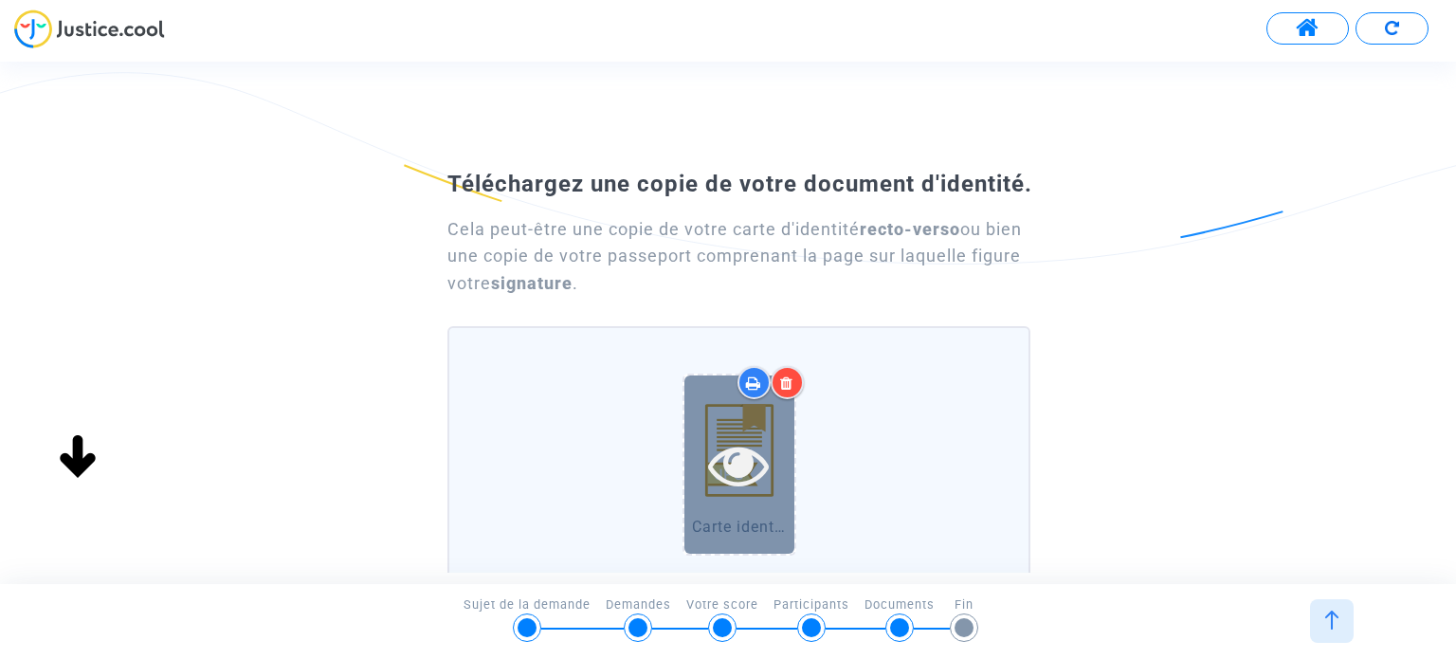
click at [739, 466] on icon at bounding box center [739, 464] width 62 height 61
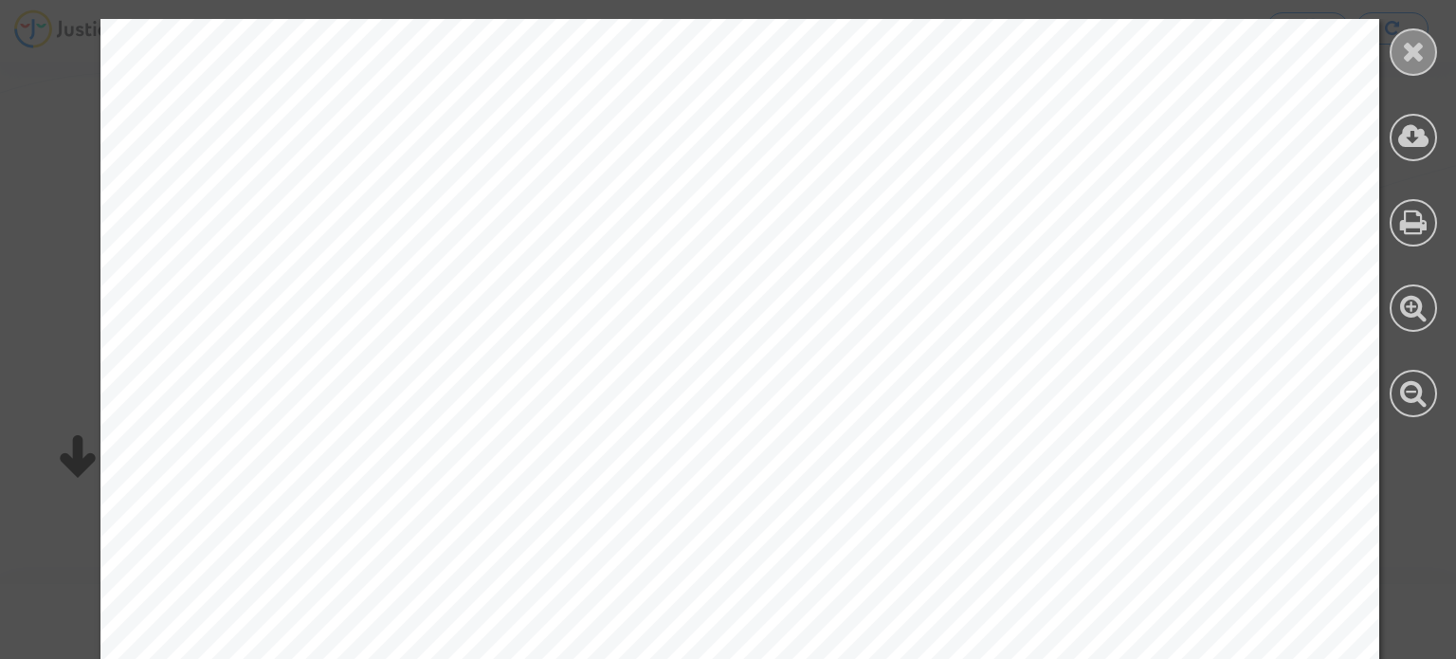
click at [1410, 42] on icon at bounding box center [1414, 51] width 24 height 28
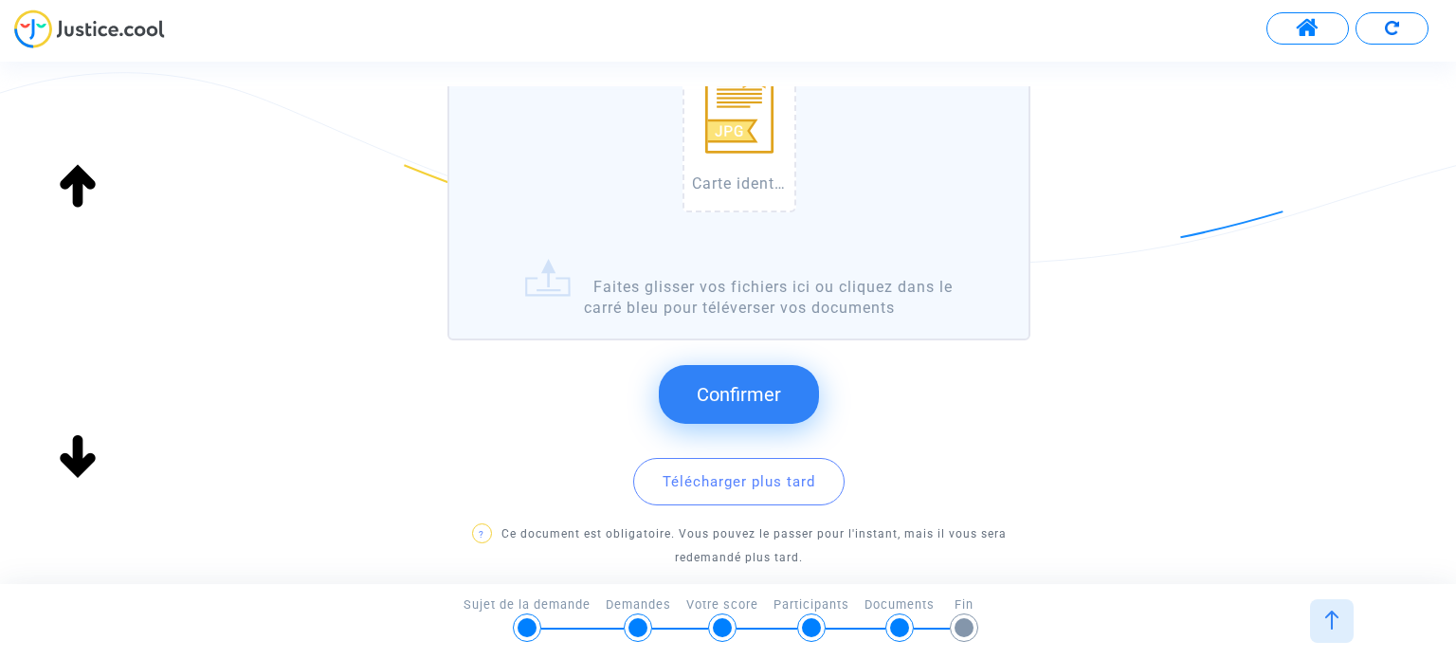
scroll to position [379, 0]
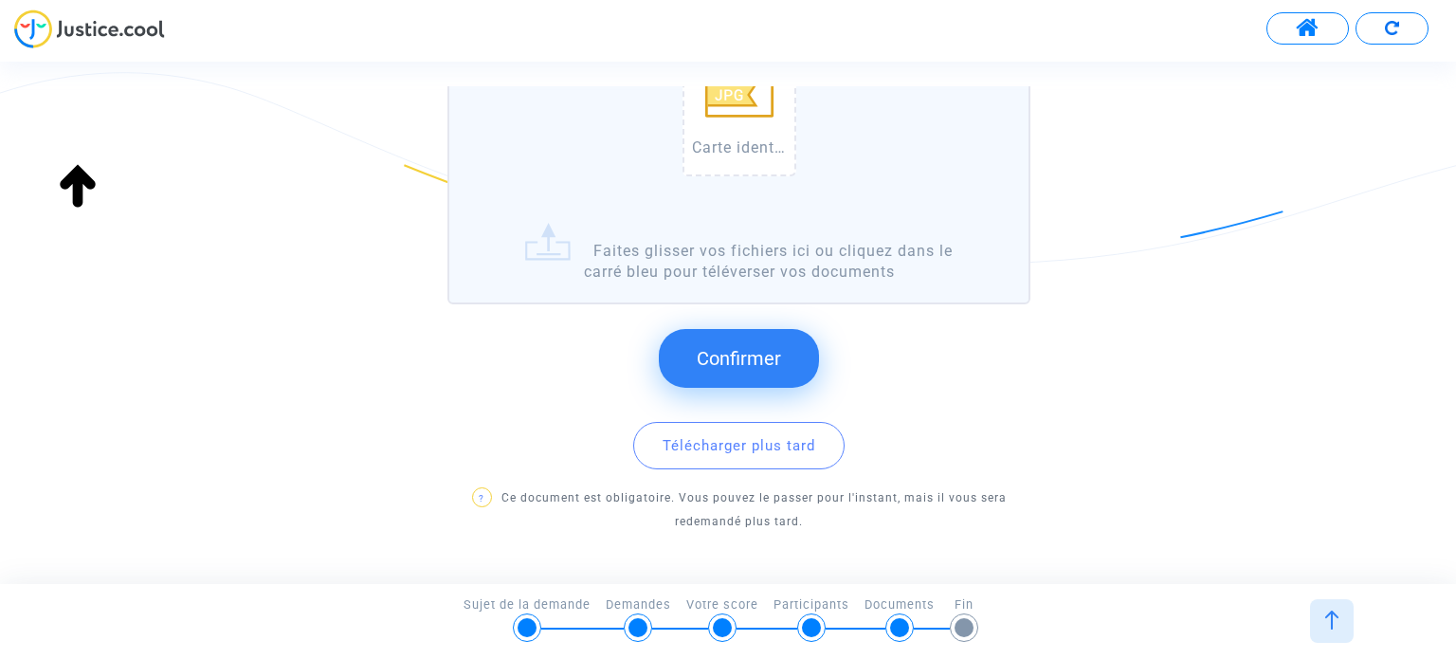
click at [617, 265] on label "Carte identité [PERSON_NAME] 2.jpg Faites glisser vos fichiers ici ou cliquez d…" at bounding box center [738, 125] width 582 height 357
click at [0, 0] on input "Carte identité [PERSON_NAME] 2.jpg Faites glisser vos fichiers ici ou cliquez d…" at bounding box center [0, 0] width 0 height 0
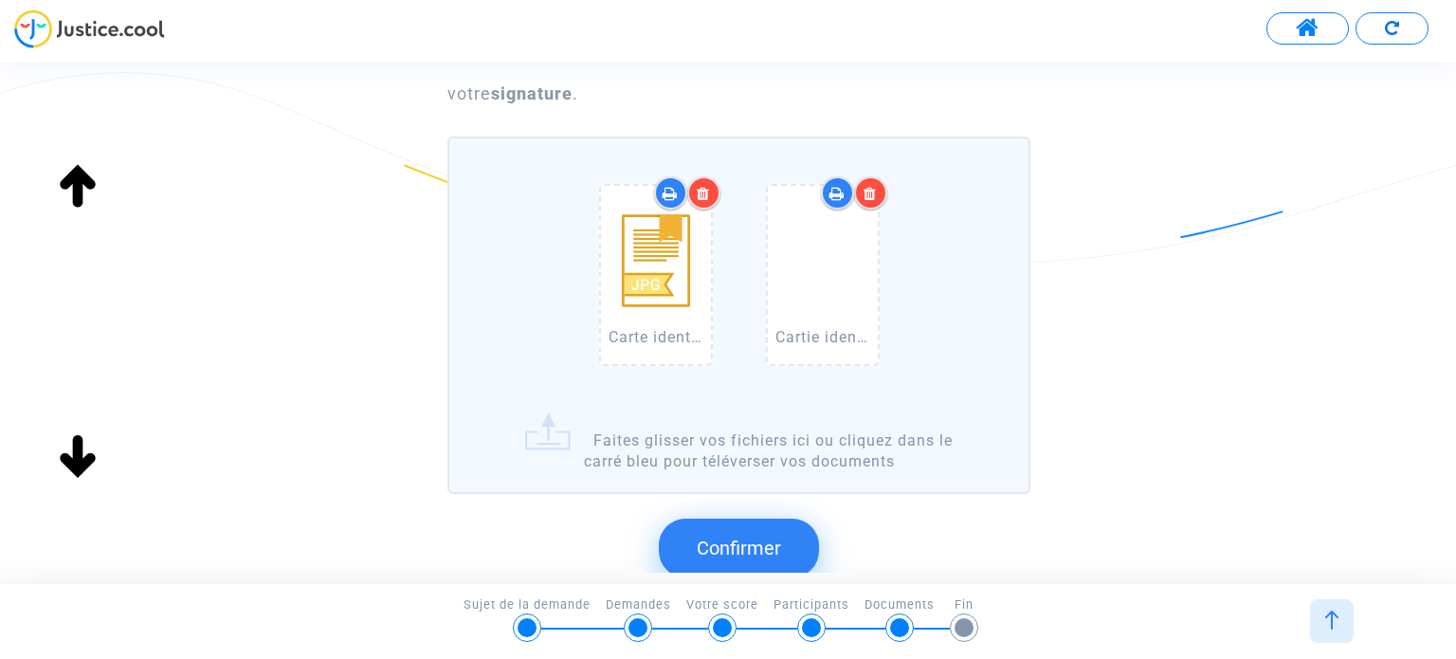
scroll to position [190, 0]
click at [736, 542] on span "Confirmer" at bounding box center [739, 548] width 84 height 23
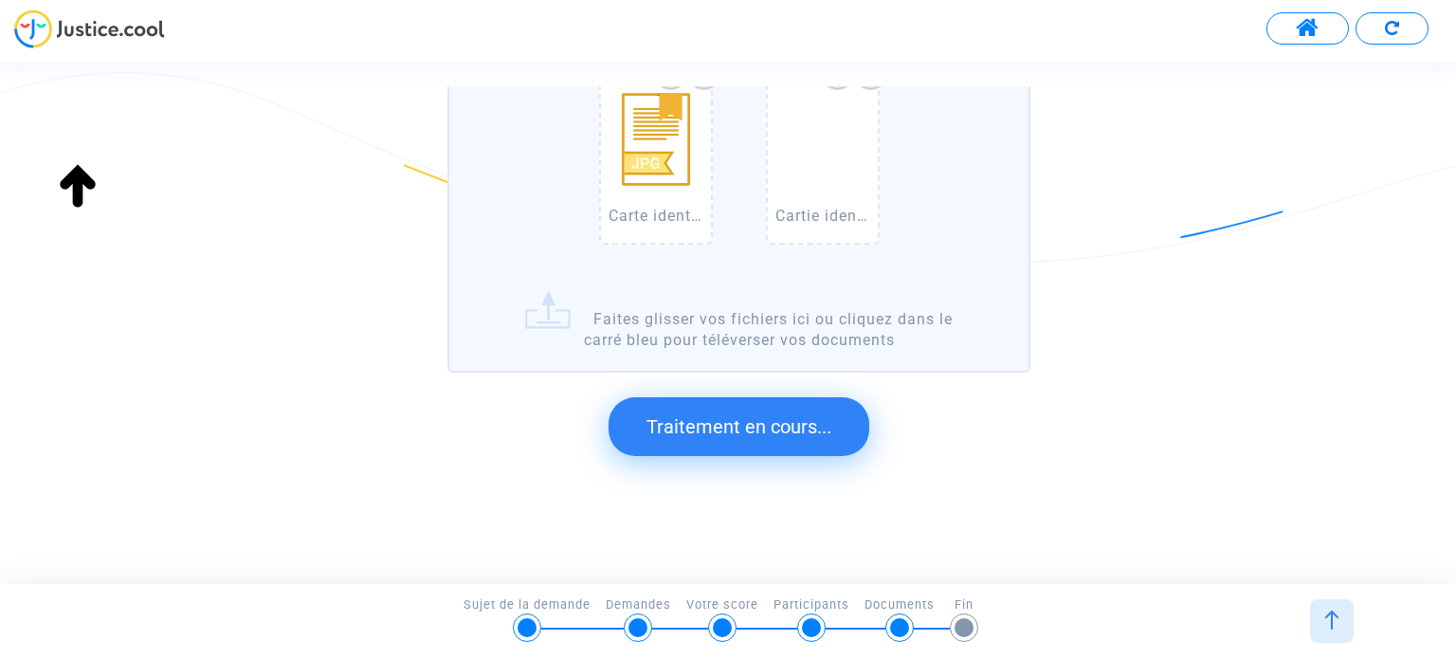
scroll to position [0, 0]
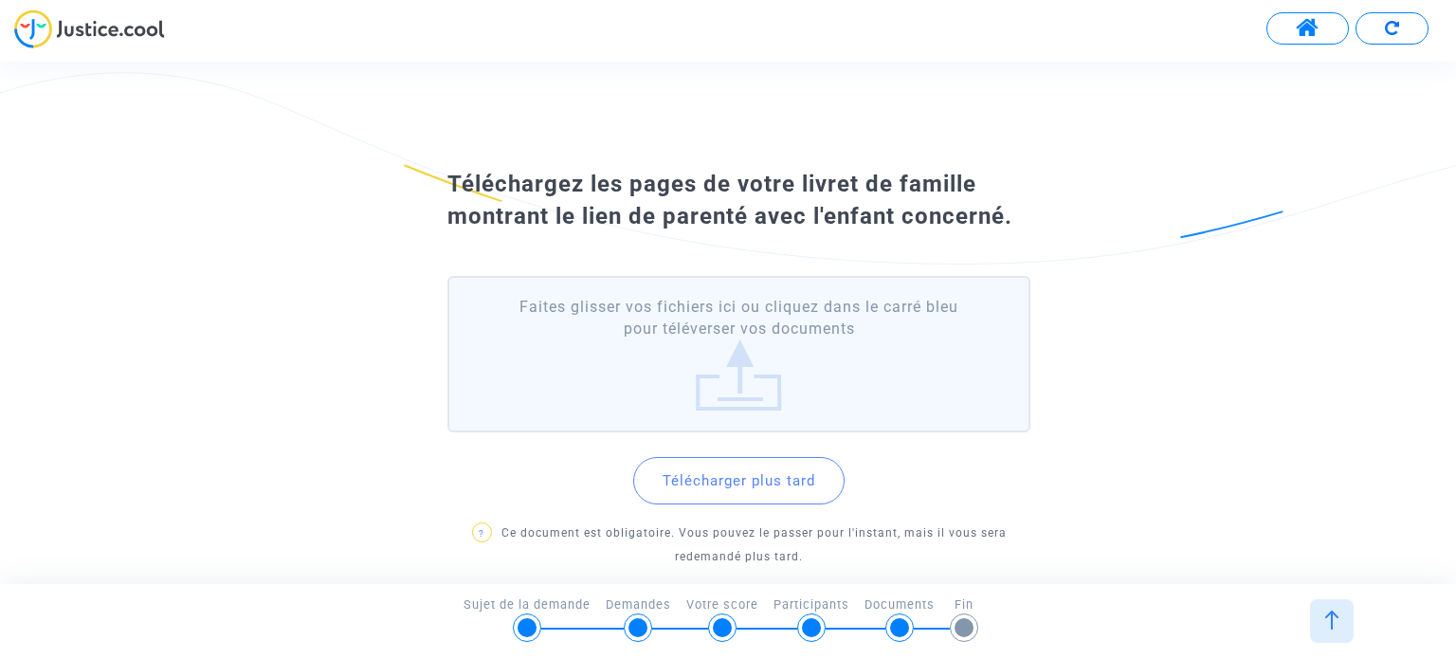
click at [733, 382] on label "Faites glisser vos fichiers ici ou cliquez dans le carré bleu pour téléverser v…" at bounding box center [738, 354] width 582 height 156
click at [0, 0] on input "Faites glisser vos fichiers ici ou cliquez dans le carré bleu pour téléverser v…" at bounding box center [0, 0] width 0 height 0
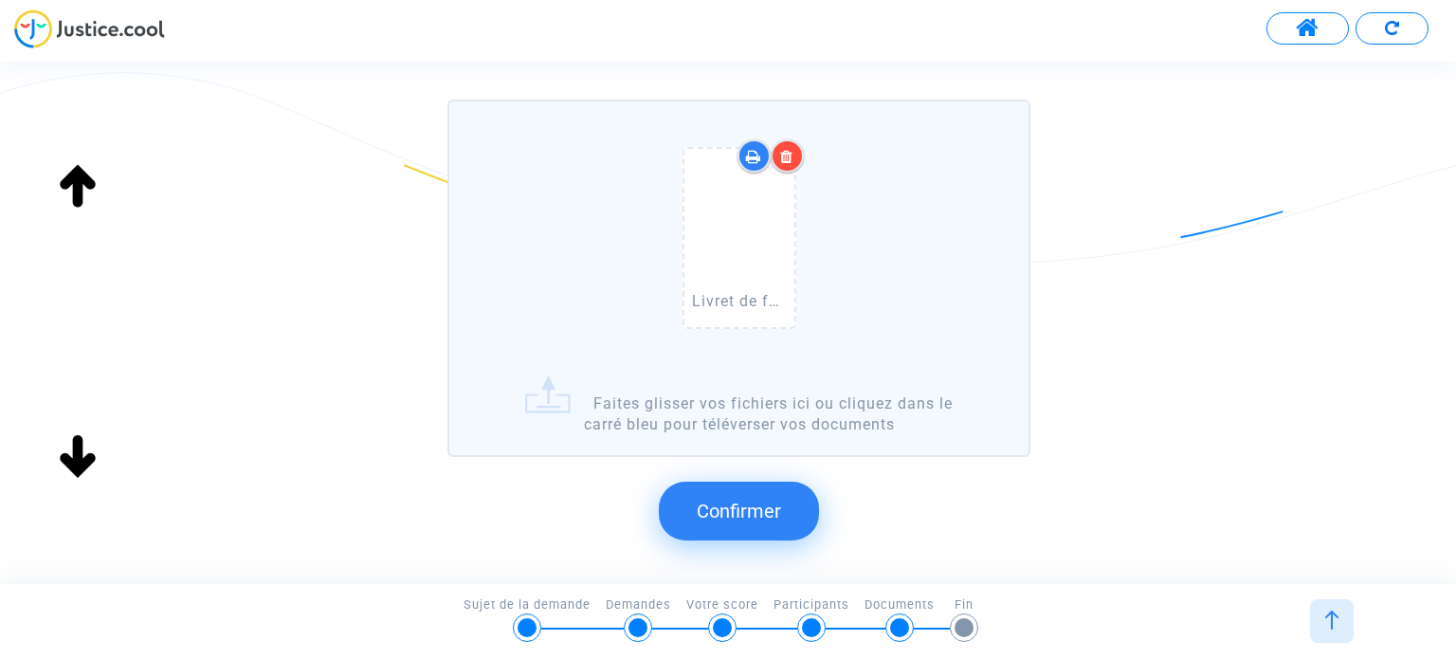
scroll to position [284, 0]
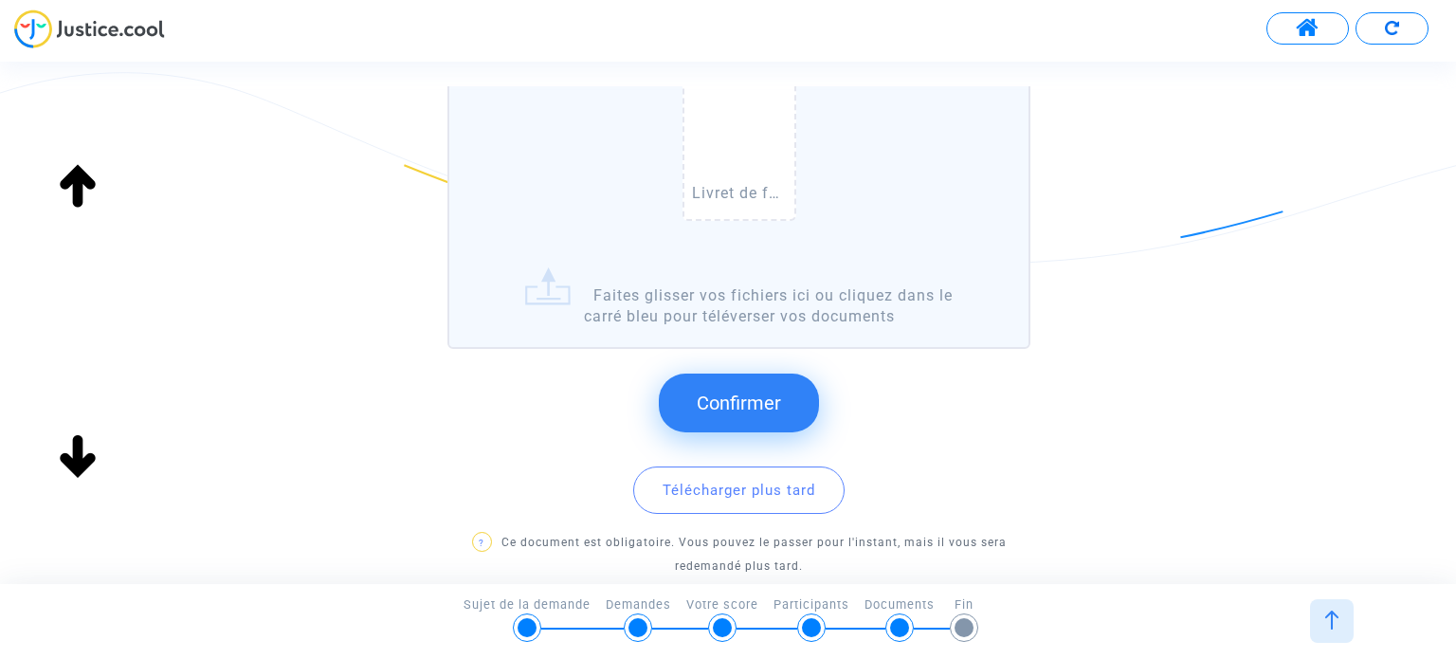
click at [587, 321] on label "Livret de famille [PERSON_NAME] et [PERSON_NAME].pdf Faites glisser vos fichier…" at bounding box center [738, 169] width 582 height 357
click at [0, 0] on input "Livret de famille [PERSON_NAME] et [PERSON_NAME].pdf Faites glisser vos fichier…" at bounding box center [0, 0] width 0 height 0
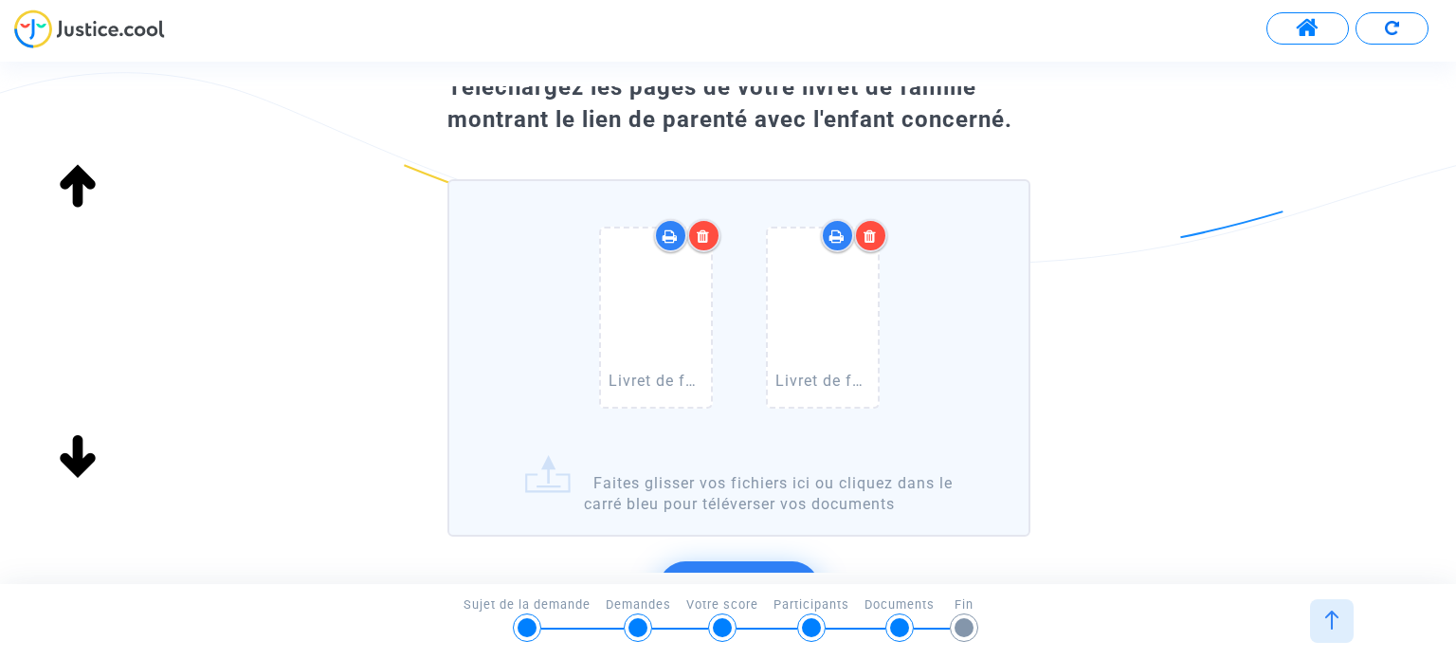
scroll to position [95, 0]
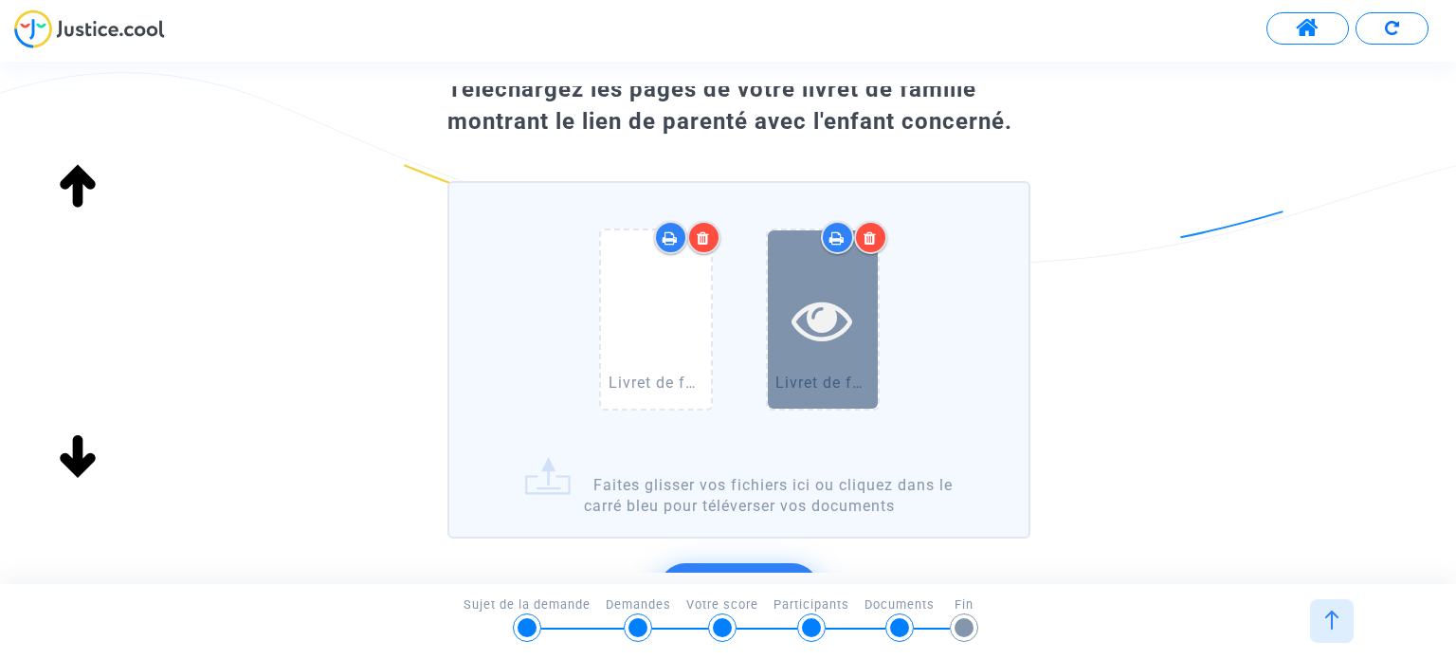
click at [842, 324] on icon at bounding box center [822, 319] width 62 height 61
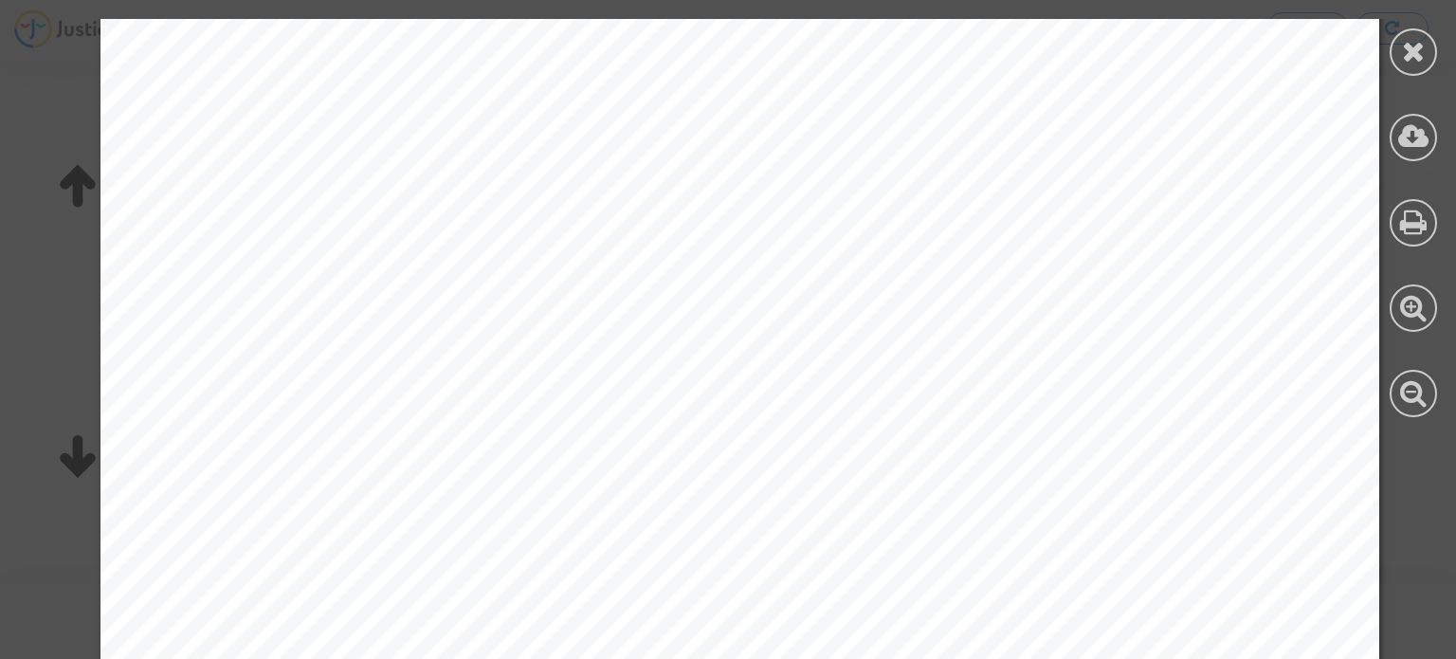
scroll to position [0, 0]
click at [1419, 50] on icon at bounding box center [1414, 51] width 24 height 28
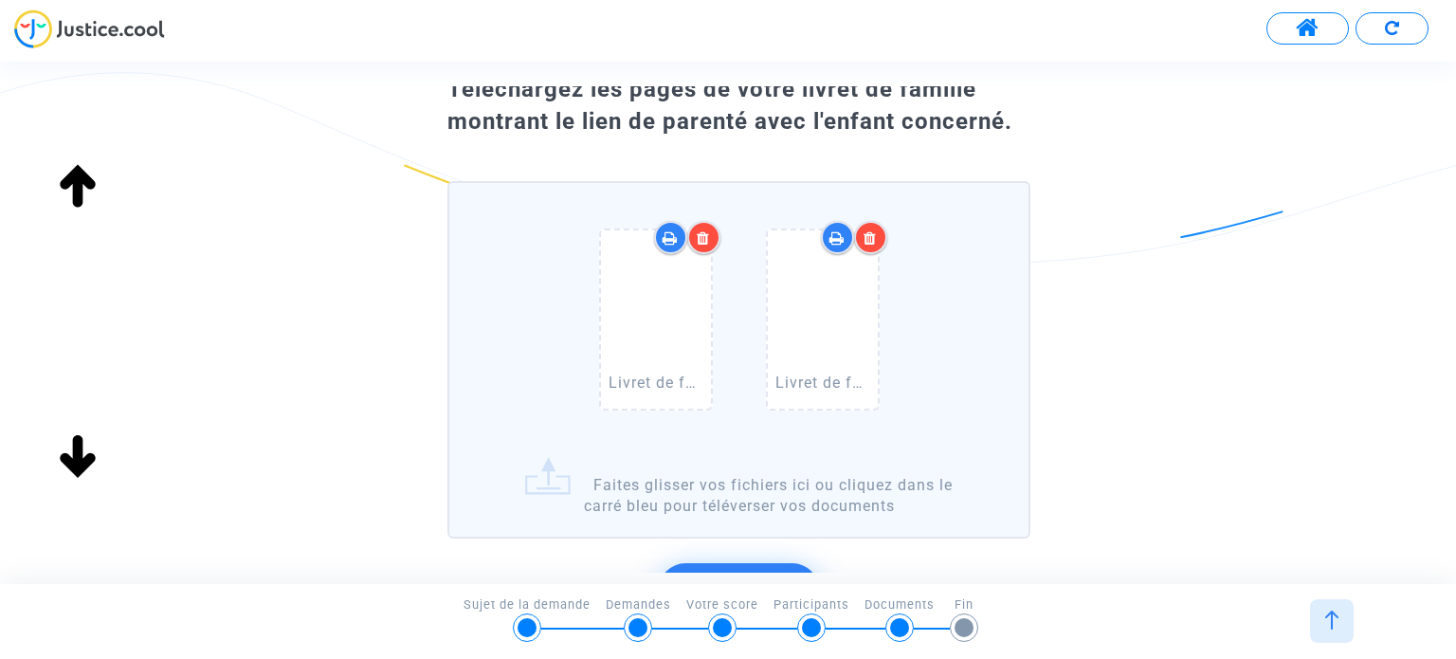
click at [882, 238] on div at bounding box center [870, 237] width 33 height 33
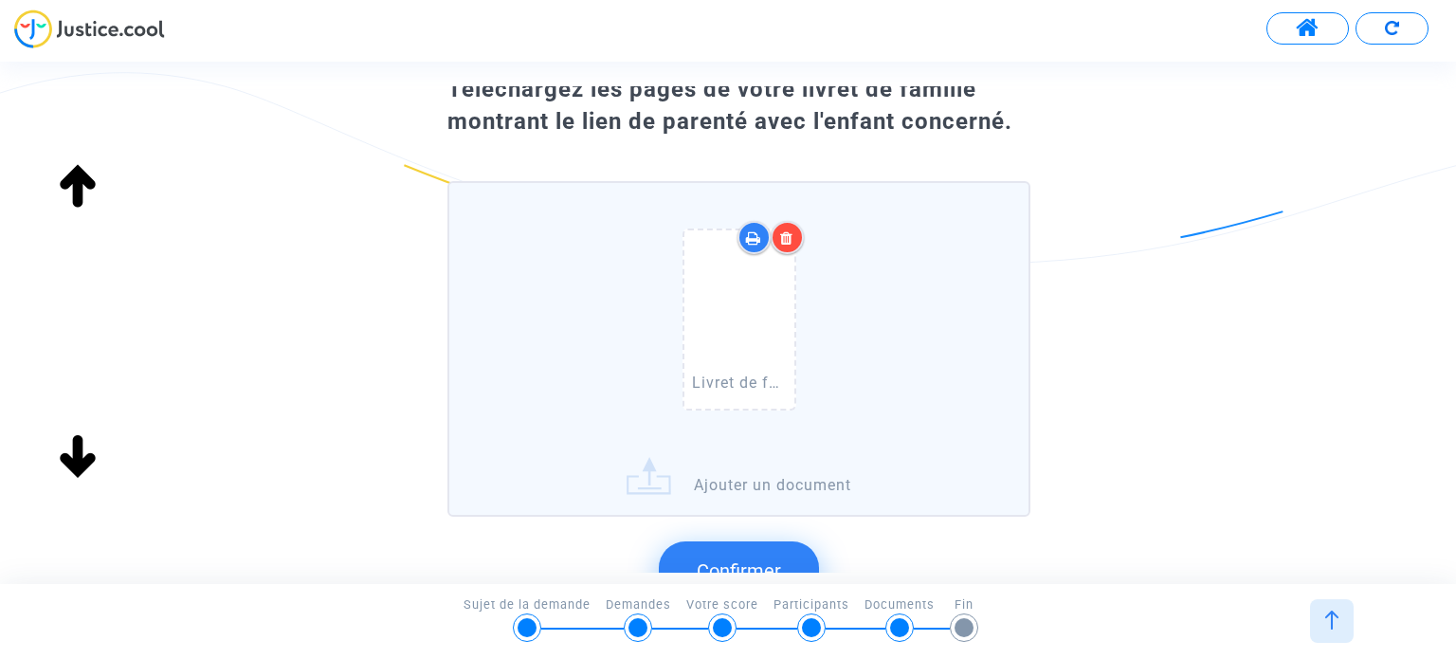
click at [558, 424] on div "Livret de famille [PERSON_NAME] et [PERSON_NAME].pdf" at bounding box center [738, 323] width 559 height 243
click at [0, 0] on input "Livret de famille [PERSON_NAME] et [PERSON_NAME].pdf Ajouter un document" at bounding box center [0, 0] width 0 height 0
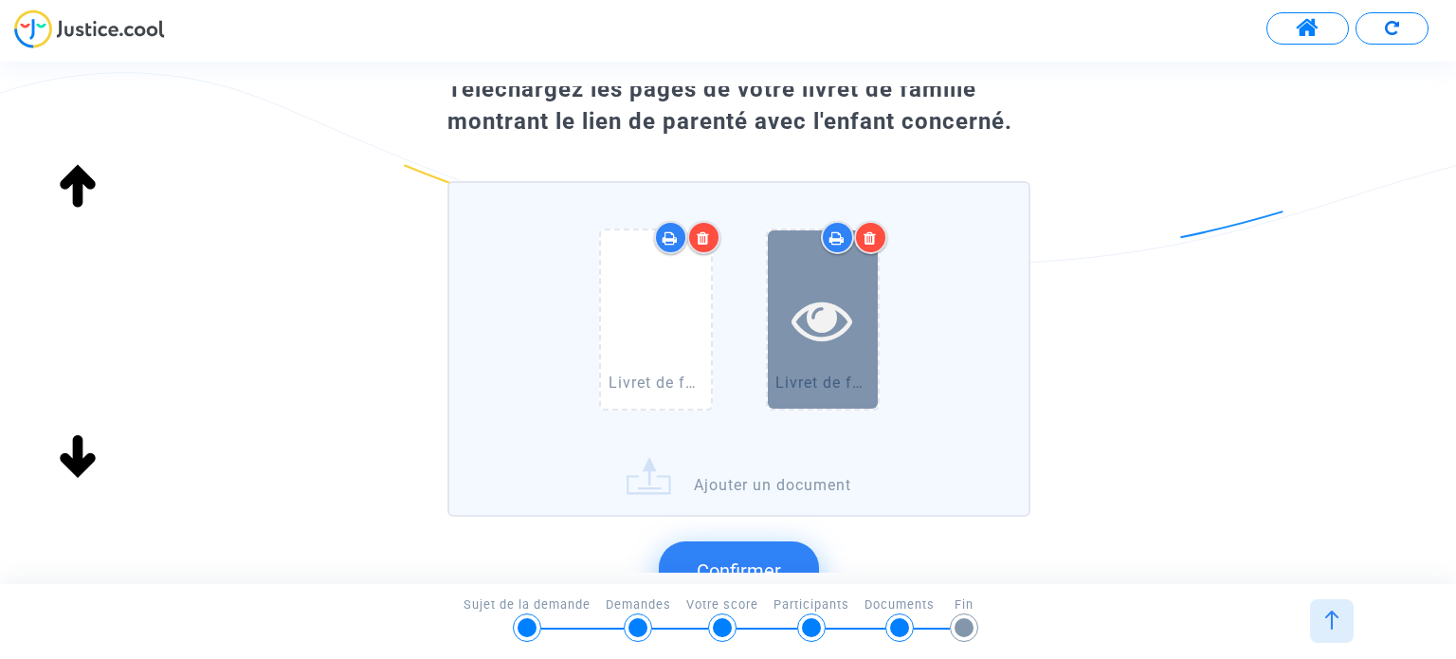
click at [803, 325] on icon at bounding box center [822, 319] width 62 height 61
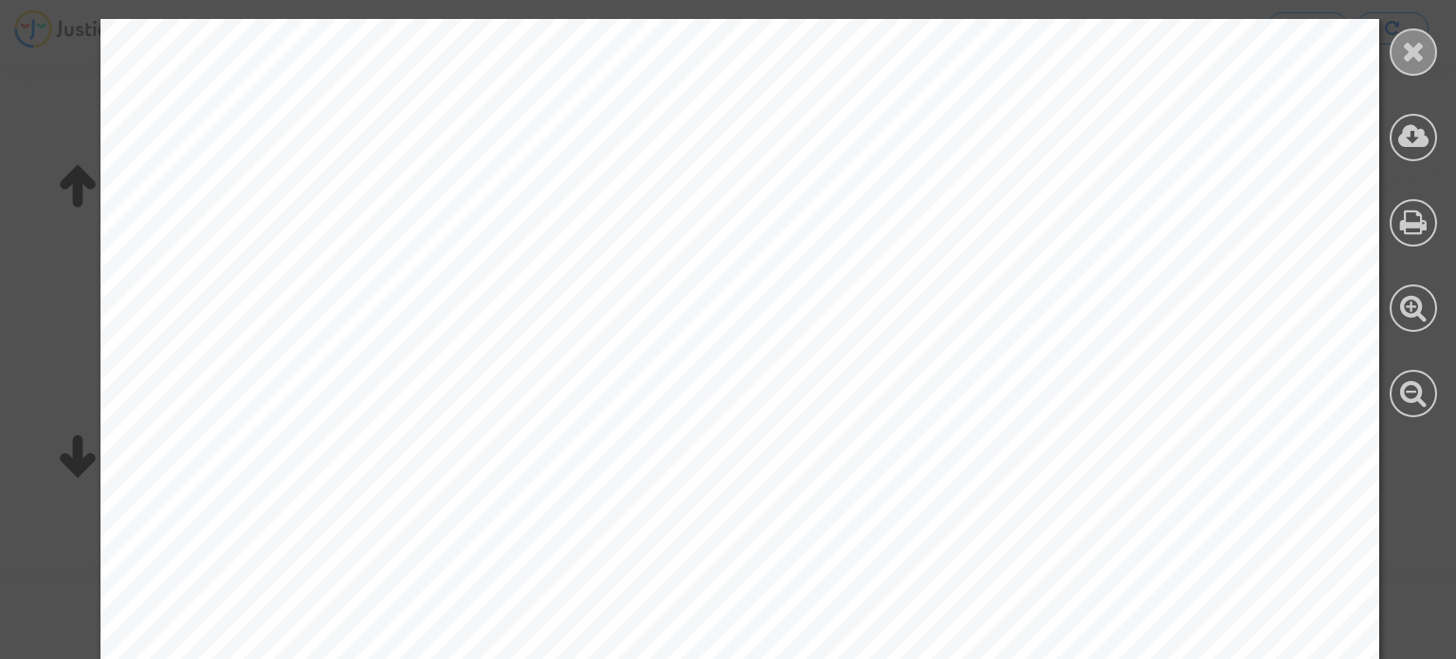
click at [1399, 48] on div at bounding box center [1413, 51] width 47 height 47
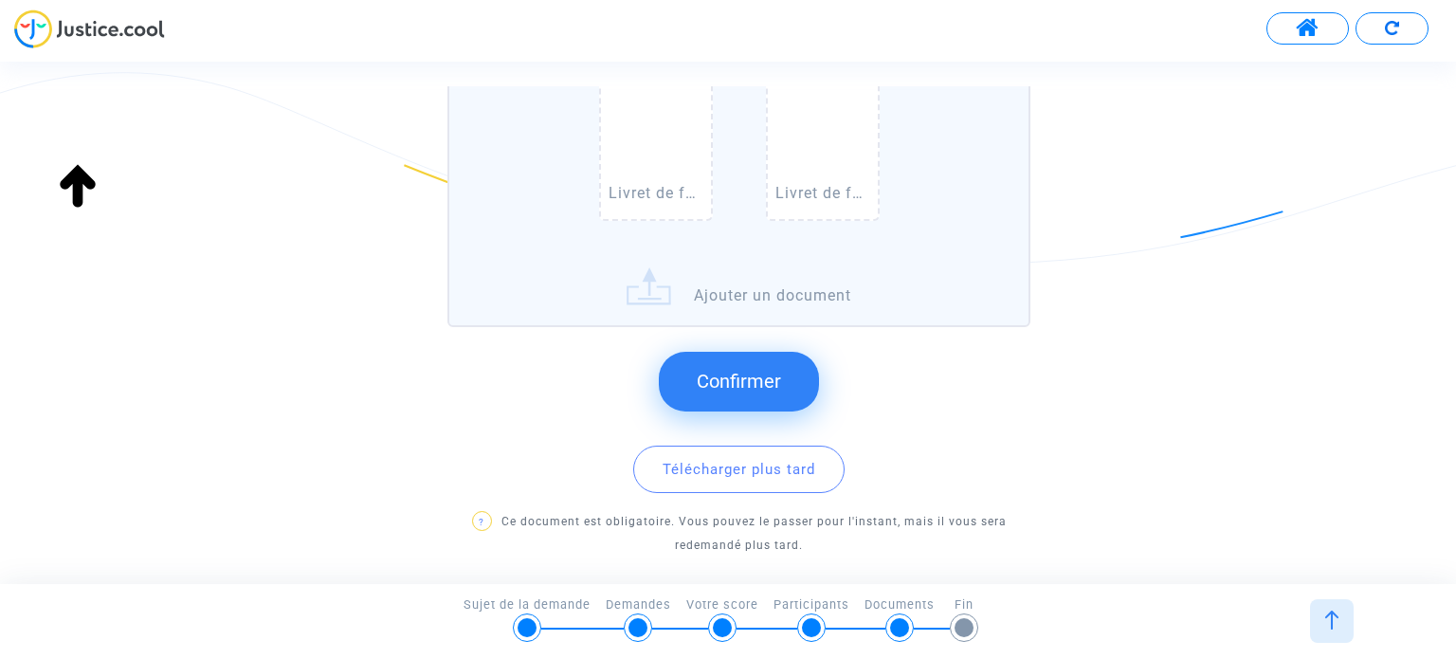
click at [767, 383] on span "Confirmer" at bounding box center [739, 381] width 84 height 23
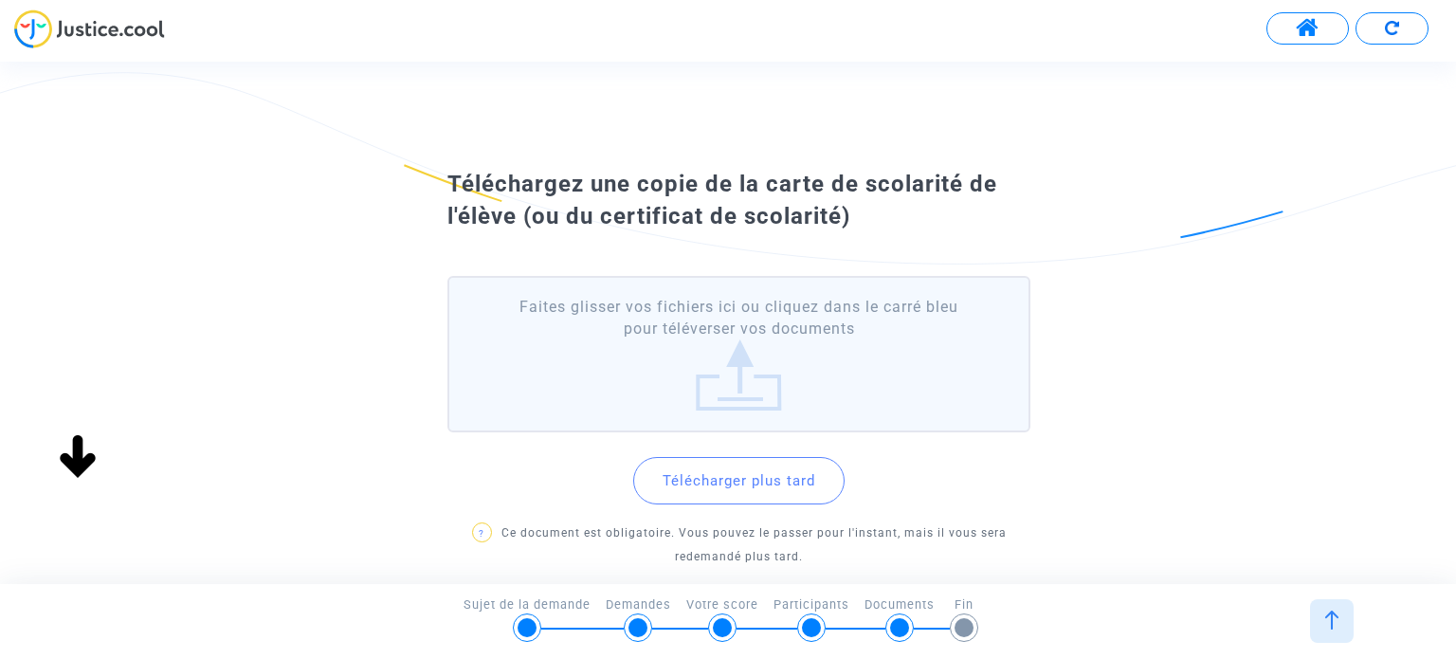
click at [725, 471] on button "Télécharger plus tard" at bounding box center [738, 480] width 211 height 47
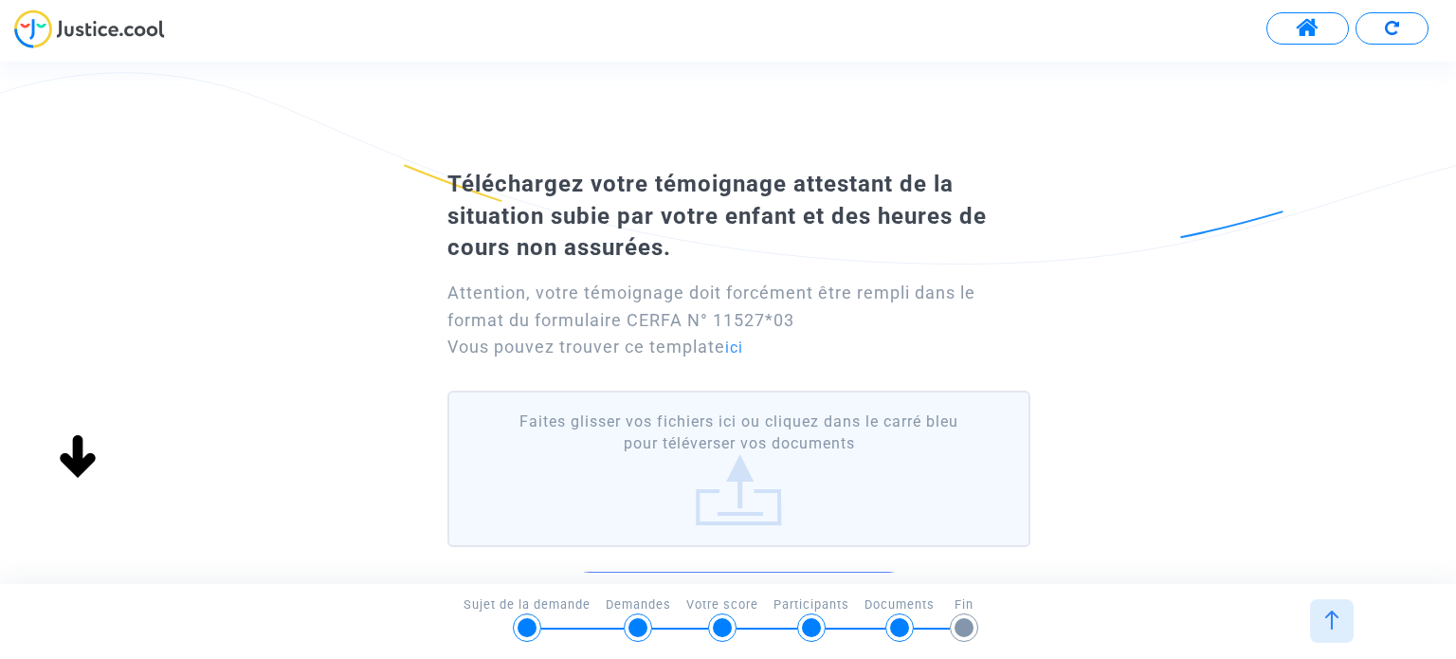
scroll to position [95, 0]
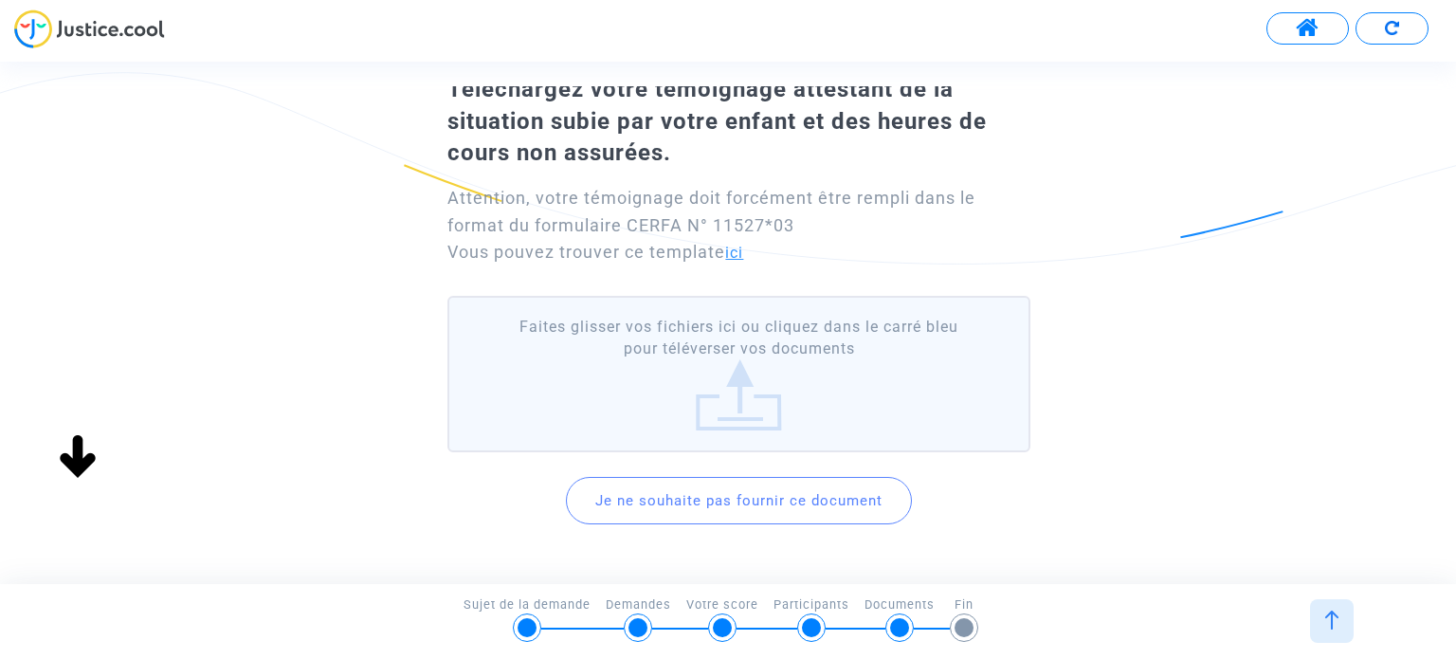
click at [739, 248] on link "ici" at bounding box center [734, 253] width 18 height 18
click at [724, 504] on button "Je ne souhaite pas fournir ce document" at bounding box center [739, 500] width 346 height 47
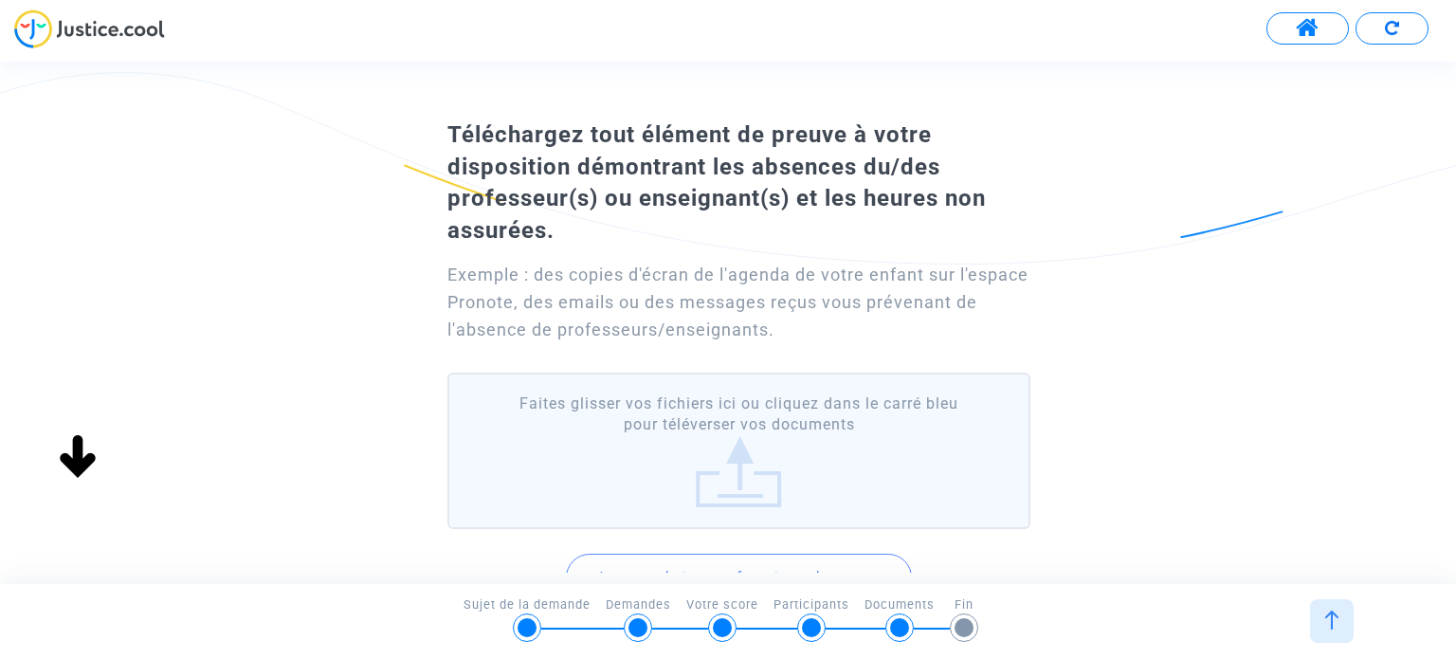
scroll to position [190, 0]
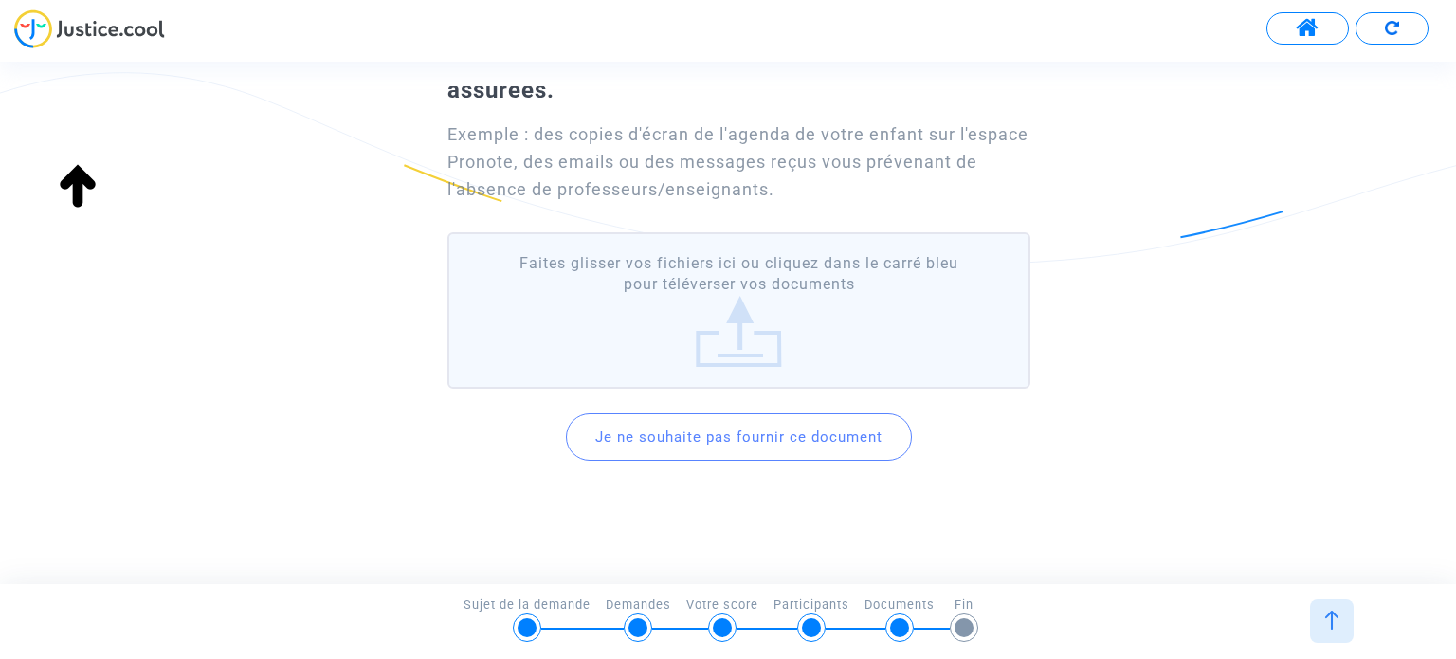
click at [709, 333] on label "Faites glisser vos fichiers ici ou cliquez dans le carré bleu pour téléverser v…" at bounding box center [738, 310] width 582 height 156
click at [0, 0] on input "Faites glisser vos fichiers ici ou cliquez dans le carré bleu pour téléverser v…" at bounding box center [0, 0] width 0 height 0
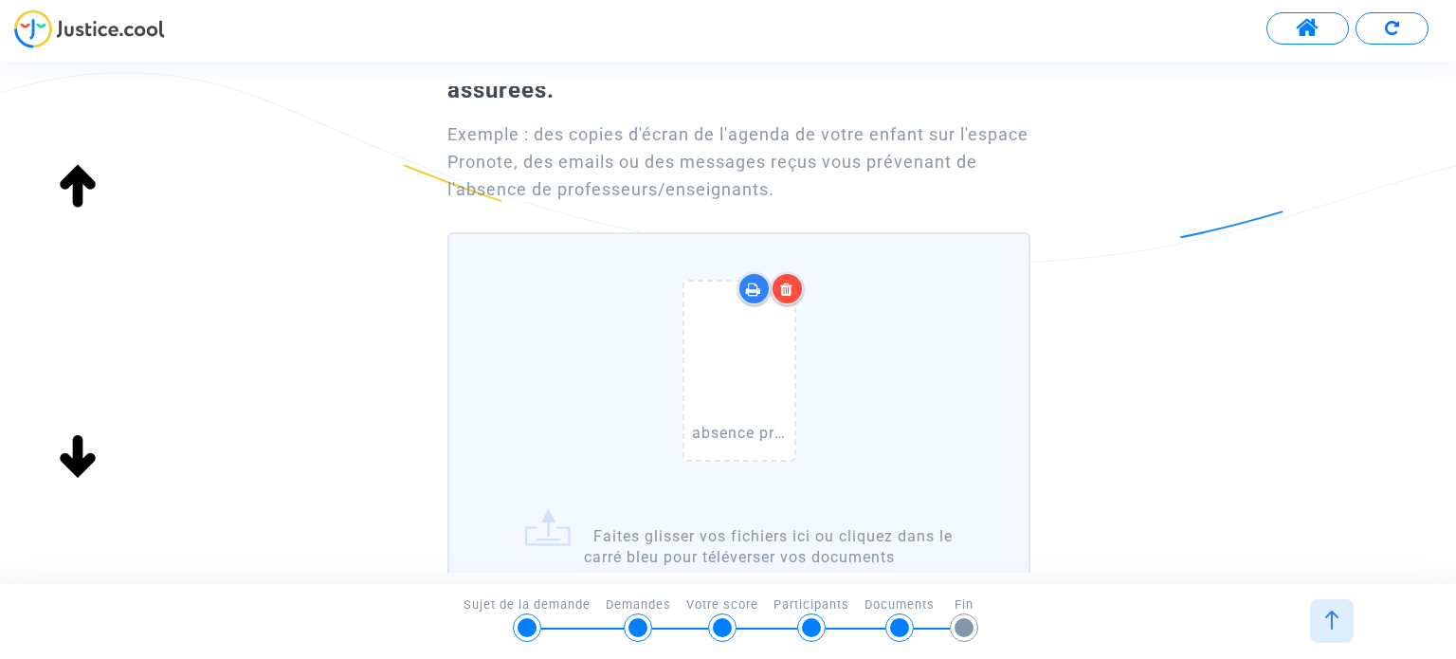
click at [584, 540] on label "absence prof physique chimie.jpg Faites glisser vos fichiers ici ou cliquez dan…" at bounding box center [738, 410] width 582 height 357
click at [0, 0] on input "absence prof physique chimie.jpg Faites glisser vos fichiers ici ou cliquez dan…" at bounding box center [0, 0] width 0 height 0
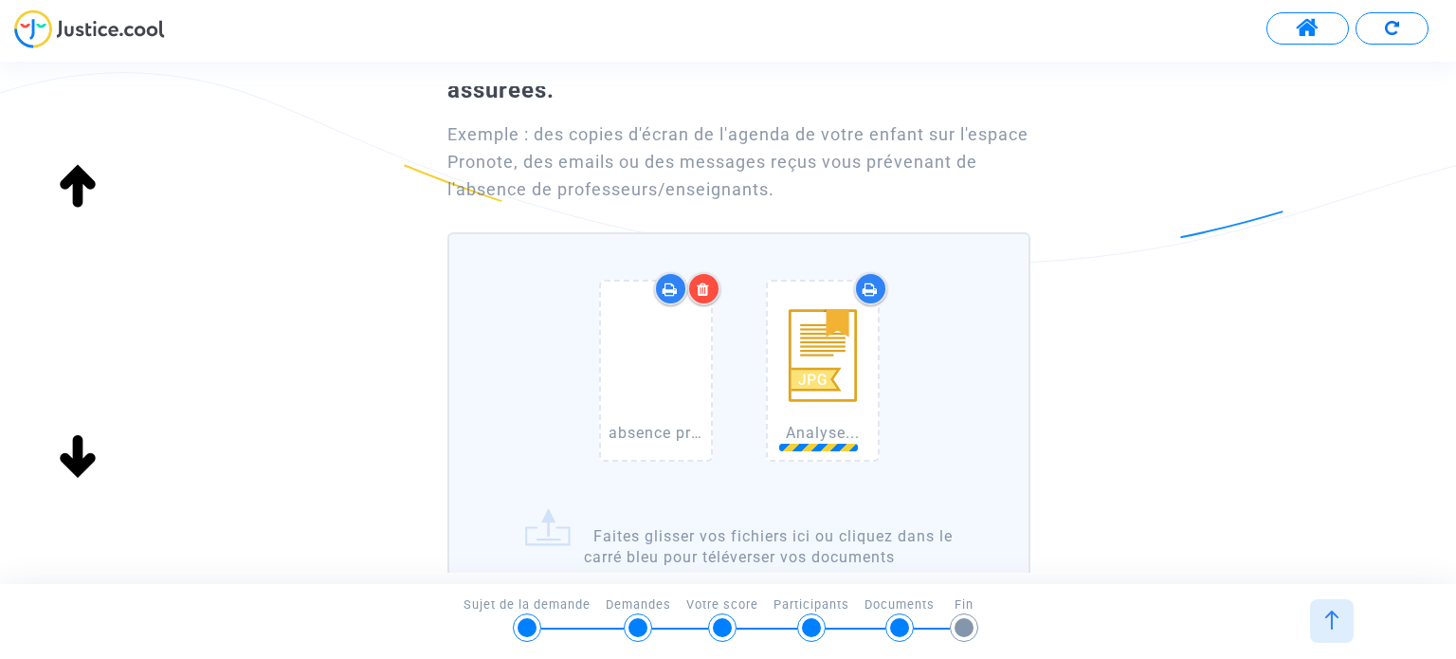
click at [549, 518] on label "absence prof physique chimie.jpg Analyse... Faites glisser vos fichiers ici ou …" at bounding box center [738, 410] width 582 height 357
click at [0, 0] on input "absence prof physique chimie.jpg Analyse... Faites glisser vos fichiers ici ou …" at bounding box center [0, 0] width 0 height 0
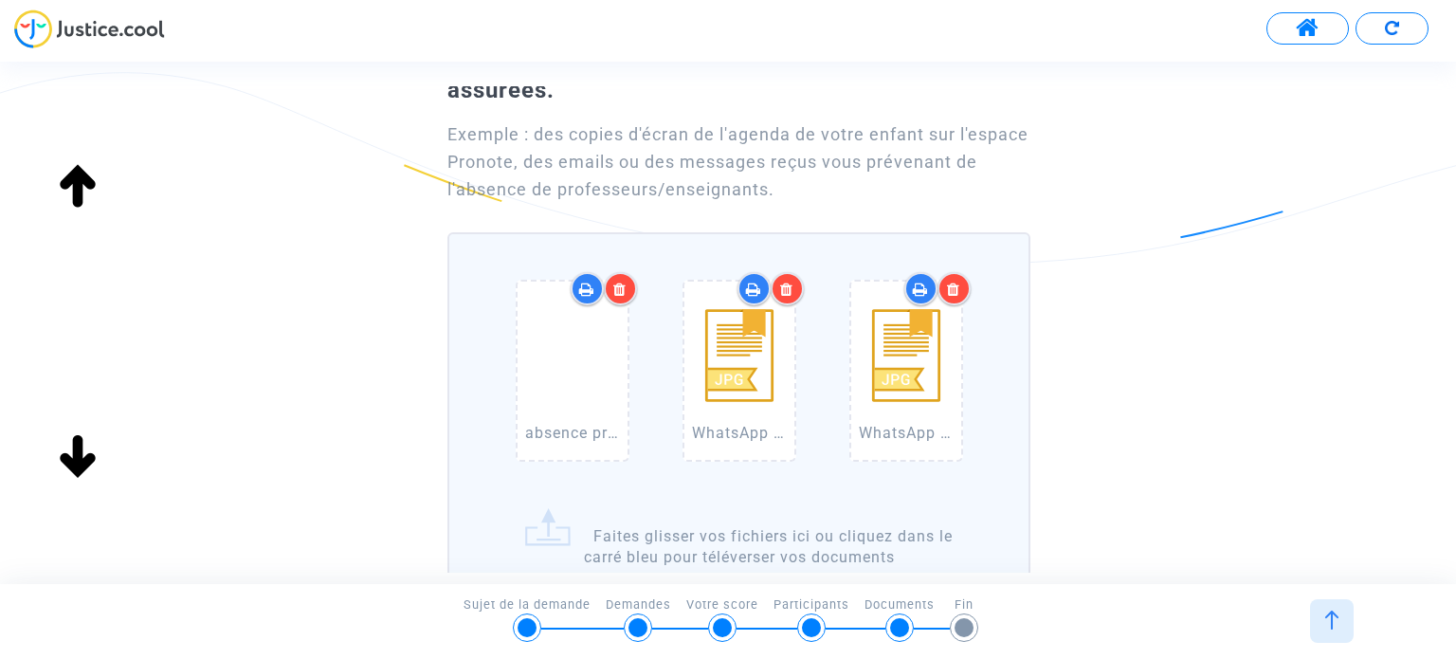
click at [494, 504] on label "absence prof physique chimie.jpg WhatsApp Image [DATE] à 12.56.14_2a1f3ae4.jpg …" at bounding box center [738, 410] width 582 height 357
click at [0, 0] on input "absence prof physique chimie.jpg WhatsApp Image [DATE] à 12.56.14_2a1f3ae4.jpg …" at bounding box center [0, 0] width 0 height 0
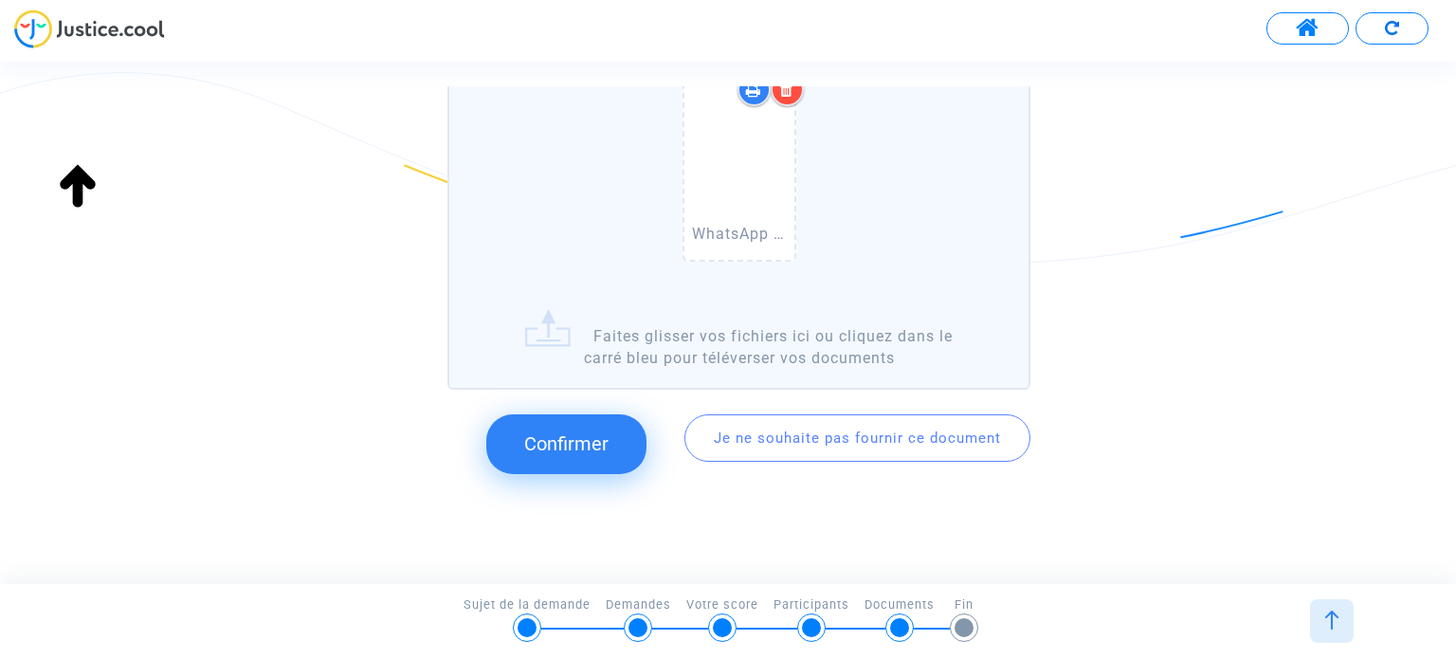
scroll to position [648, 0]
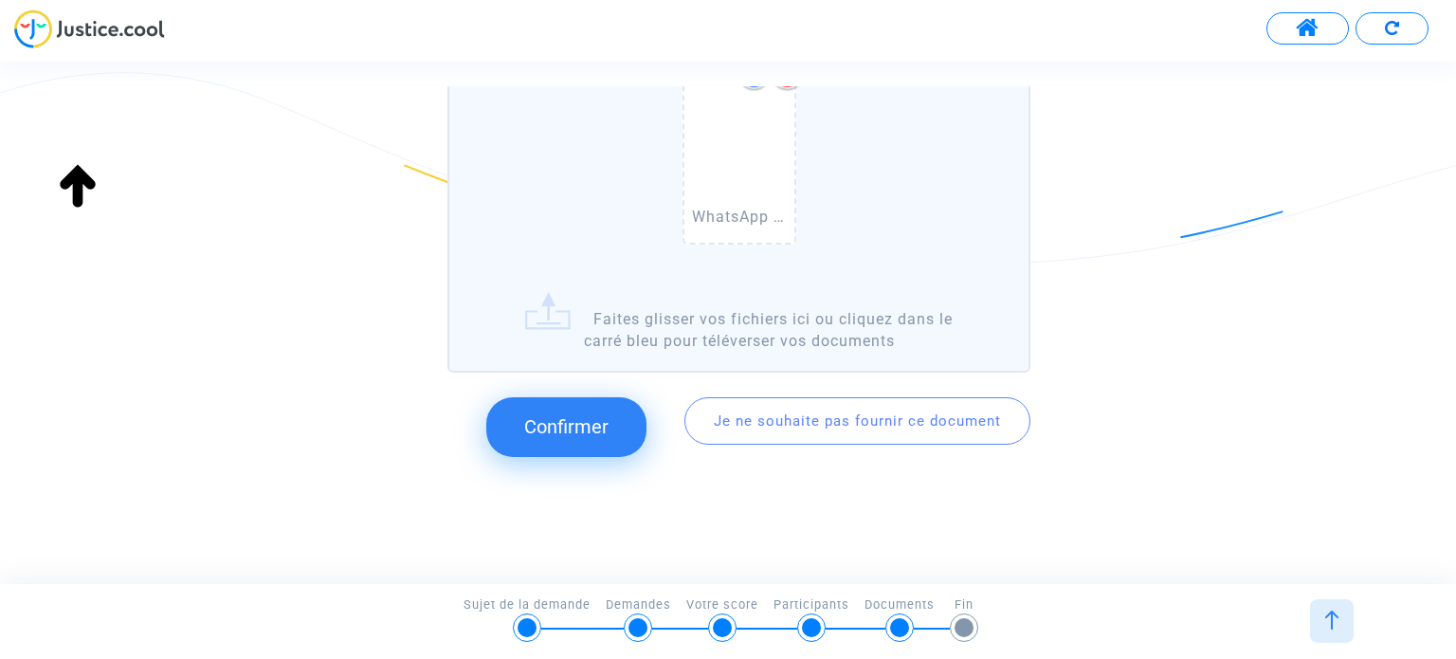
click at [597, 416] on span "Confirmer" at bounding box center [566, 426] width 84 height 23
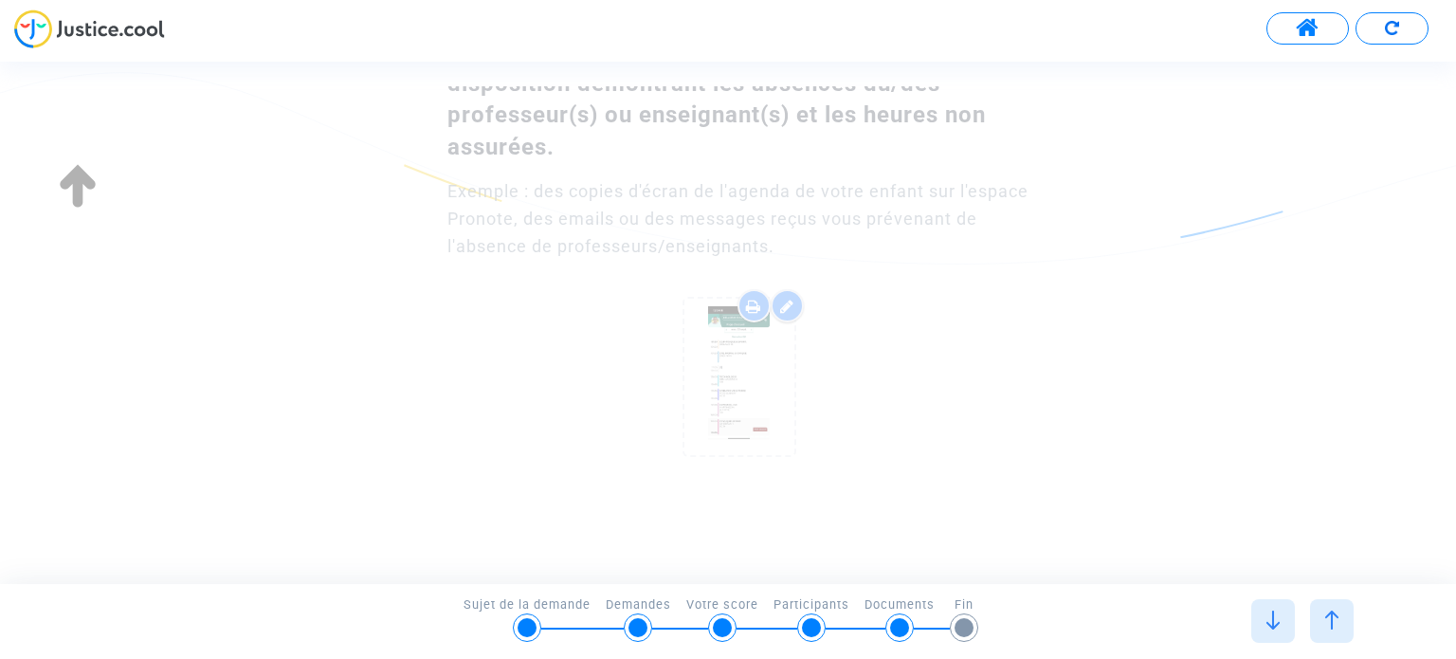
scroll to position [0, 0]
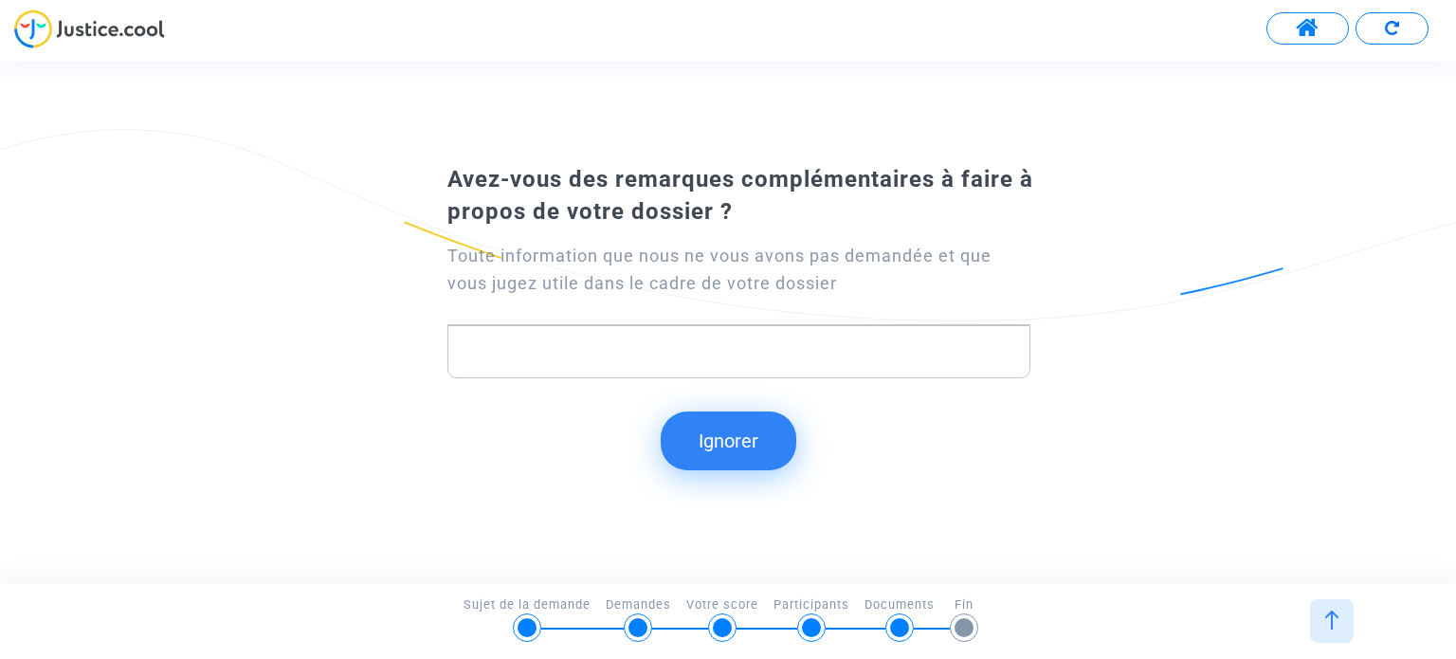
click at [762, 439] on button "Ignorer" at bounding box center [729, 440] width 136 height 59
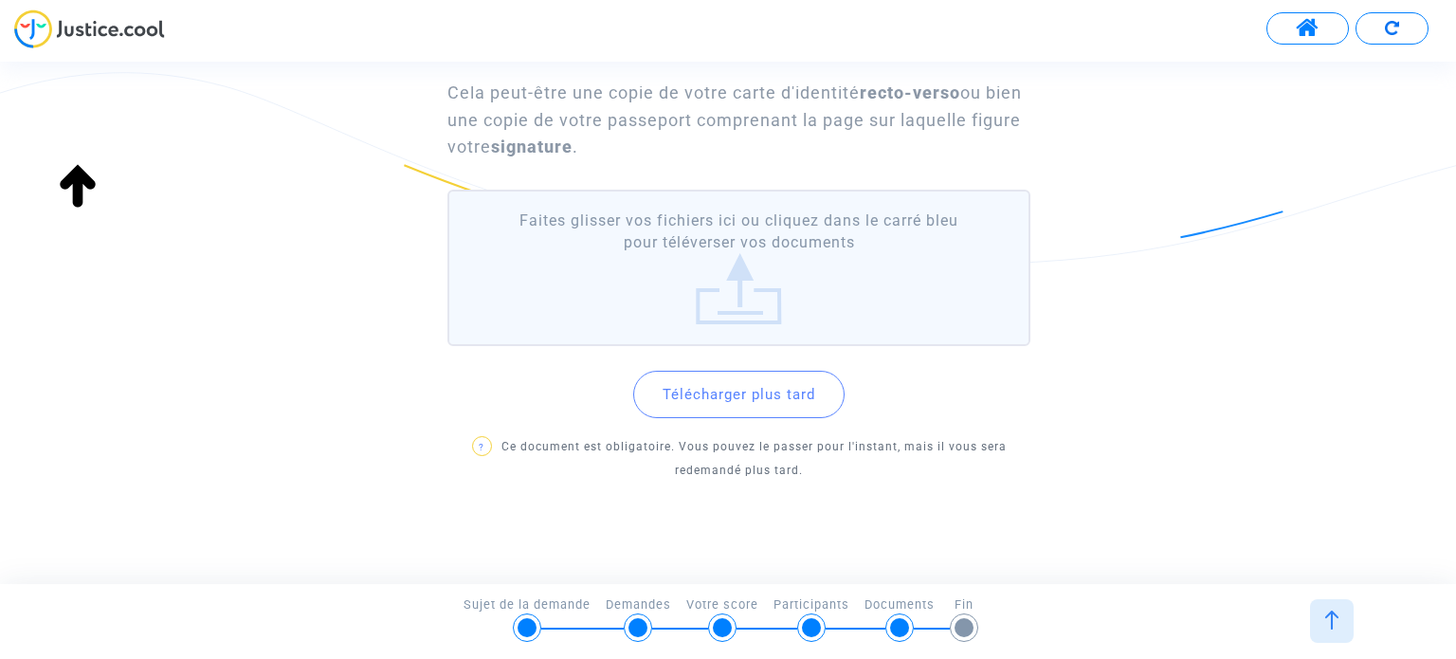
scroll to position [175, 0]
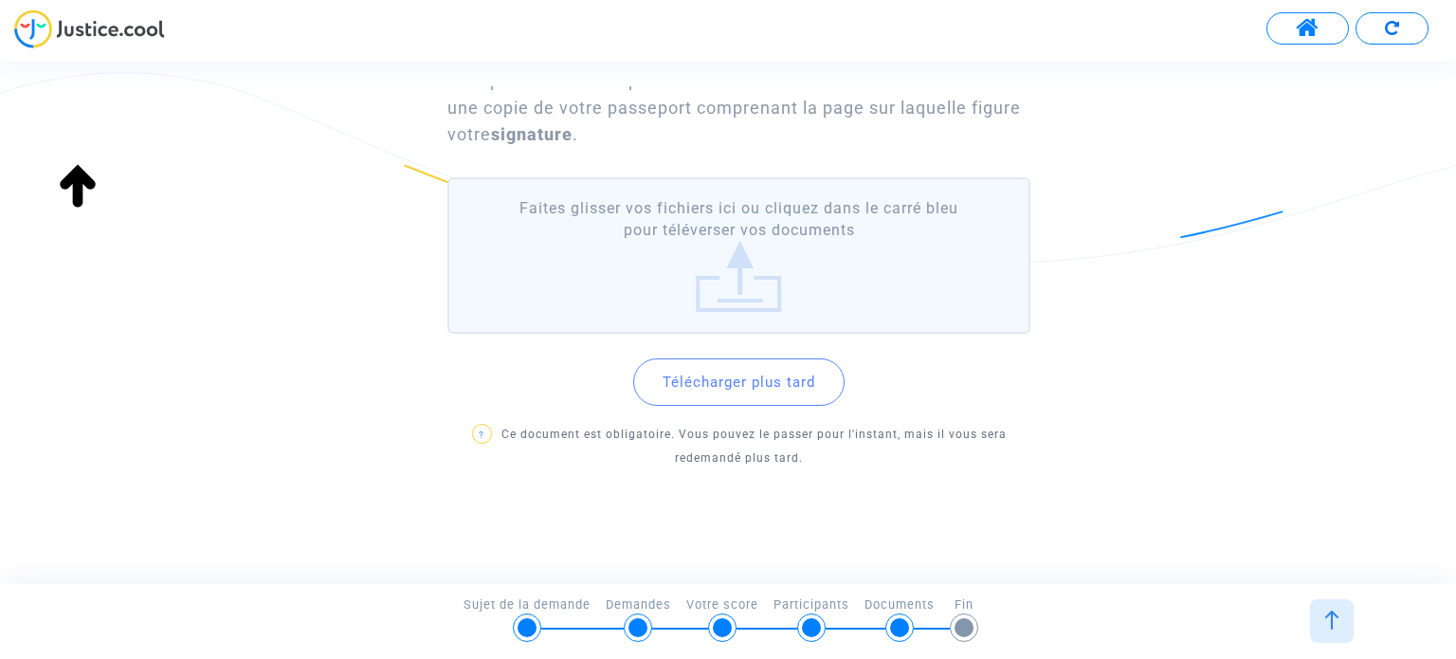
click at [741, 275] on label "Faites glisser vos fichiers ici ou cliquez dans le carré bleu pour téléverser v…" at bounding box center [738, 255] width 582 height 156
click at [0, 0] on input "Faites glisser vos fichiers ici ou cliquez dans le carré bleu pour téléverser v…" at bounding box center [0, 0] width 0 height 0
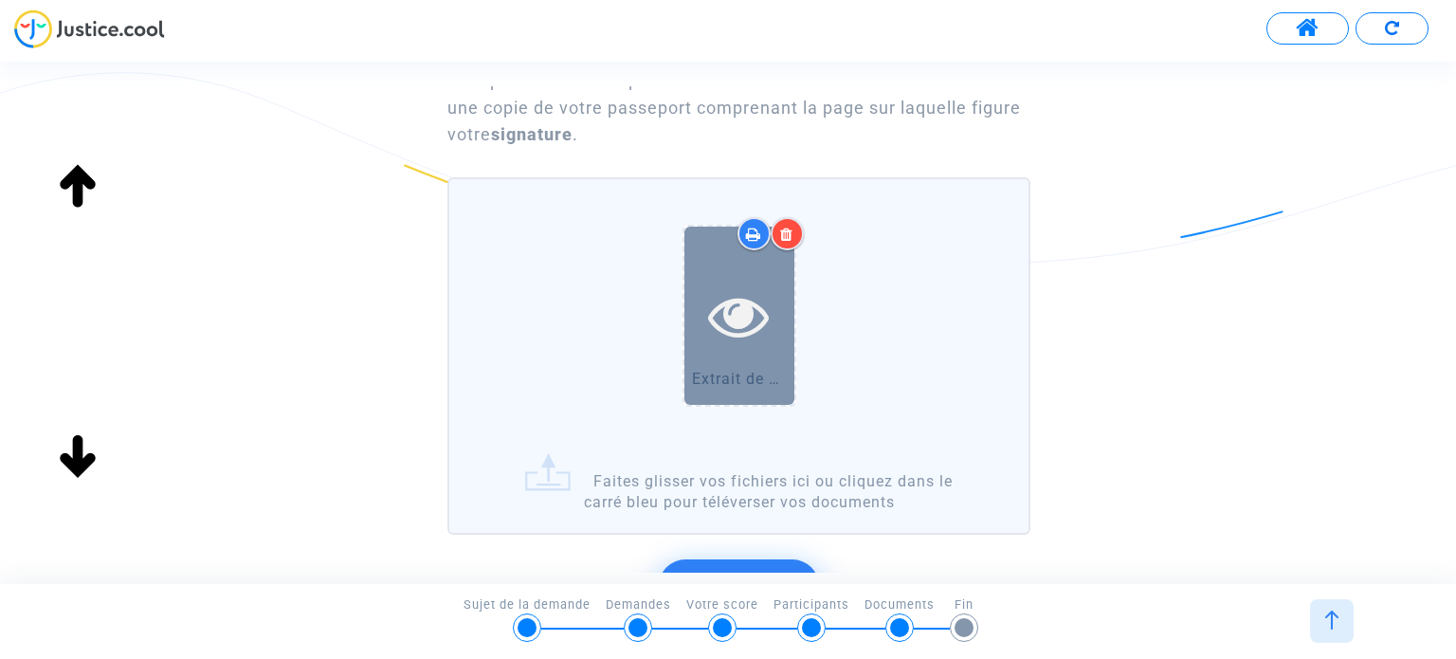
click at [737, 318] on icon at bounding box center [739, 315] width 62 height 61
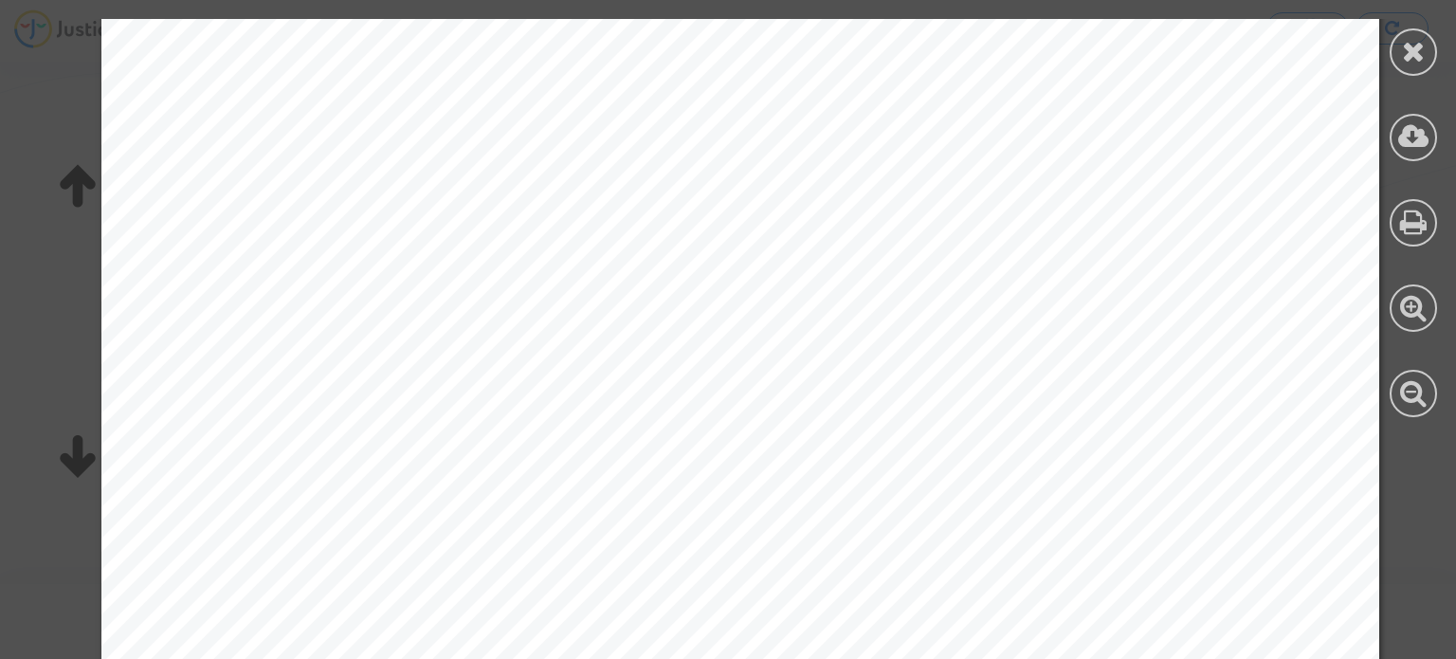
scroll to position [0, 0]
click at [1422, 52] on icon at bounding box center [1414, 51] width 24 height 28
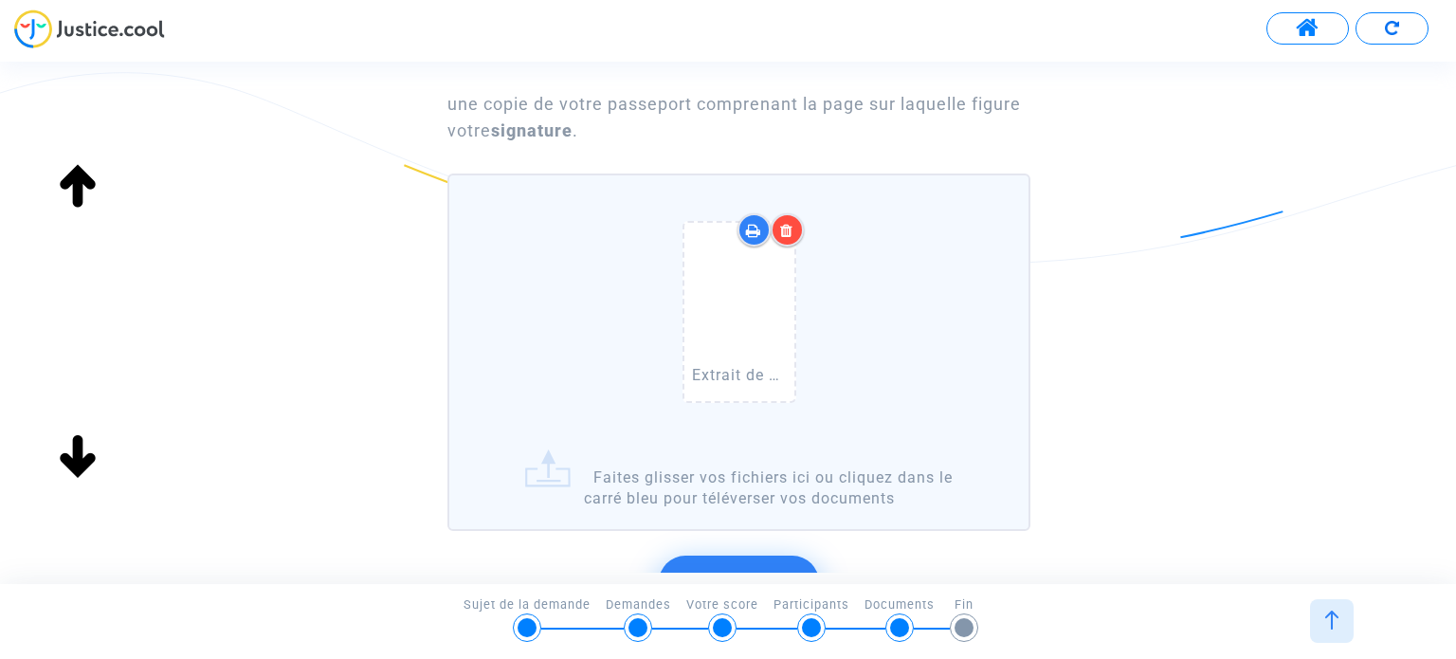
scroll to position [175, 0]
click at [788, 227] on icon at bounding box center [786, 234] width 13 height 15
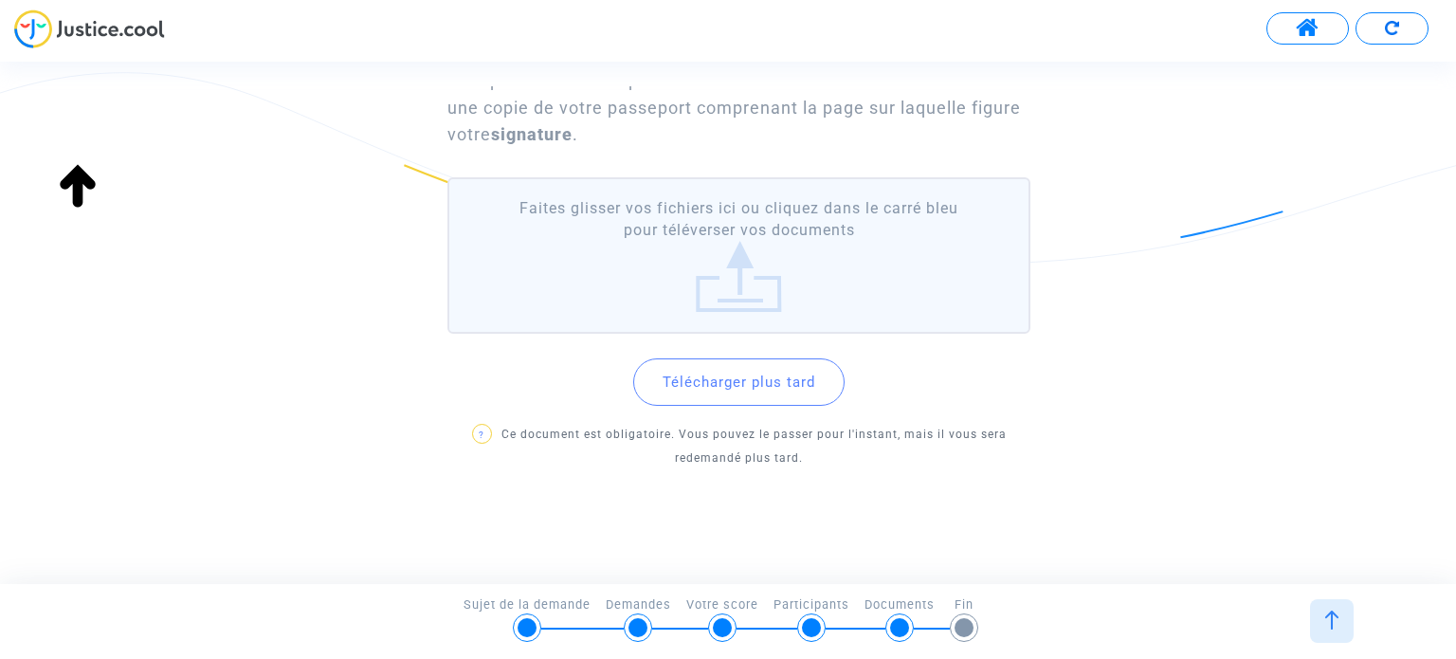
scroll to position [0, 0]
